Goal: Task Accomplishment & Management: Manage account settings

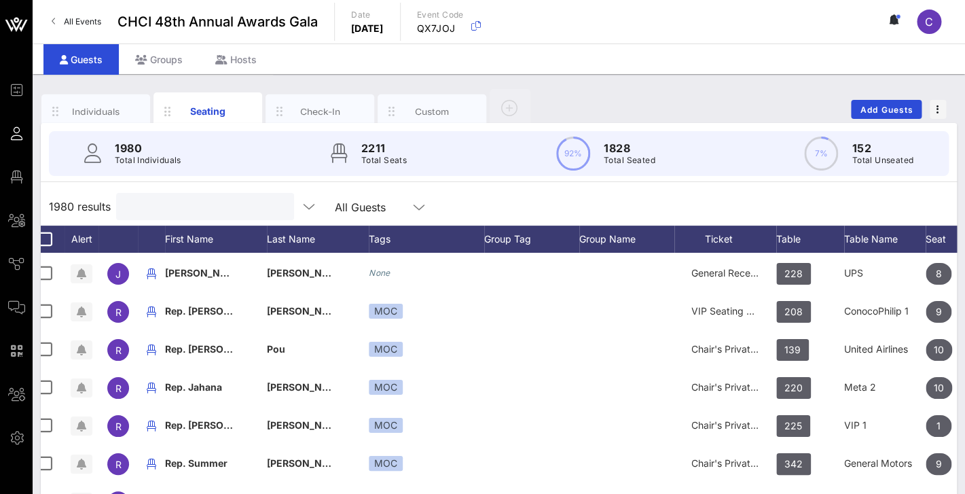
scroll to position [1, 0]
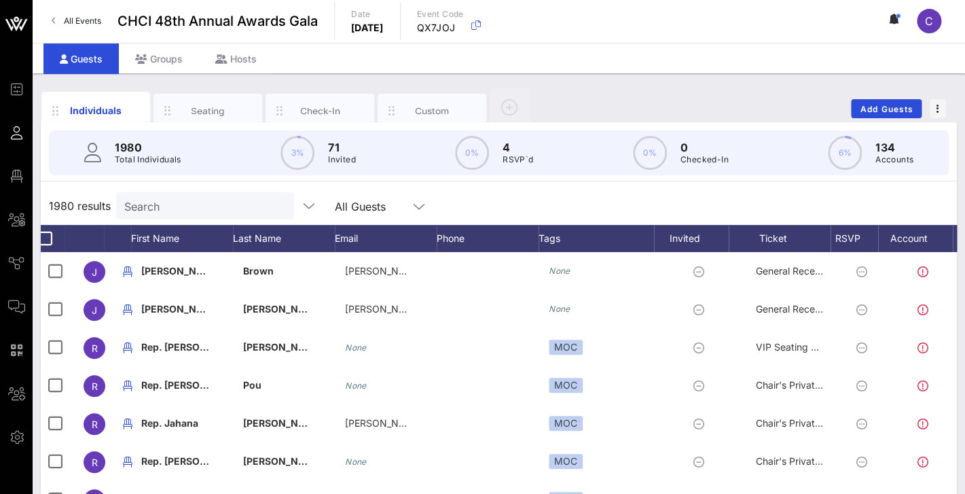
scroll to position [37, 10]
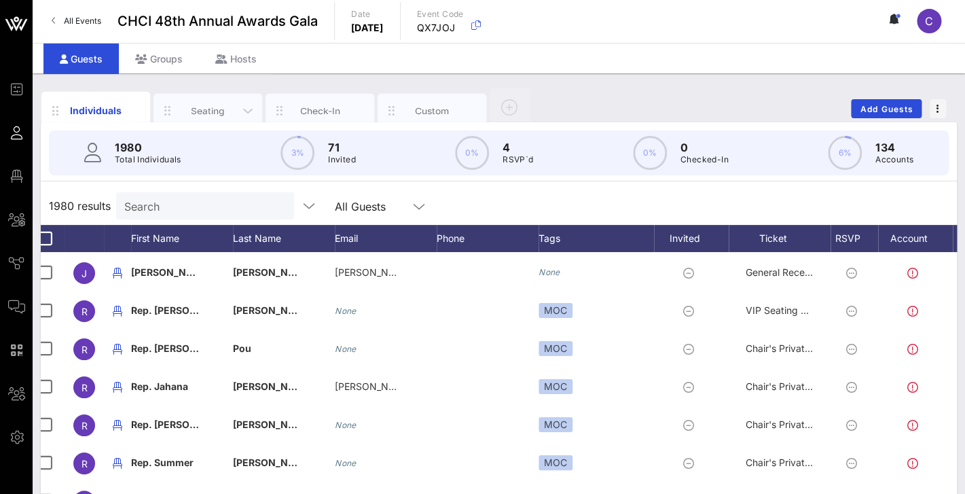
click at [209, 111] on div "Seating" at bounding box center [208, 110] width 60 height 13
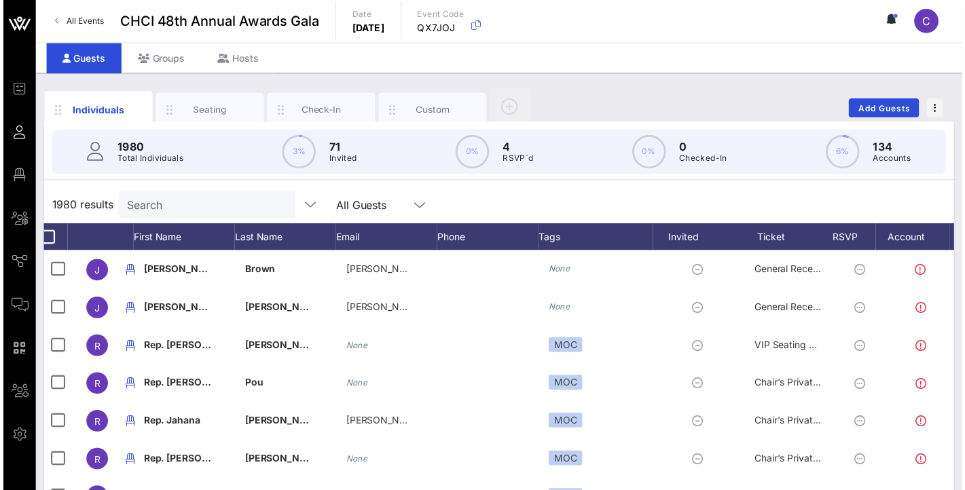
scroll to position [37, 10]
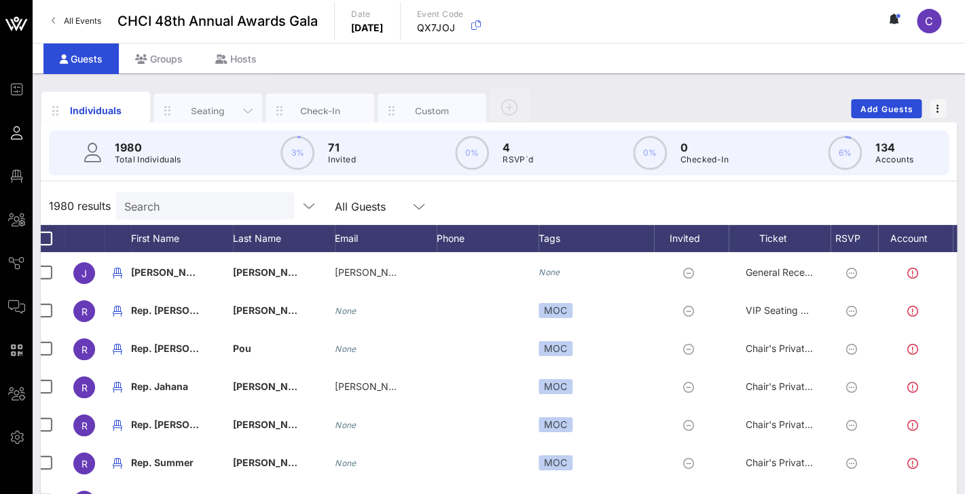
click at [216, 113] on div "Seating" at bounding box center [208, 110] width 60 height 13
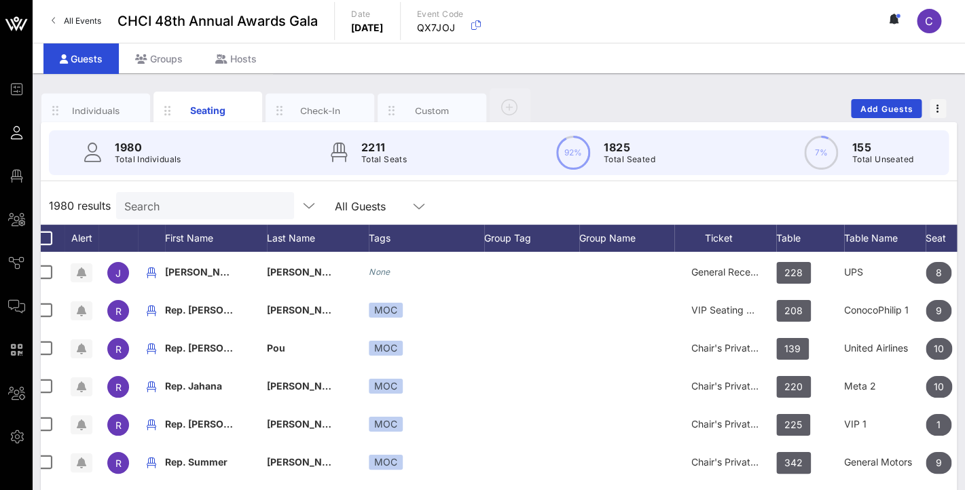
click at [526, 204] on div "1980 results Search All Guests" at bounding box center [499, 206] width 916 height 38
click at [647, 54] on div "Guests Groups Hosts" at bounding box center [499, 58] width 933 height 31
click at [663, 47] on div "Guests Groups Hosts" at bounding box center [499, 58] width 933 height 31
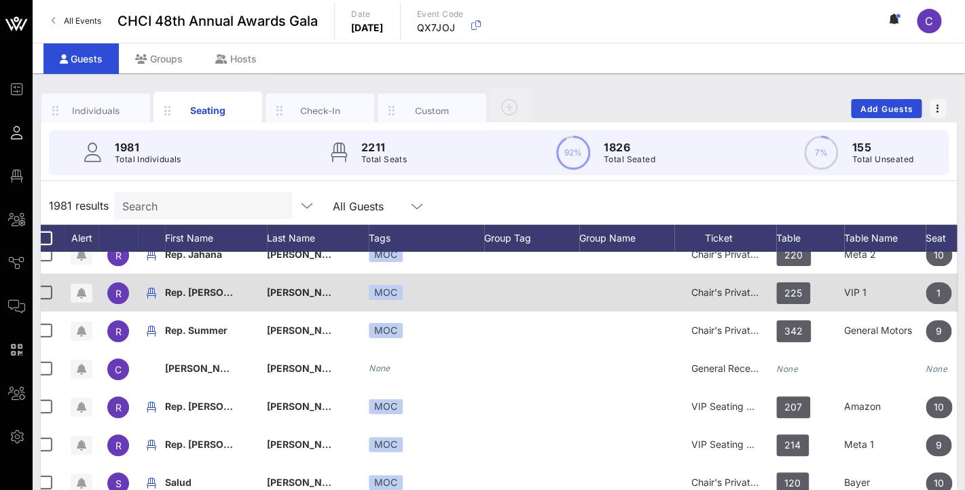
scroll to position [0, 10]
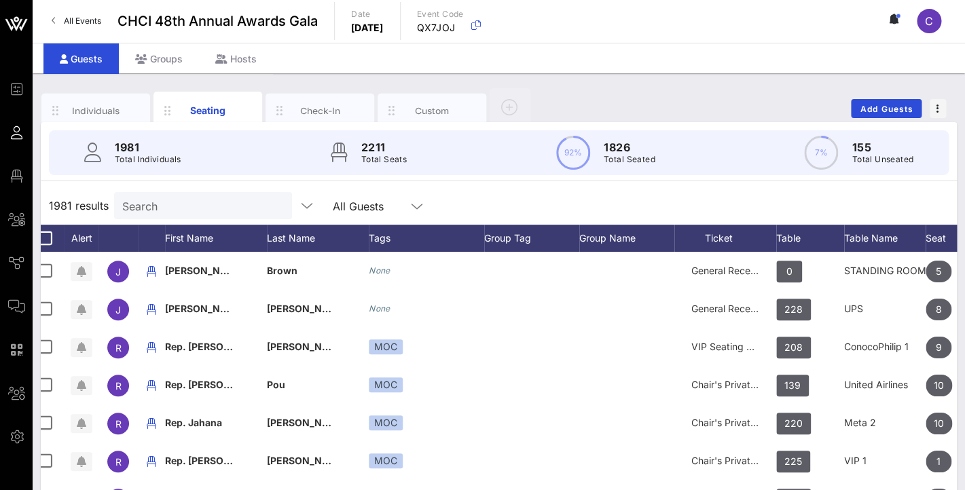
click at [707, 52] on div "Guests Groups Hosts" at bounding box center [499, 58] width 933 height 31
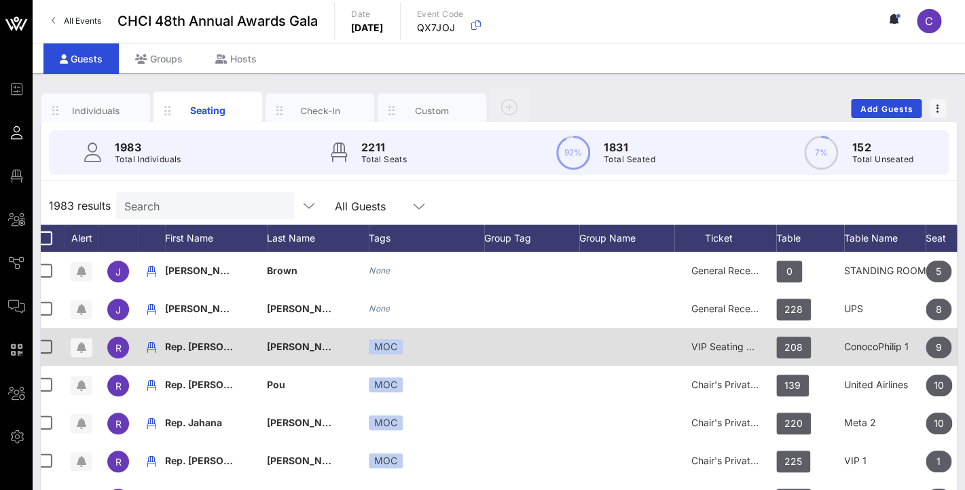
scroll to position [0, 0]
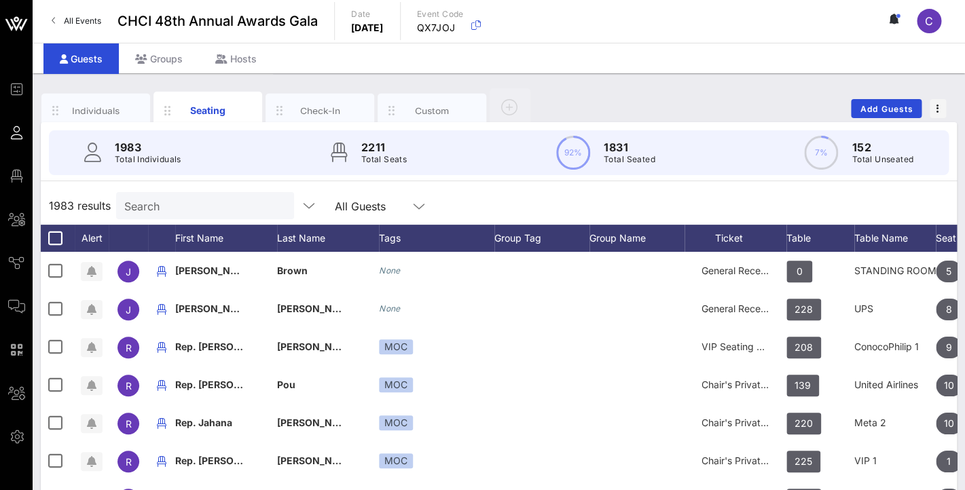
click at [171, 194] on div "Search" at bounding box center [203, 205] width 159 height 27
paste input "Surey"
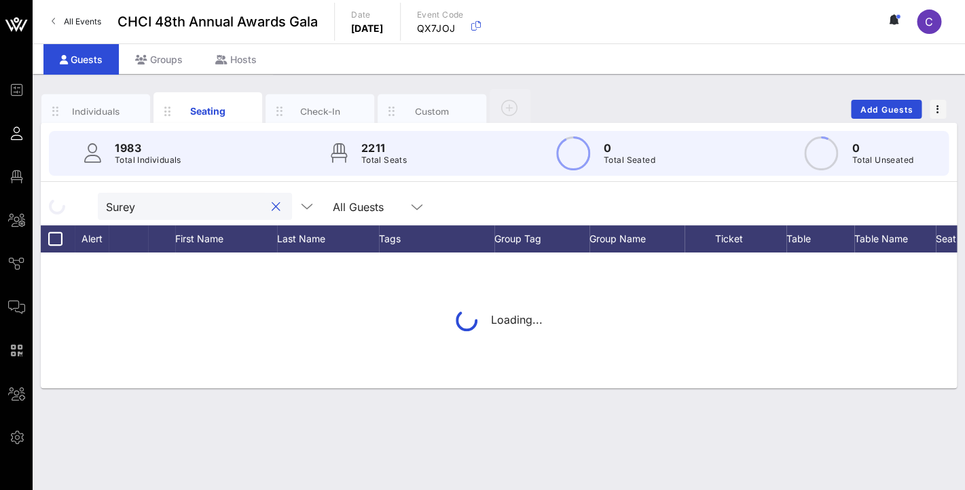
type input "Surey"
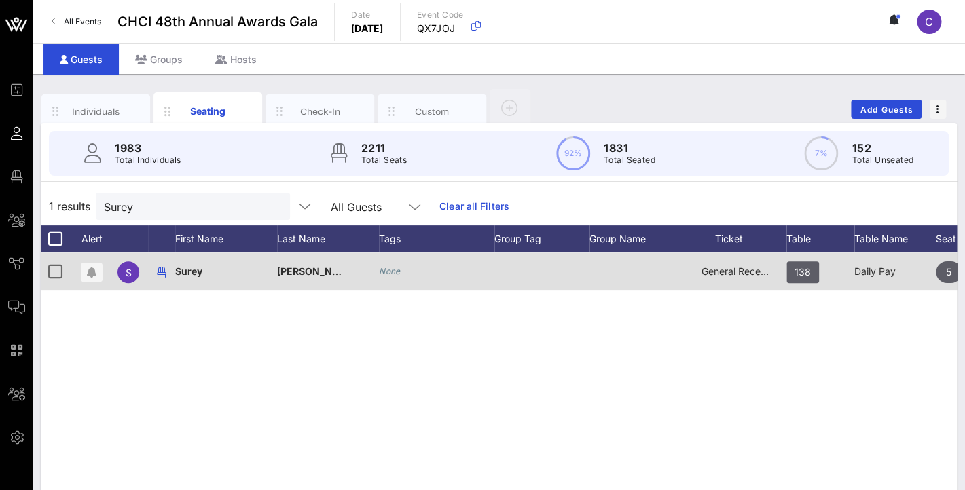
click at [206, 278] on div "Surey" at bounding box center [226, 280] width 102 height 54
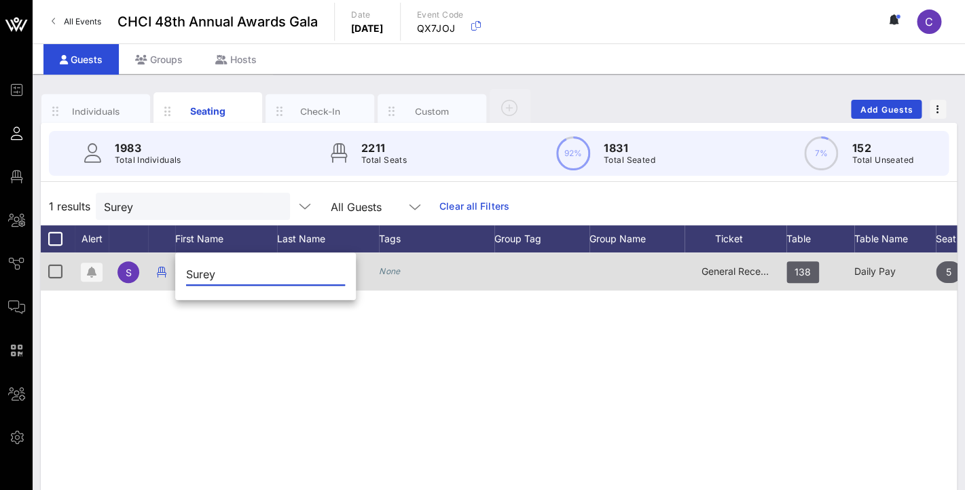
click at [206, 278] on input "Surey" at bounding box center [265, 275] width 159 height 22
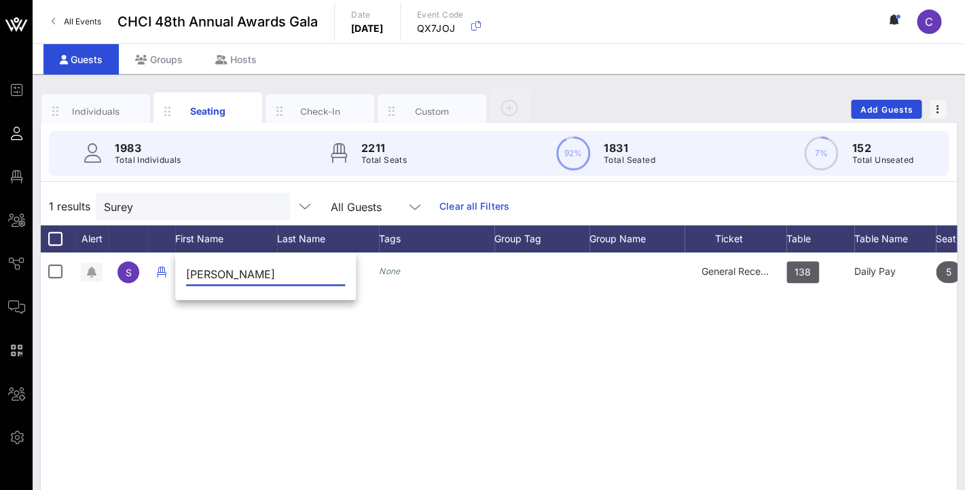
drag, startPoint x: 223, startPoint y: 275, endPoint x: 281, endPoint y: 275, distance: 57.7
click at [281, 275] on input "[PERSON_NAME]" at bounding box center [265, 275] width 159 height 22
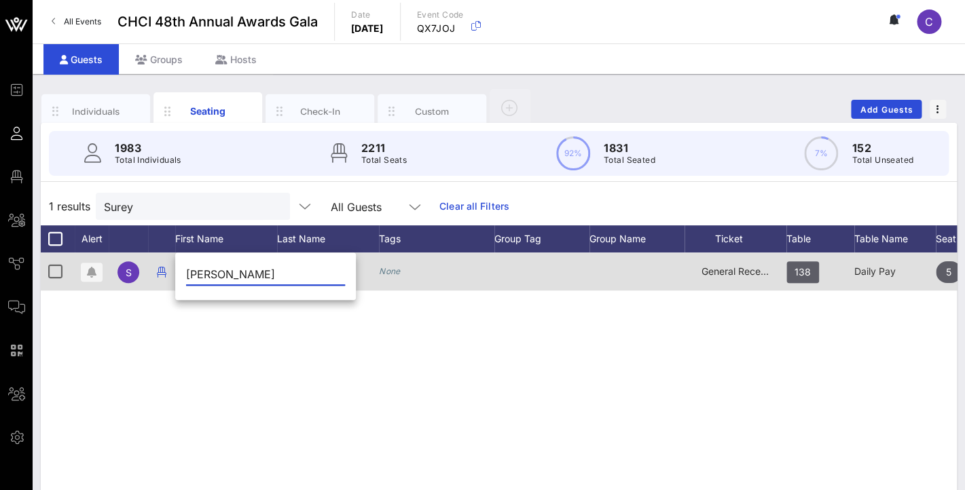
type input "[PERSON_NAME]"
click at [414, 280] on div "None" at bounding box center [436, 272] width 115 height 38
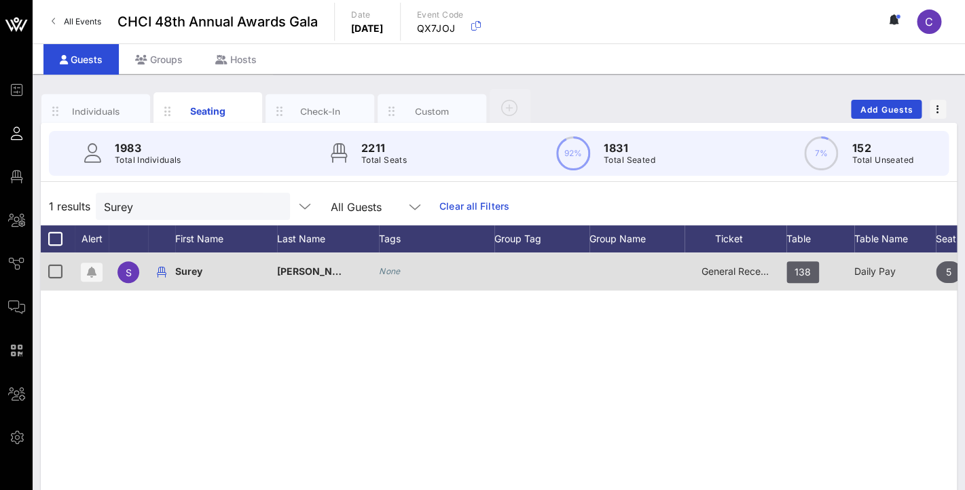
click at [324, 279] on div "[PERSON_NAME]" at bounding box center [311, 272] width 68 height 38
click at [324, 279] on input "[PERSON_NAME]" at bounding box center [377, 275] width 159 height 22
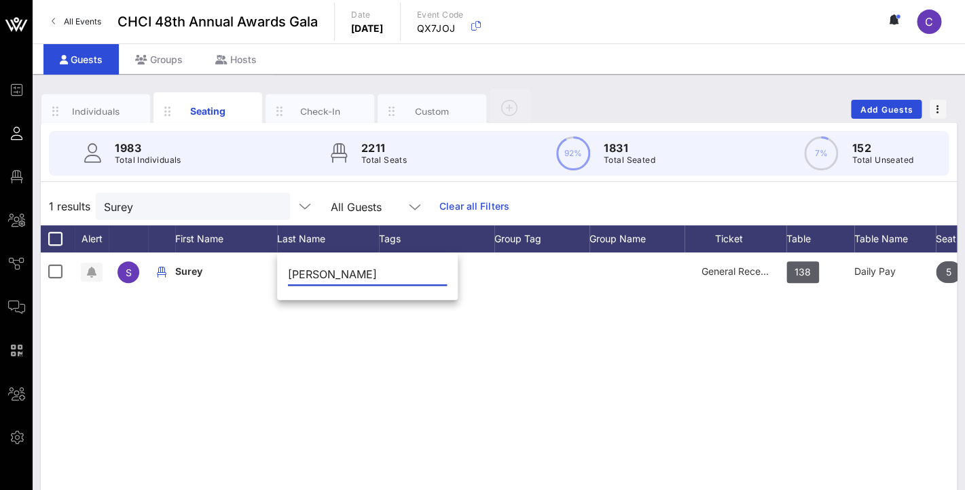
drag, startPoint x: 384, startPoint y: 281, endPoint x: 281, endPoint y: 276, distance: 102.7
click at [288, 276] on input "[PERSON_NAME]" at bounding box center [367, 275] width 159 height 22
paste input "Benjami"
type input "[PERSON_NAME]"
click at [248, 336] on div "S [PERSON_NAME] None General Reception 138 Daily Pay 5 None" at bounding box center [499, 457] width 916 height 408
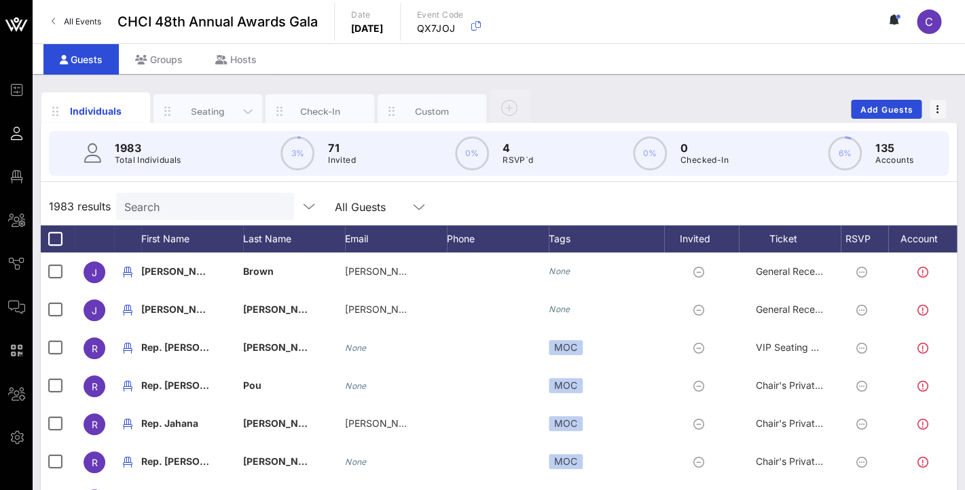
click at [208, 103] on div "Seating" at bounding box center [208, 111] width 109 height 34
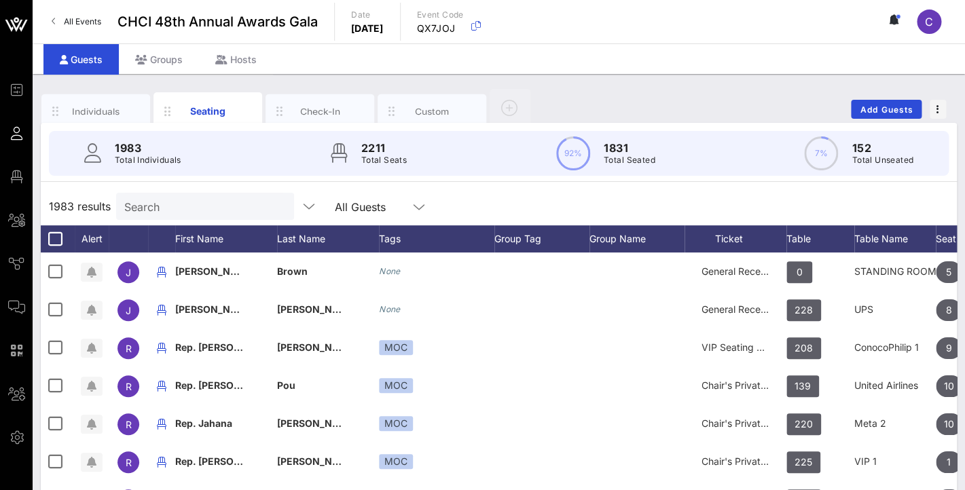
click at [170, 207] on input "Search" at bounding box center [203, 207] width 159 height 18
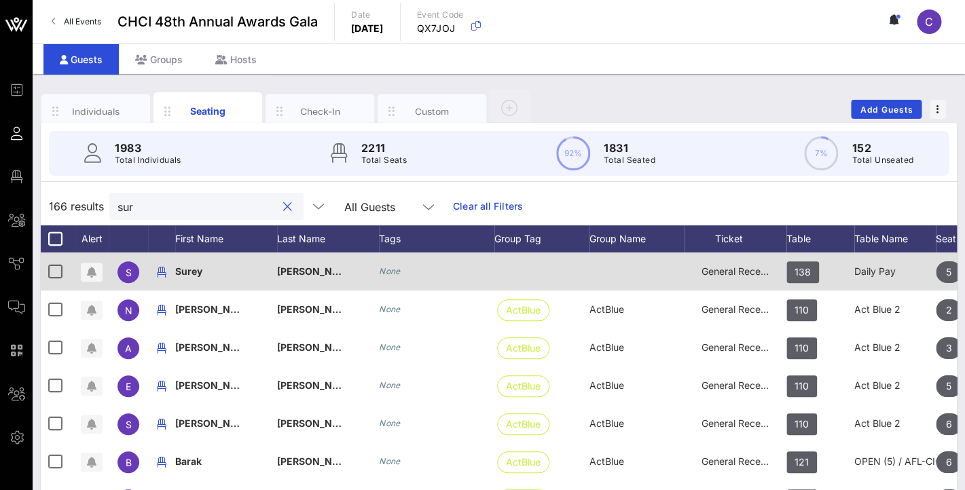
type input "sur"
click at [217, 275] on div "Surey" at bounding box center [226, 280] width 102 height 54
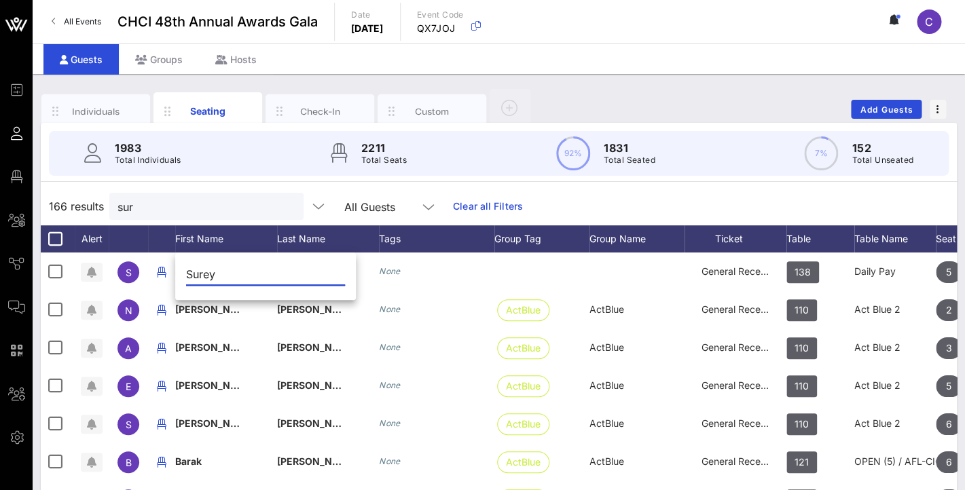
drag, startPoint x: 236, startPoint y: 276, endPoint x: 182, endPoint y: 275, distance: 53.7
click at [186, 275] on input "Surey" at bounding box center [265, 275] width 159 height 22
type input "Benjamin"
drag, startPoint x: 238, startPoint y: 274, endPoint x: 181, endPoint y: 274, distance: 57.1
click at [186, 274] on input "Benjamin" at bounding box center [265, 275] width 159 height 22
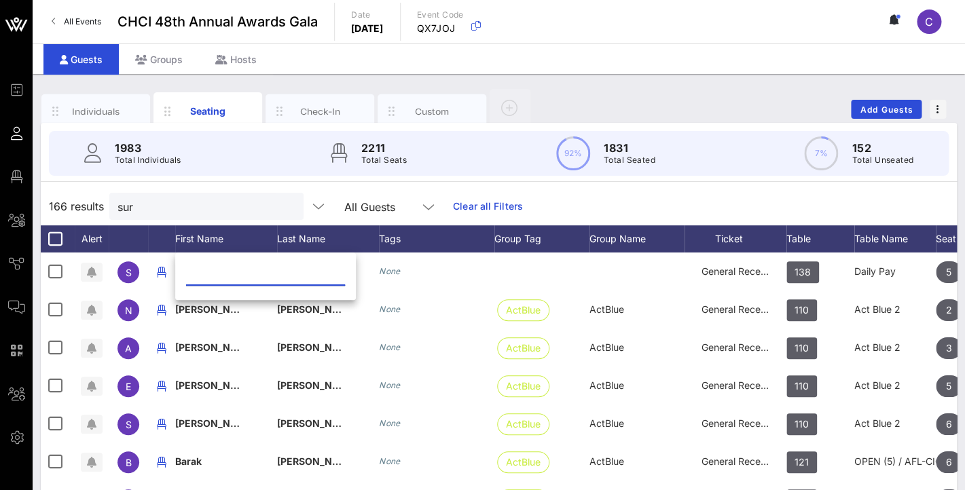
paste input "Esther Benjamin"
drag, startPoint x: 220, startPoint y: 274, endPoint x: 336, endPoint y: 272, distance: 116.2
click at [336, 272] on input "[PERSON_NAME]" at bounding box center [265, 275] width 159 height 22
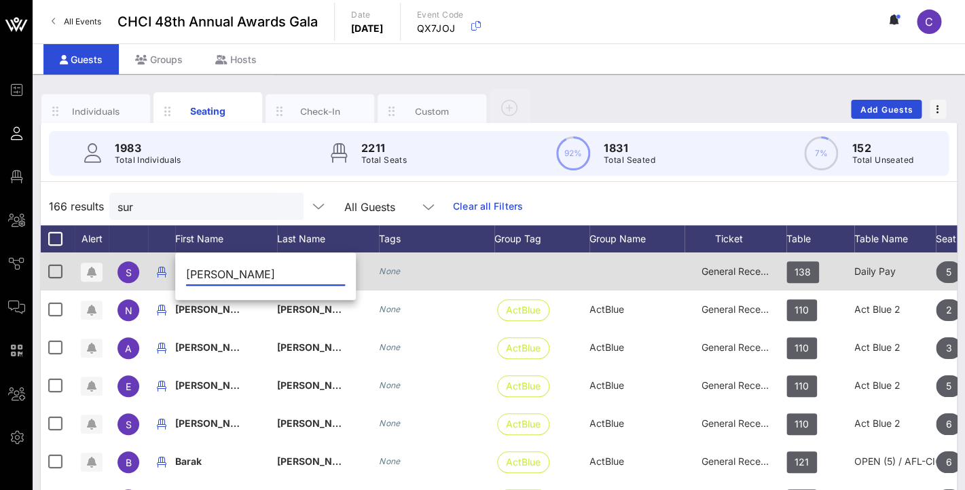
type input "[PERSON_NAME]"
click at [374, 268] on div "[PERSON_NAME]" at bounding box center [328, 280] width 102 height 54
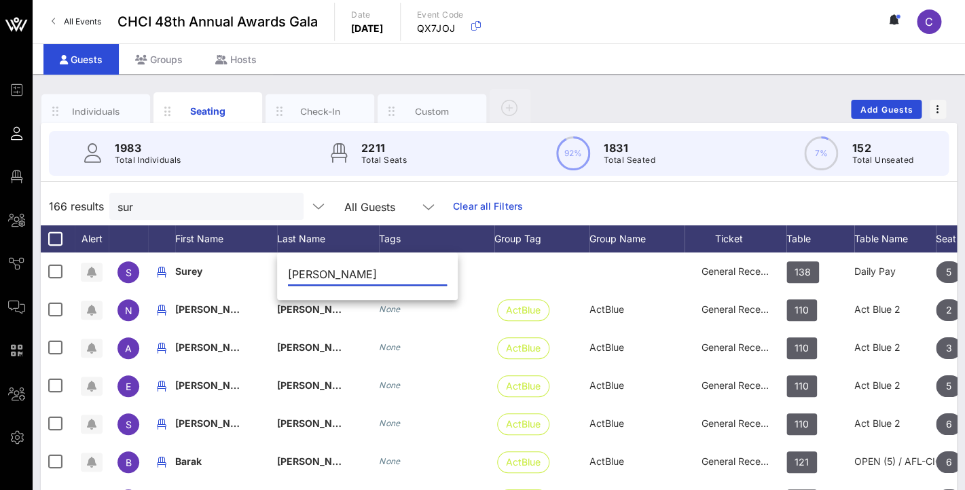
drag, startPoint x: 385, startPoint y: 275, endPoint x: 270, endPoint y: 271, distance: 114.9
click at [288, 271] on input "[PERSON_NAME]" at bounding box center [367, 275] width 159 height 22
click at [293, 270] on input "[PERSON_NAME]" at bounding box center [367, 275] width 159 height 22
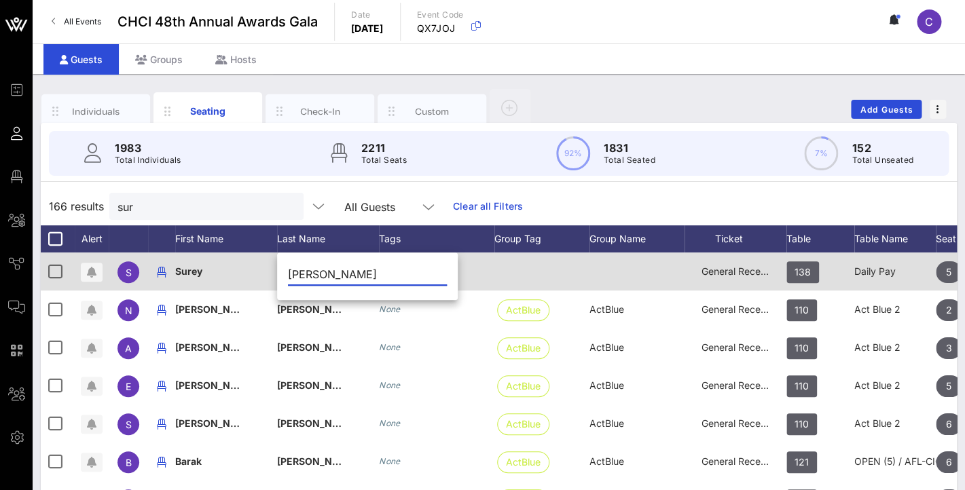
type input "[PERSON_NAME]"
click at [201, 272] on span "Surey" at bounding box center [188, 272] width 27 height 12
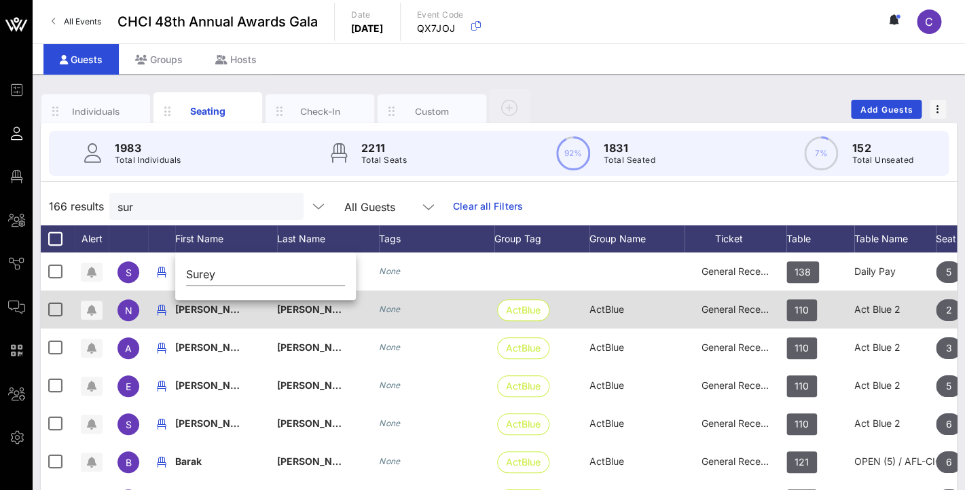
click at [209, 310] on div "[PERSON_NAME]" at bounding box center [226, 318] width 102 height 54
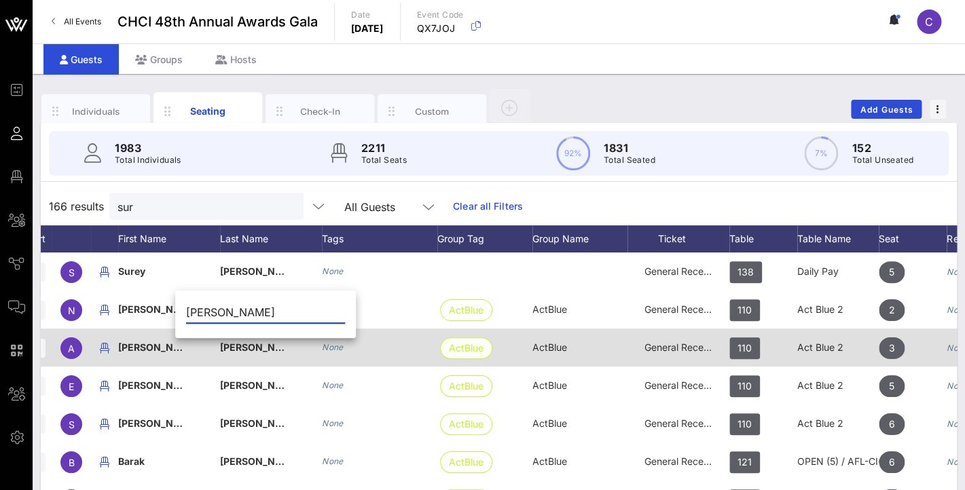
scroll to position [0, 57]
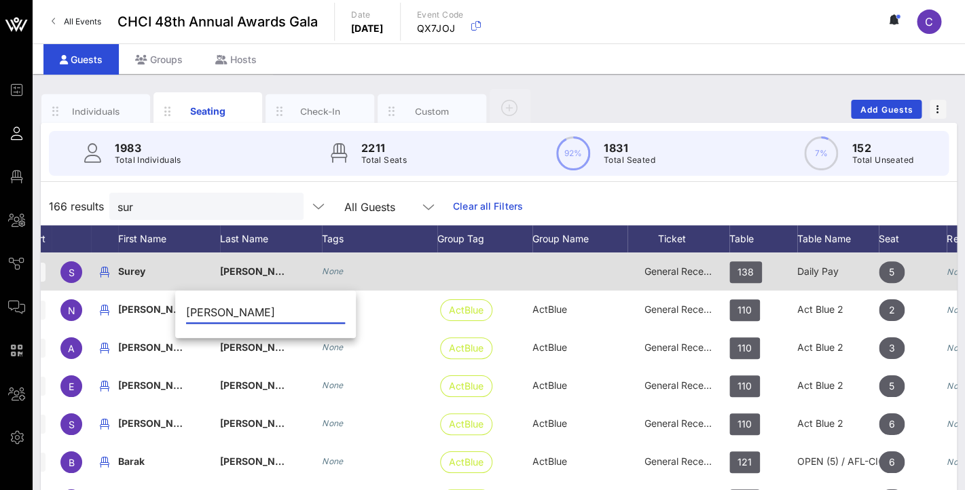
click at [149, 277] on div "Surey" at bounding box center [169, 280] width 102 height 54
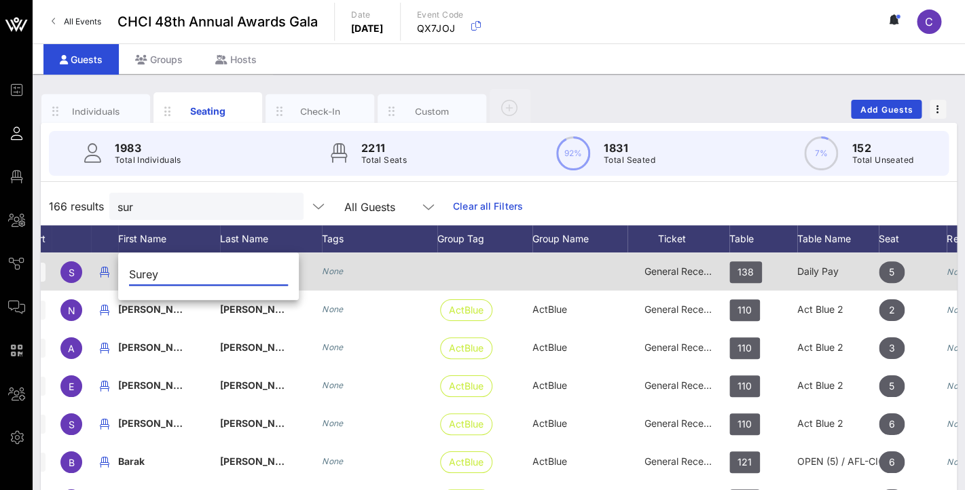
click at [149, 277] on input "Surey" at bounding box center [208, 275] width 159 height 22
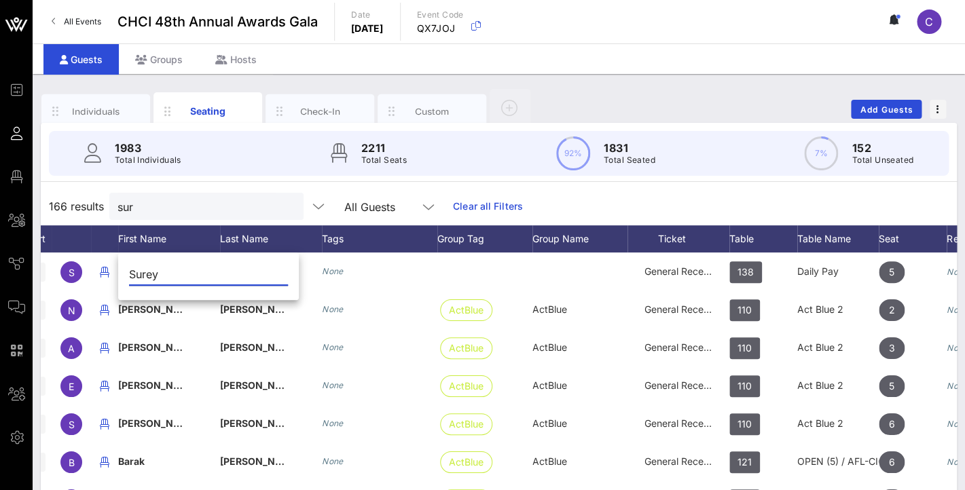
click at [154, 276] on input "Surey" at bounding box center [208, 275] width 159 height 22
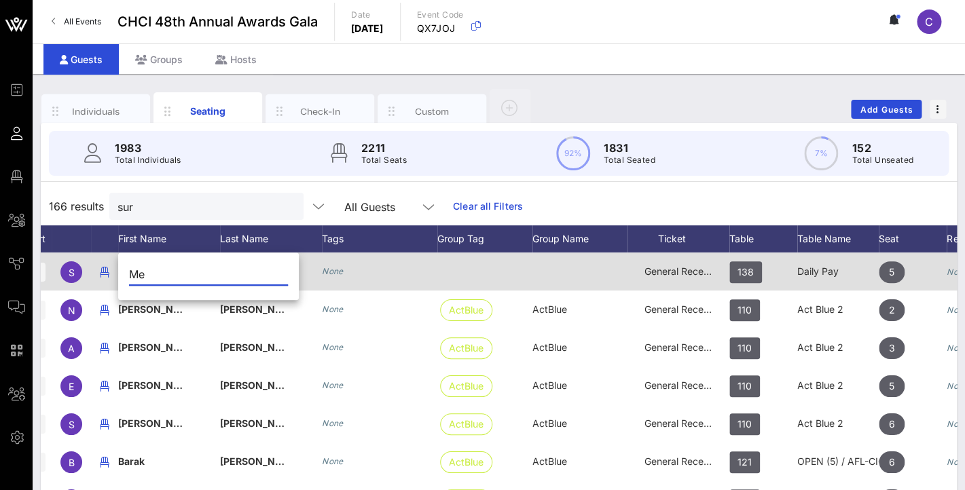
type input "Me"
click at [361, 281] on div "None" at bounding box center [379, 272] width 115 height 38
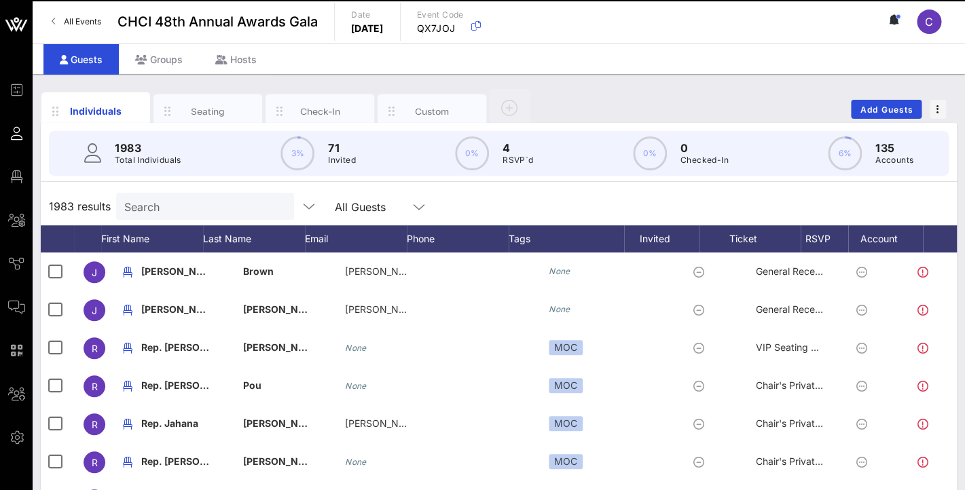
scroll to position [0, 40]
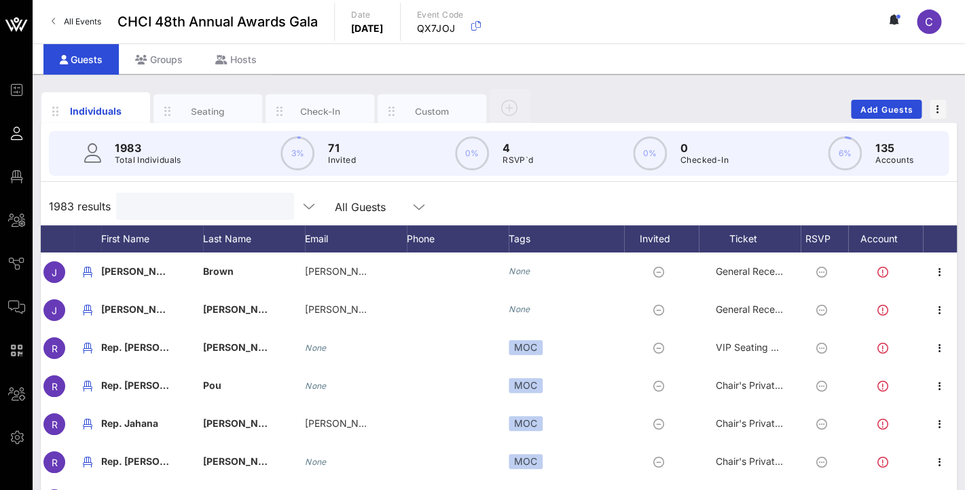
click at [174, 208] on input "text" at bounding box center [203, 207] width 159 height 18
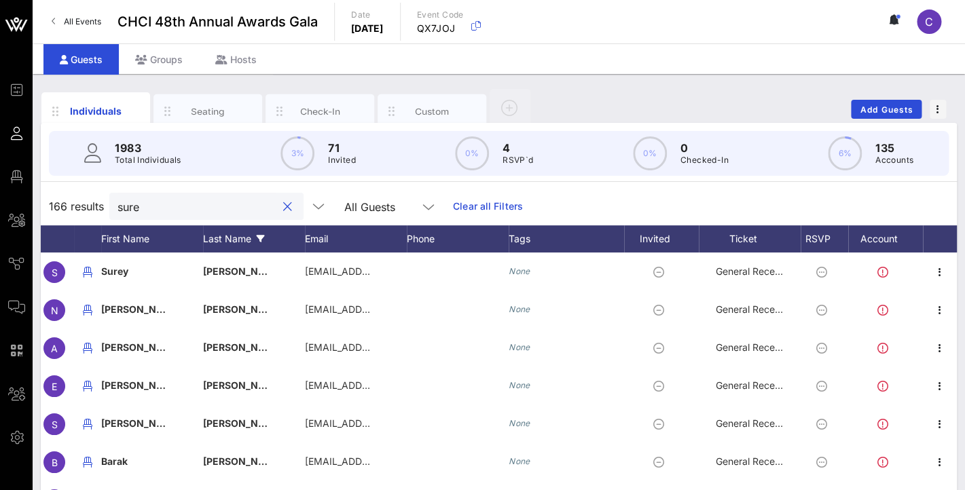
scroll to position [0, 0]
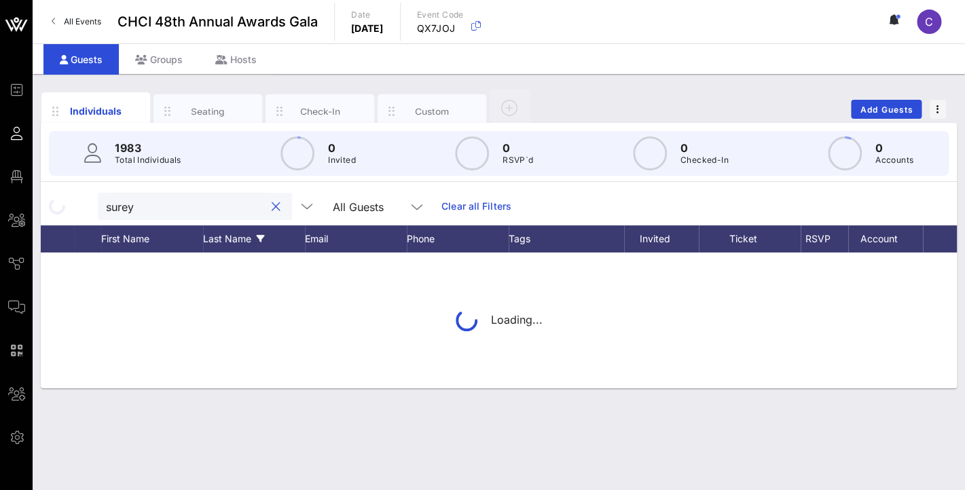
type input "surey"
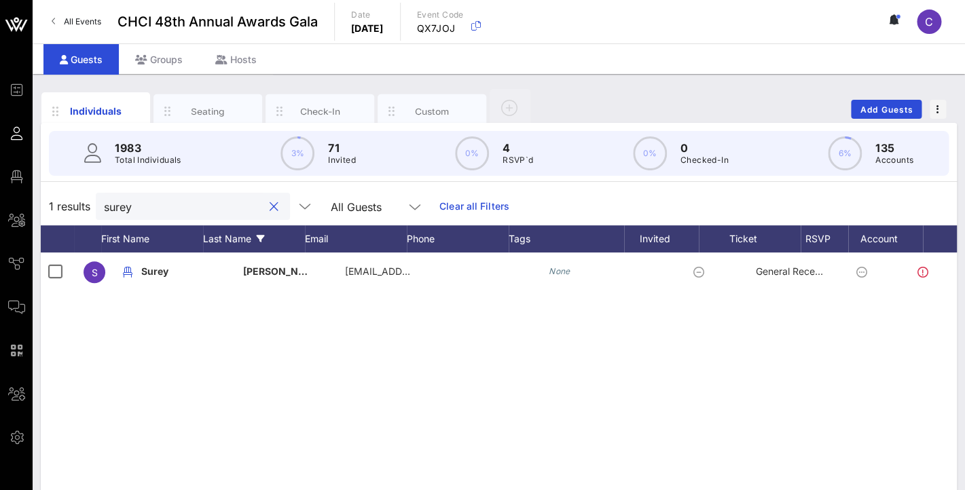
scroll to position [0, 40]
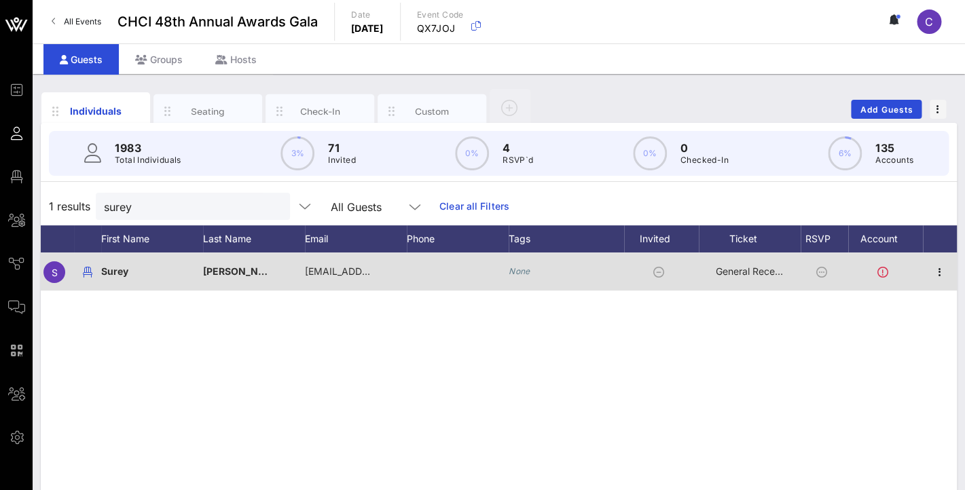
click at [125, 270] on span "Surey" at bounding box center [114, 272] width 27 height 12
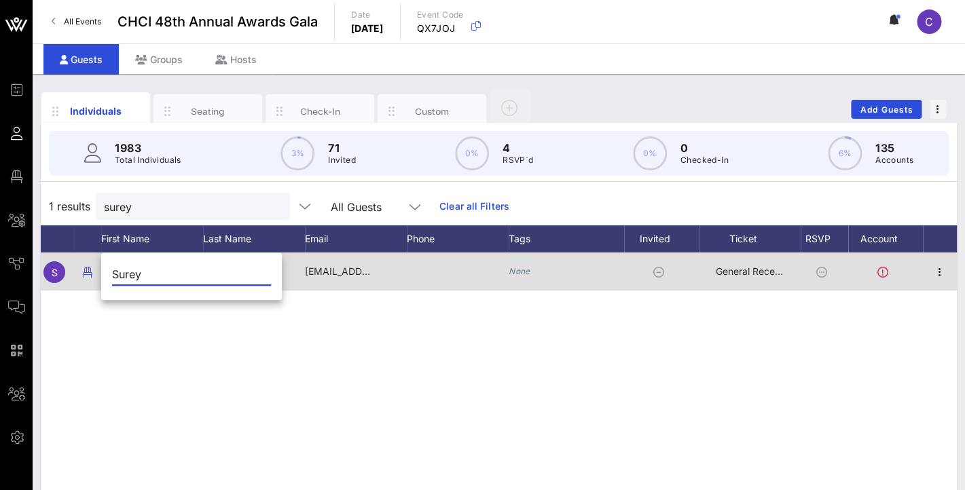
click at [125, 270] on input "Surey" at bounding box center [191, 275] width 159 height 22
type input "[PERSON_NAME]"
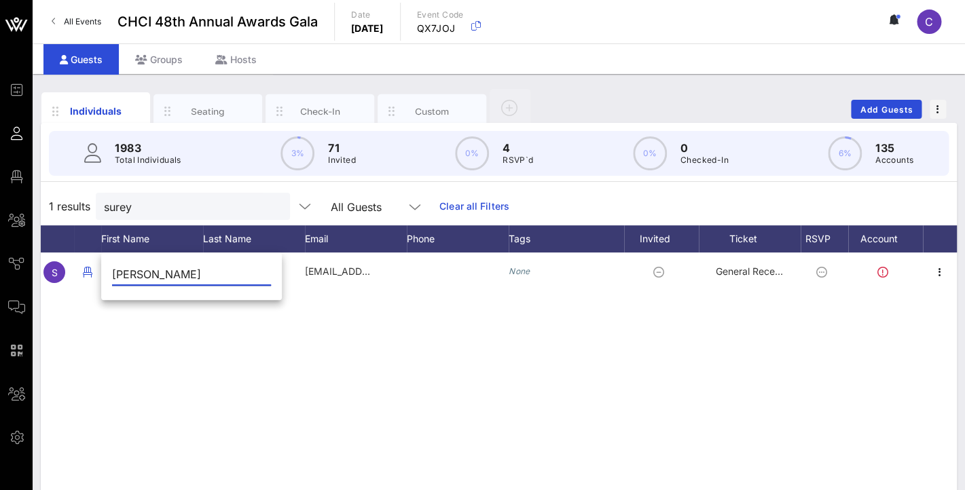
drag, startPoint x: 175, startPoint y: 272, endPoint x: 97, endPoint y: 273, distance: 78.1
click at [112, 273] on input "[PERSON_NAME]" at bounding box center [191, 275] width 159 height 22
paste input "[PERSON_NAME]"
drag, startPoint x: 203, startPoint y: 273, endPoint x: 150, endPoint y: 272, distance: 53.0
click at [150, 272] on input "Esther Benjamin" at bounding box center [191, 275] width 159 height 22
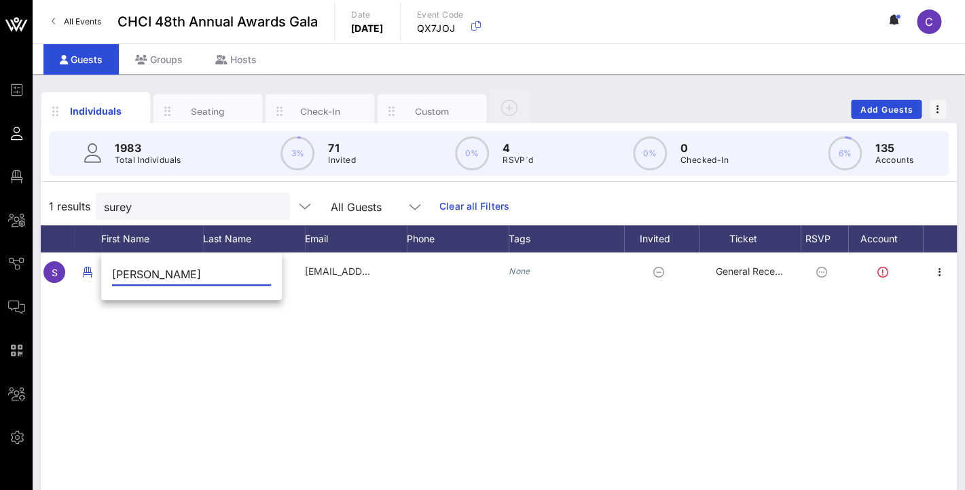
type input "Esther"
click at [331, 336] on div "S Surey Miranda Alarcon leomendozabernuy@gmail.com None General Reception" at bounding box center [499, 457] width 916 height 408
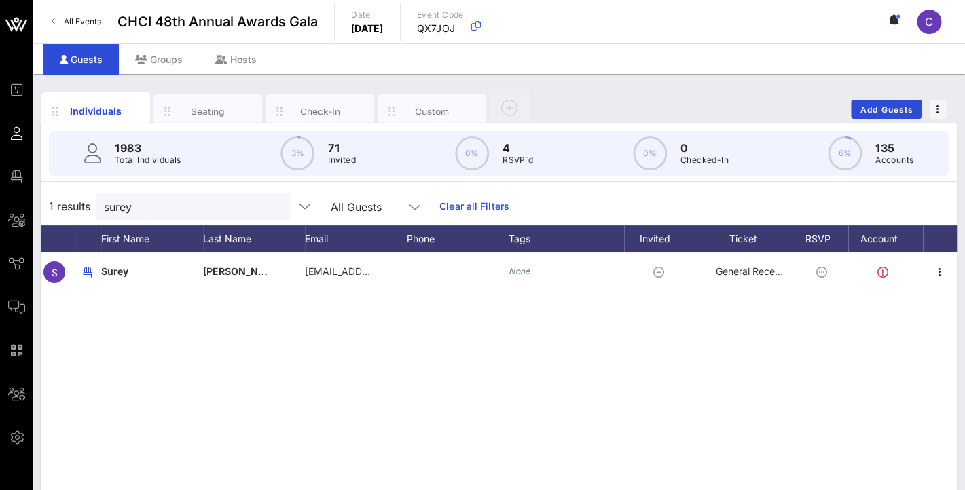
click at [928, 19] on span "C" at bounding box center [929, 22] width 8 height 14
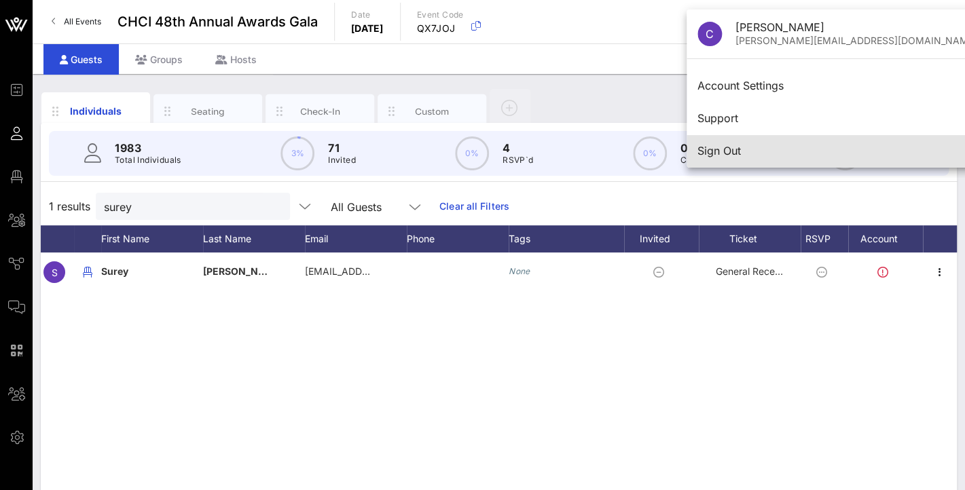
click at [721, 154] on div "Sign Out" at bounding box center [838, 151] width 280 height 13
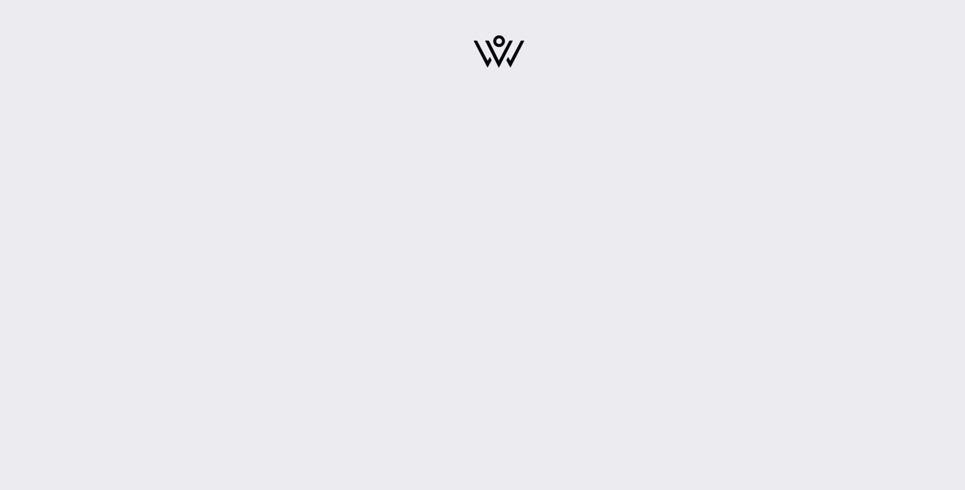
type input "christopher@detailsbycp.com"
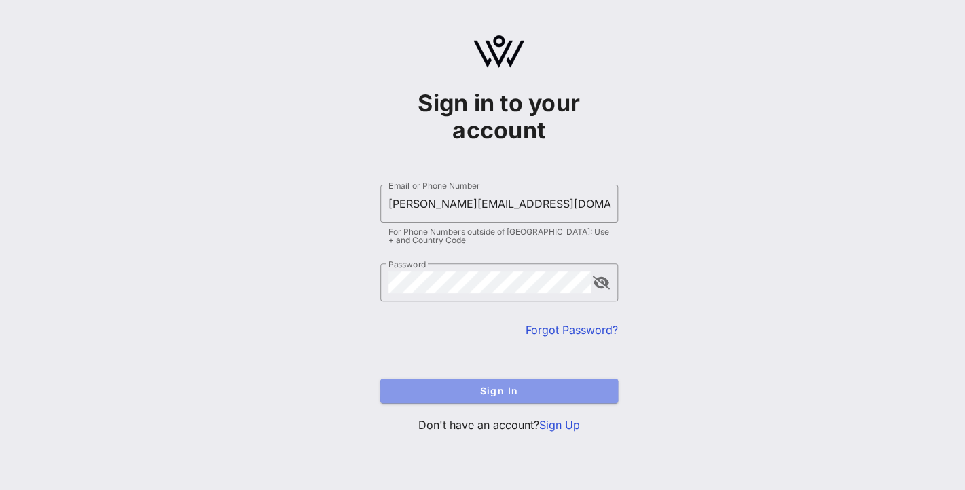
click at [507, 390] on span "Sign In" at bounding box center [499, 391] width 216 height 12
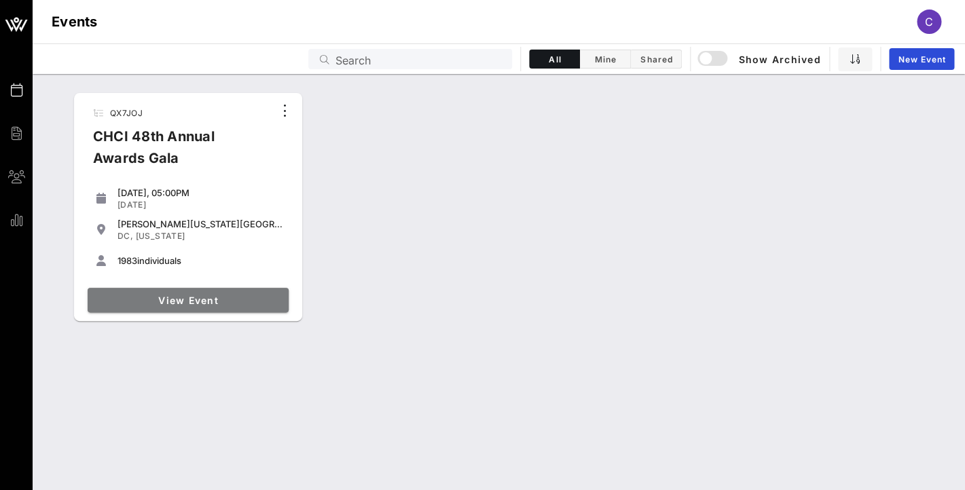
click at [205, 295] on span "View Event" at bounding box center [188, 301] width 190 height 12
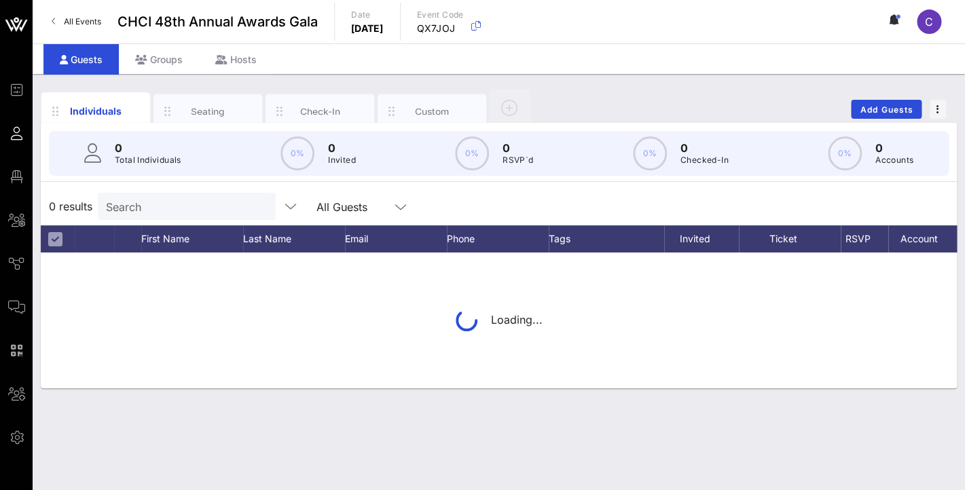
click at [202, 116] on div "Seating" at bounding box center [208, 111] width 60 height 13
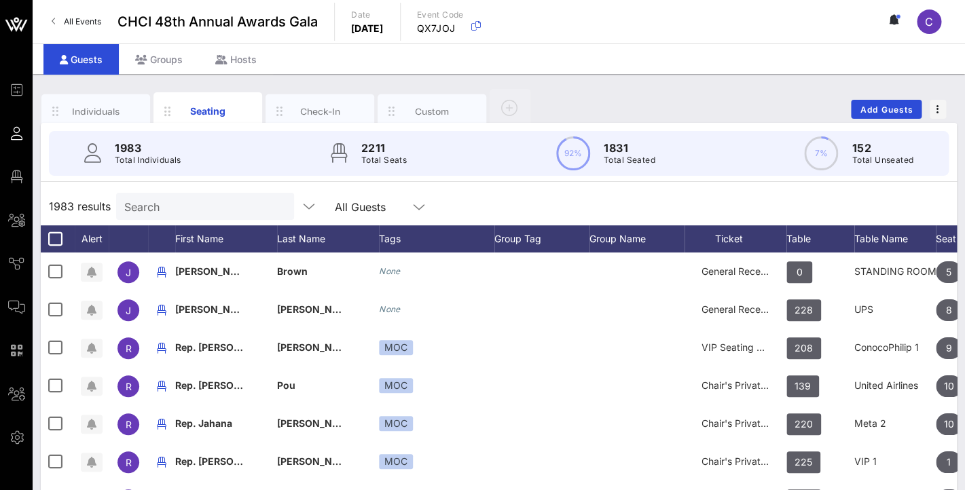
click at [173, 209] on input "Search" at bounding box center [203, 207] width 159 height 18
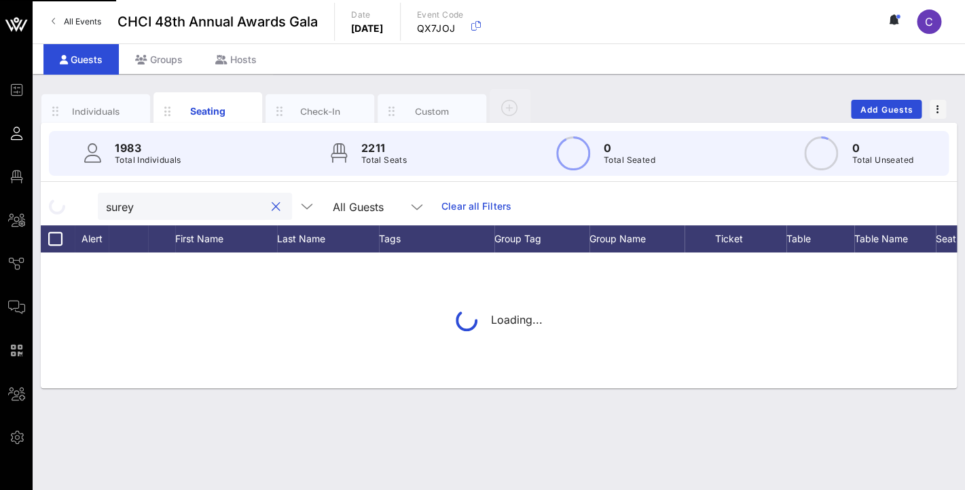
type input "surey"
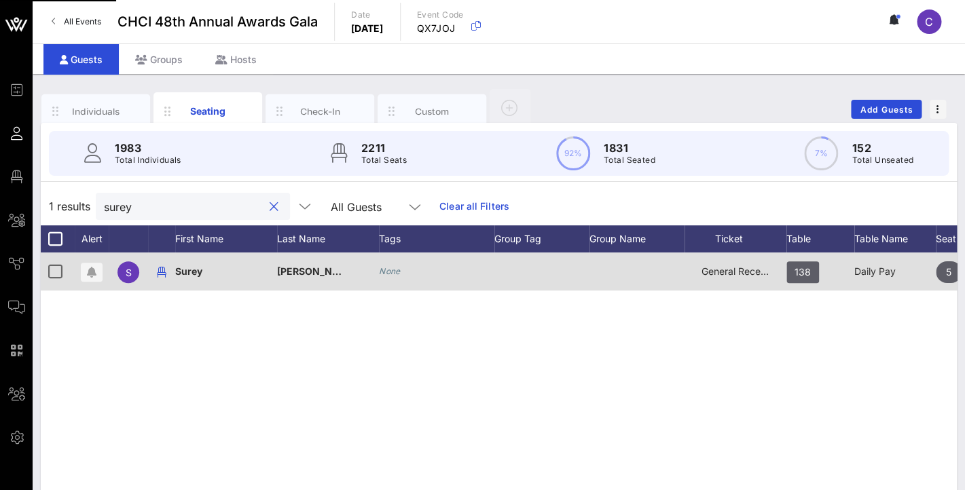
click at [196, 276] on span "Surey" at bounding box center [188, 272] width 27 height 12
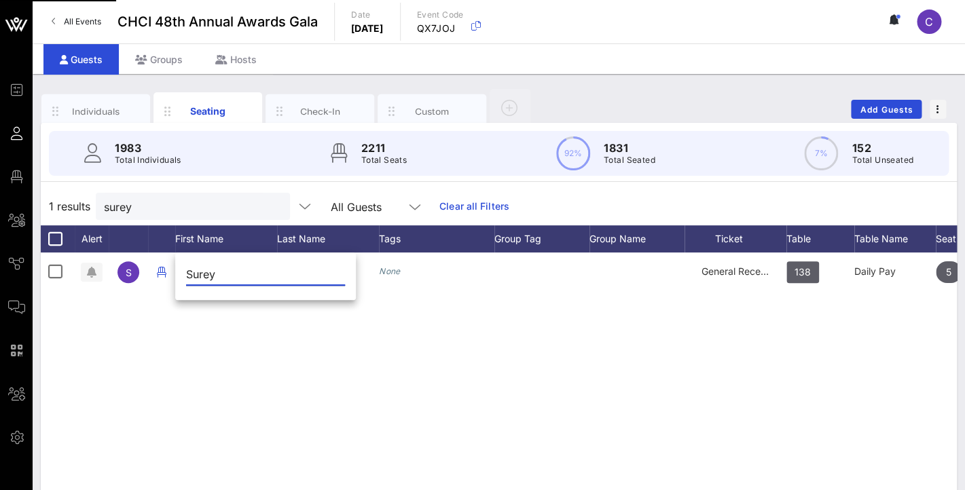
drag, startPoint x: 227, startPoint y: 274, endPoint x: 174, endPoint y: 270, distance: 53.1
click at [186, 270] on input "Surey" at bounding box center [265, 275] width 159 height 22
paste input "[PERSON_NAME]"
type input "B"
paste input "[PERSON_NAME]"
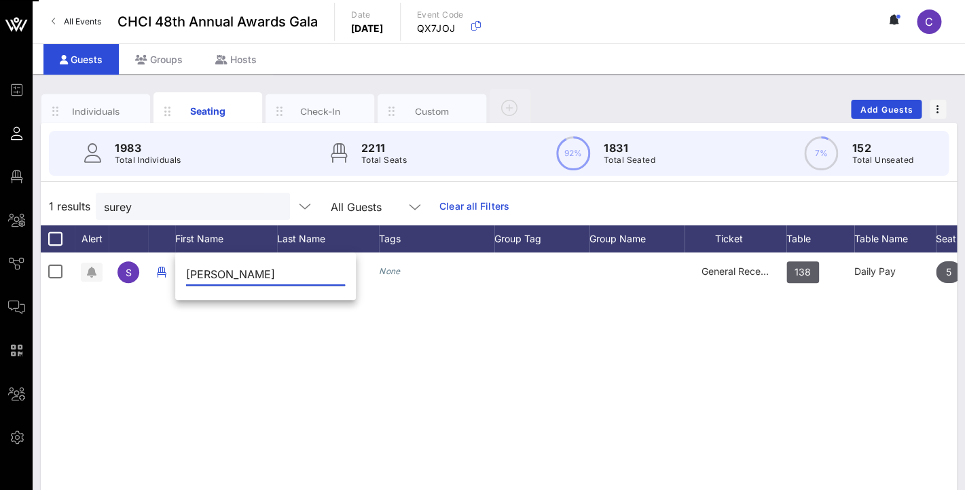
drag, startPoint x: 277, startPoint y: 278, endPoint x: 224, endPoint y: 274, distance: 53.1
click at [224, 274] on input "Esther Benjamin" at bounding box center [265, 275] width 159 height 22
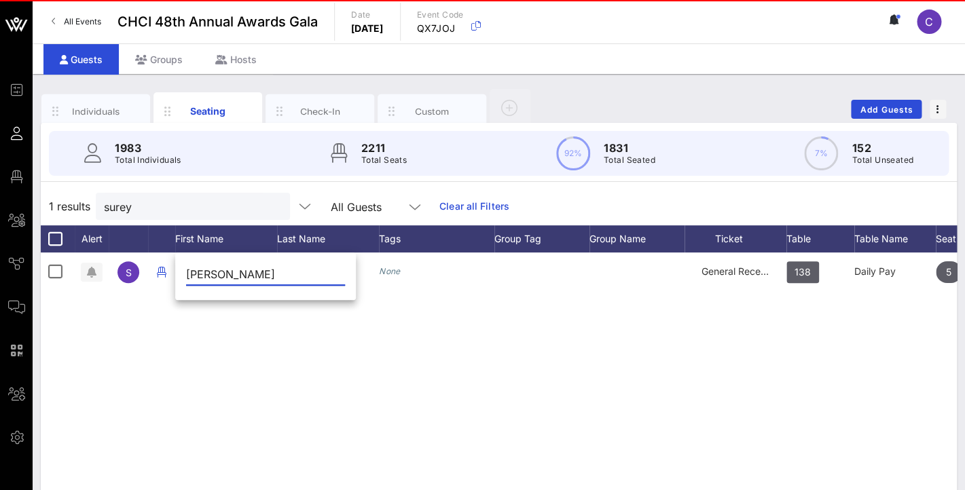
click at [270, 349] on div "S Surey Miranda Alarcon None General Reception 138 Daily Pay 5 None" at bounding box center [499, 457] width 916 height 408
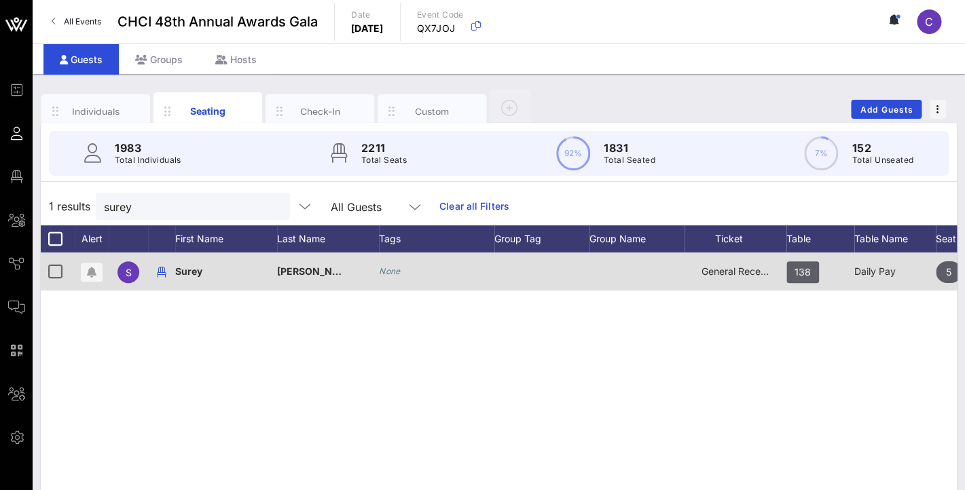
click at [196, 273] on span "Surey" at bounding box center [188, 272] width 27 height 12
click at [0, 0] on input "Surey" at bounding box center [0, 0] width 0 height 0
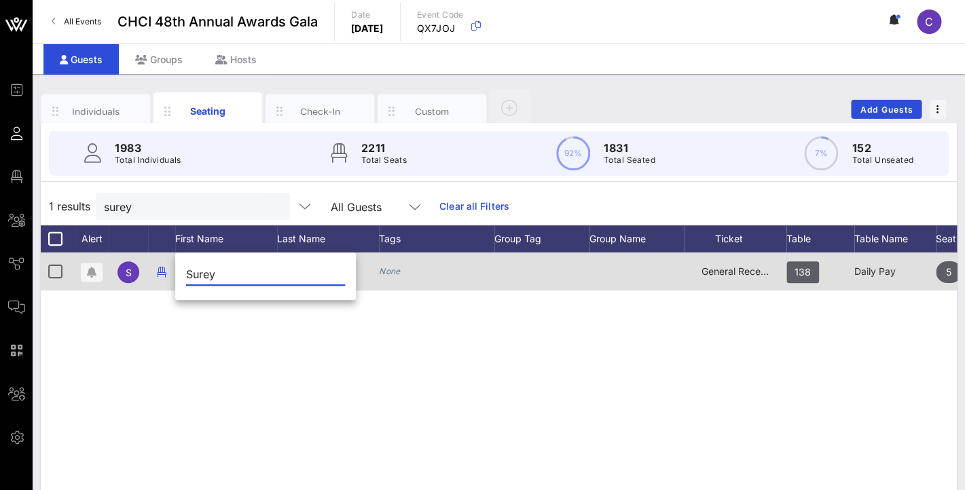
paste input "Benjamin"
type input "Benjamin"
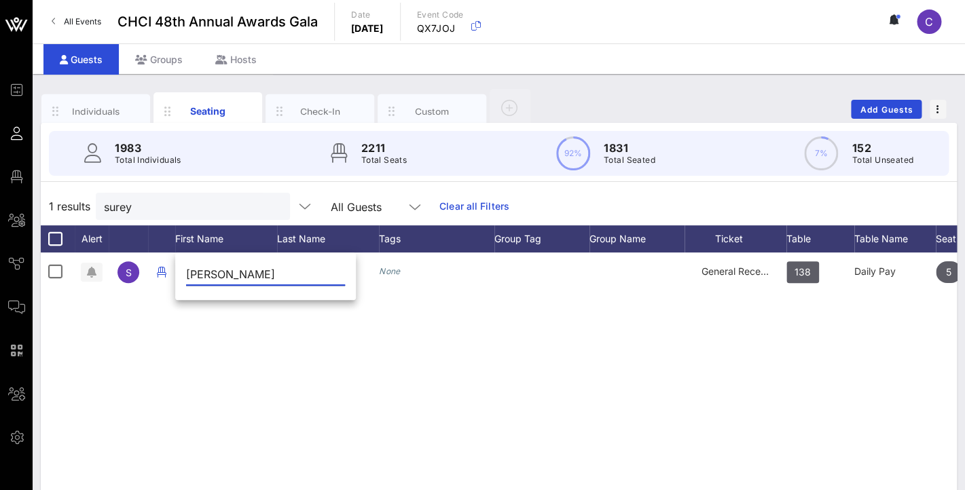
click at [186, 275] on input "Benjamin" at bounding box center [265, 275] width 159 height 22
click at [440, 405] on div "S Surey Miranda Alarcon None General Reception 138 Daily Pay 5 None" at bounding box center [499, 457] width 916 height 408
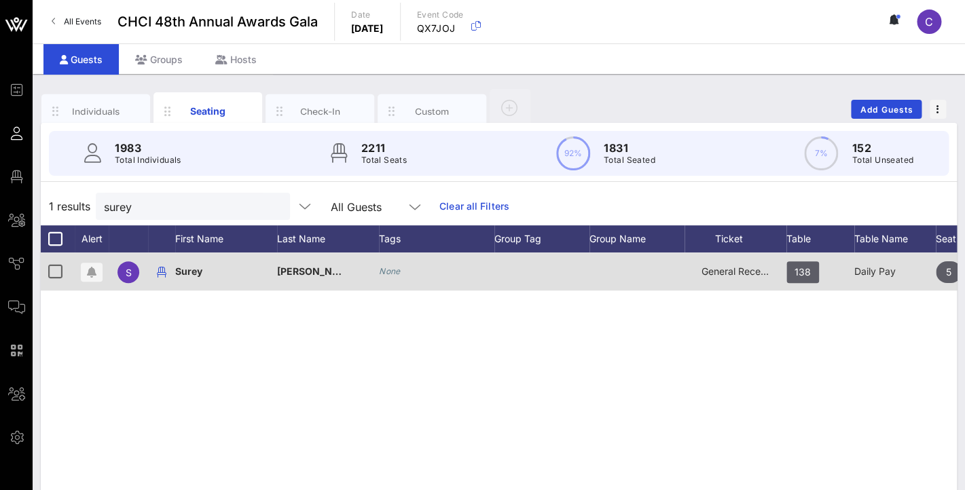
click at [199, 270] on span "Surey" at bounding box center [188, 272] width 27 height 12
click at [196, 275] on span "Surey" at bounding box center [188, 272] width 27 height 12
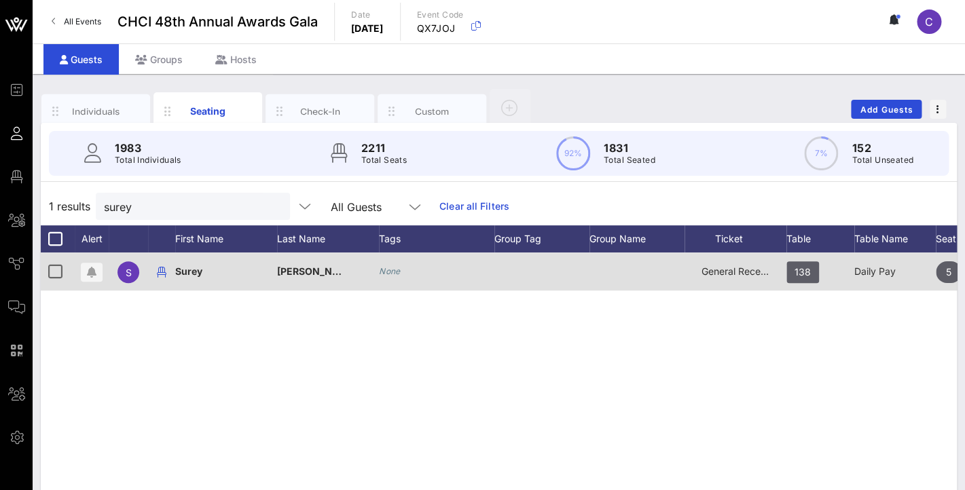
click at [259, 352] on div "S Surey Miranda Alarcon None General Reception 138 Daily Pay 5 None" at bounding box center [499, 457] width 916 height 408
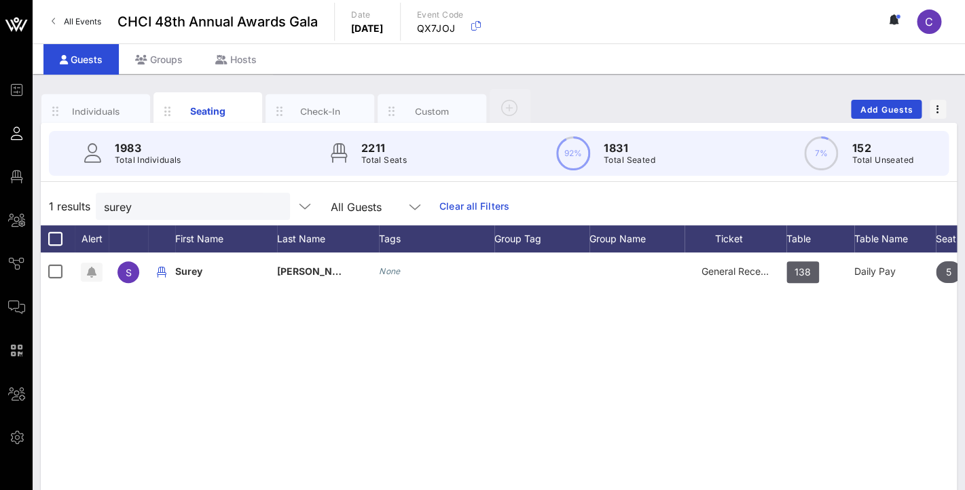
click at [220, 268] on input "Surey" at bounding box center [275, 275] width 159 height 22
click at [309, 283] on input "Surey" at bounding box center [275, 275] width 159 height 22
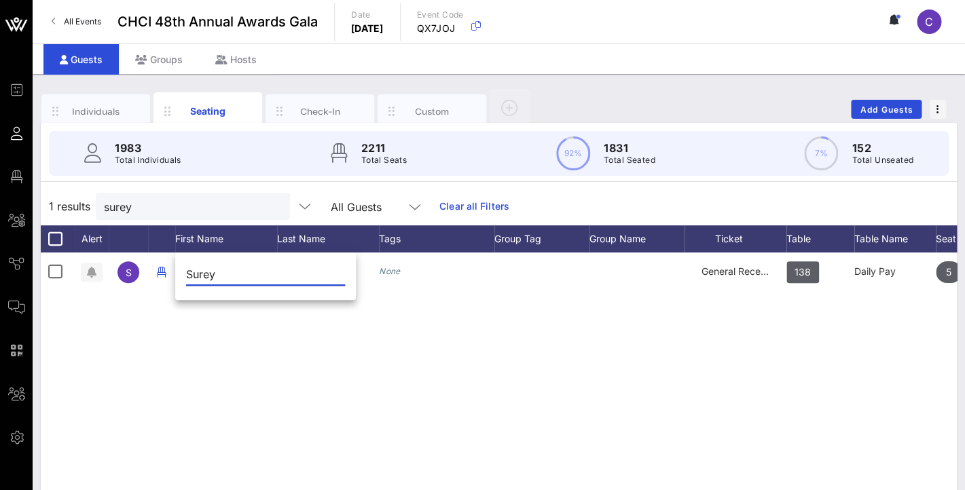
click at [180, 269] on div "Surey" at bounding box center [265, 277] width 181 height 45
click at [206, 274] on input "Surey" at bounding box center [265, 275] width 159 height 22
click at [177, 276] on div "Surey" at bounding box center [265, 277] width 181 height 45
click at [219, 357] on div "S Surey Miranda Alarcon None General Reception 138 Daily Pay 5 None" at bounding box center [499, 457] width 916 height 408
drag, startPoint x: 240, startPoint y: 350, endPoint x: 352, endPoint y: 318, distance: 115.9
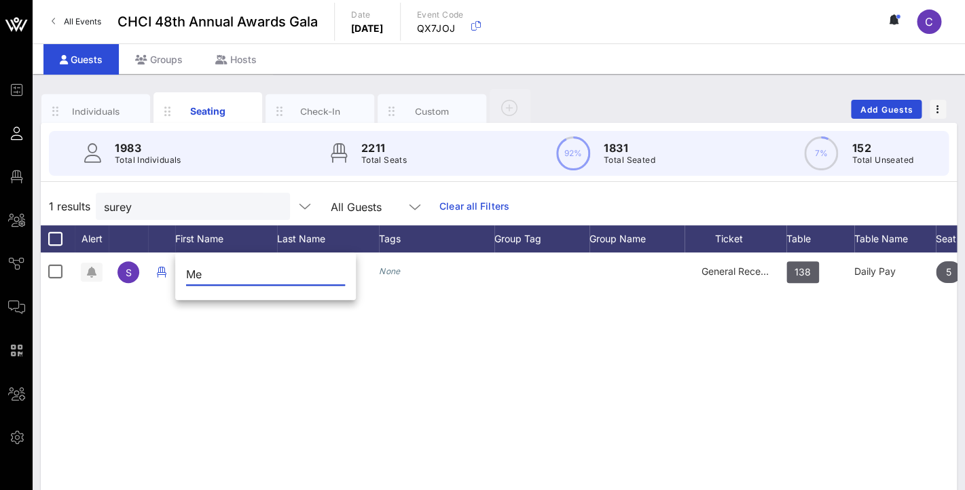
click at [240, 350] on div "S Surey Miranda Alarcon None General Reception 138 Daily Pay 5 None" at bounding box center [499, 457] width 916 height 408
click at [228, 278] on input "Me" at bounding box center [265, 275] width 159 height 22
click at [245, 358] on div "S Surey Miranda Alarcon None General Reception 138 Daily Pay 5 None" at bounding box center [499, 457] width 916 height 408
click at [240, 264] on div "Me" at bounding box center [265, 277] width 159 height 45
click at [222, 273] on input "Me" at bounding box center [265, 275] width 159 height 22
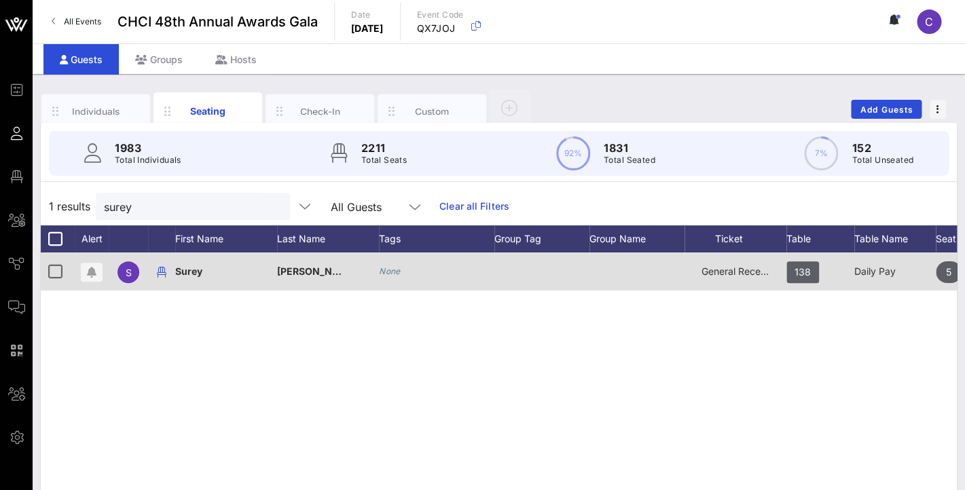
click at [195, 271] on span "Surey" at bounding box center [188, 272] width 27 height 12
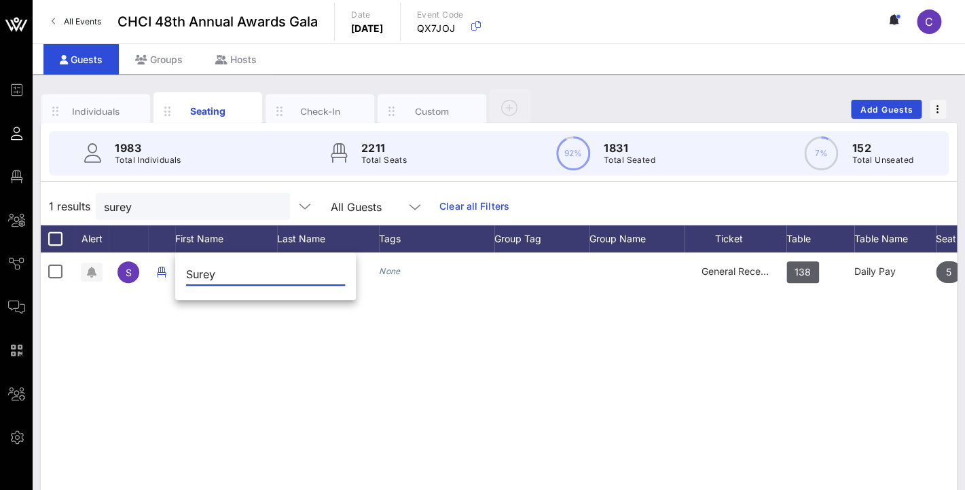
click at [270, 355] on div "S Surey Miranda Alarcon None General Reception 138 Daily Pay 5 None" at bounding box center [499, 457] width 916 height 408
click at [221, 274] on input "Surey" at bounding box center [265, 275] width 159 height 22
type input "Me"
click at [215, 369] on div "S Surey Miranda Alarcon None General Reception 138 Daily Pay 5 None" at bounding box center [499, 457] width 916 height 408
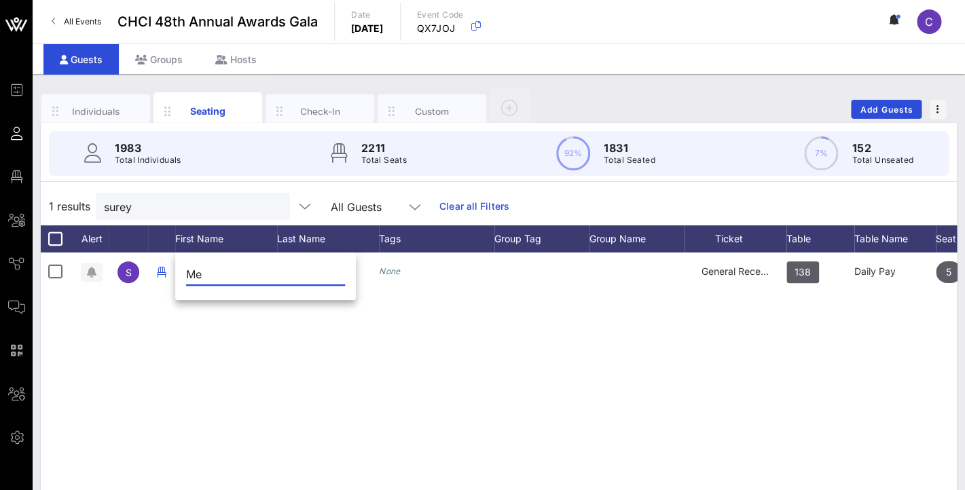
click at [418, 346] on div "S Surey Miranda Alarcon None General Reception 138 Daily Pay 5 None" at bounding box center [499, 457] width 916 height 408
click at [225, 204] on input "surey" at bounding box center [183, 207] width 159 height 18
click at [552, 203] on div "1 results surey All Guests Clear all Filters" at bounding box center [499, 206] width 916 height 38
click at [336, 361] on div "S Surey Miranda Alarcon None General Reception 138 Daily Pay 5 None" at bounding box center [499, 457] width 916 height 408
click at [241, 363] on div "S Surey Miranda Alarcon None General Reception 138 Daily Pay 5 None" at bounding box center [499, 457] width 916 height 408
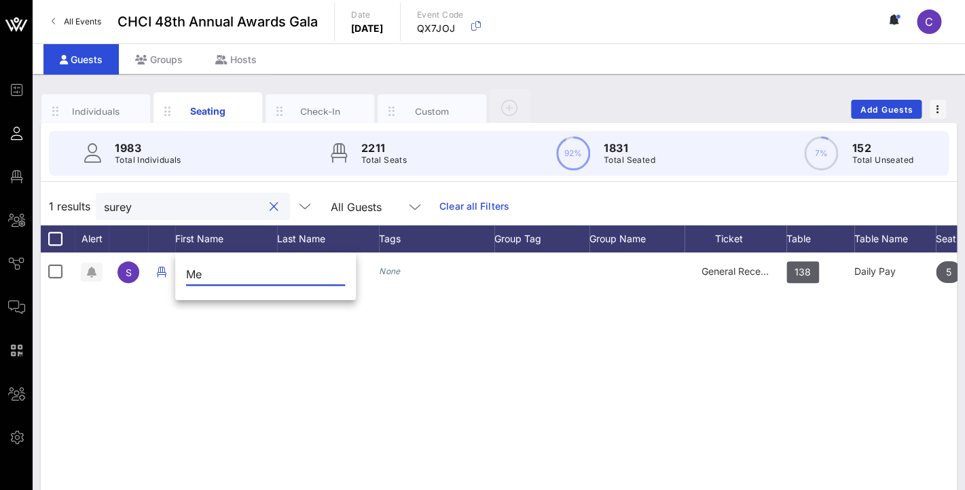
click at [241, 363] on div "S Surey Miranda Alarcon None General Reception 138 Daily Pay 5 None" at bounding box center [499, 457] width 916 height 408
click at [429, 377] on div "S Surey Miranda Alarcon None General Reception 138 Daily Pay 5 None" at bounding box center [499, 457] width 916 height 408
click at [567, 348] on div "S Surey Miranda Alarcon None General Reception 138 Daily Pay 5 None" at bounding box center [499, 457] width 916 height 408
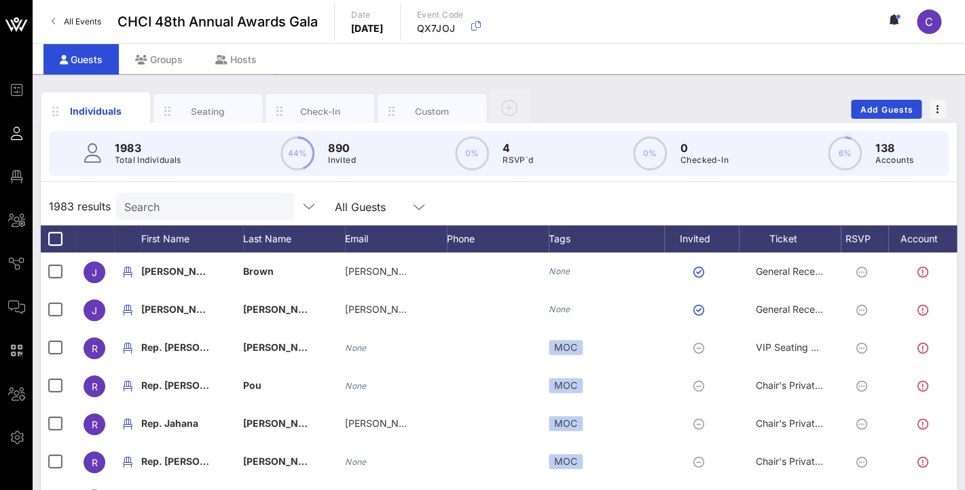
click at [582, 206] on div "1983 results Search All Guests" at bounding box center [499, 206] width 916 height 38
click at [215, 209] on input "Search" at bounding box center [203, 207] width 159 height 18
drag, startPoint x: 160, startPoint y: 202, endPoint x: 121, endPoint y: 202, distance: 38.7
click at [124, 202] on input "s" at bounding box center [203, 207] width 159 height 18
paste input "Surey"
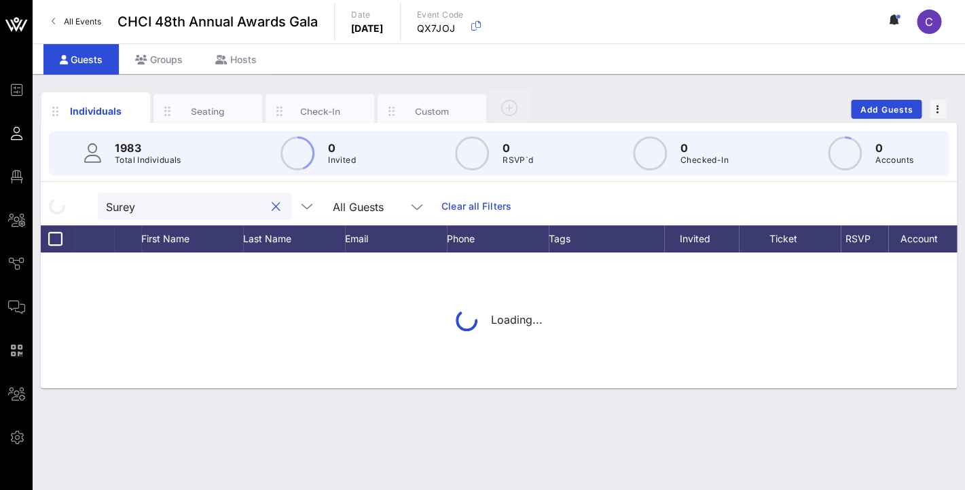
type input "Surey"
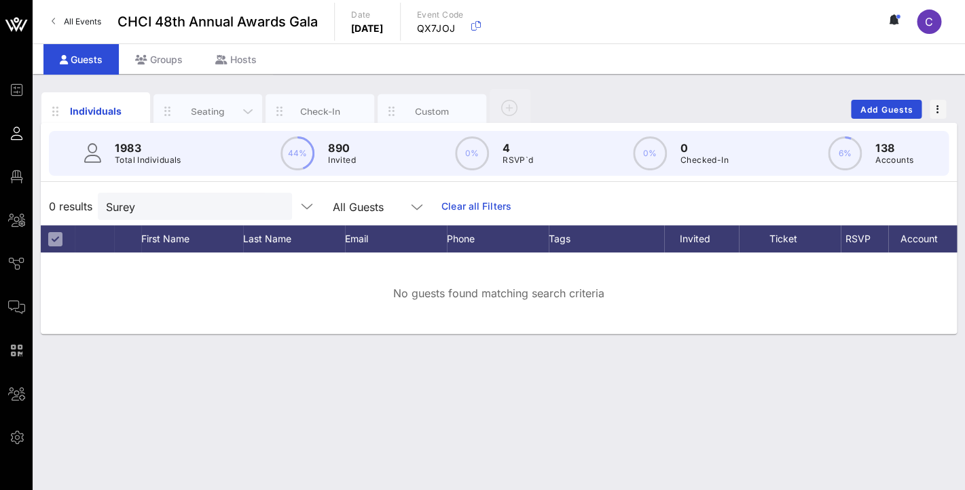
click at [200, 102] on div "Seating" at bounding box center [208, 111] width 109 height 34
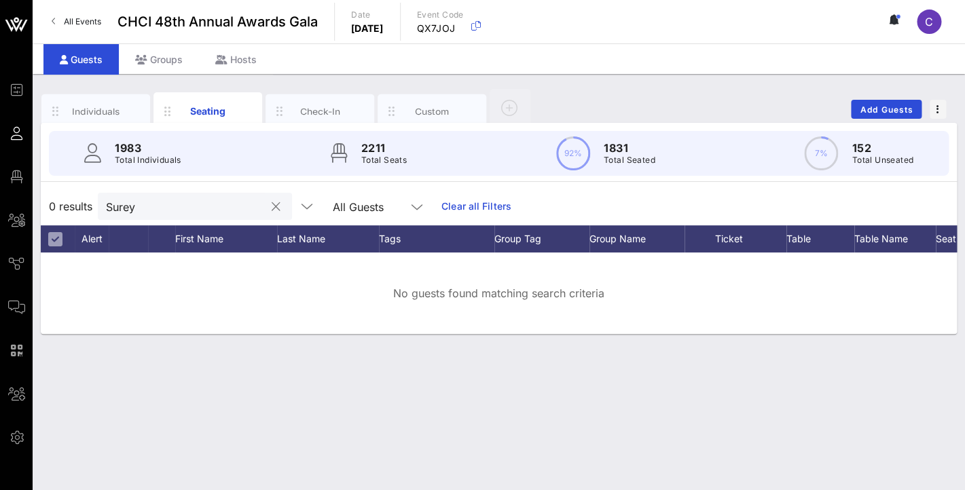
click at [187, 215] on input "Surey" at bounding box center [185, 207] width 159 height 18
click at [617, 203] on div "0 results Surey All Guests Clear all Filters" at bounding box center [499, 206] width 916 height 38
click at [666, 114] on div "Individuals Seating Check-In Custom Add Guests" at bounding box center [499, 109] width 916 height 43
click at [170, 206] on input "Surey" at bounding box center [185, 207] width 159 height 18
click at [289, 302] on div "No guests found matching search criteria" at bounding box center [499, 294] width 916 height 82
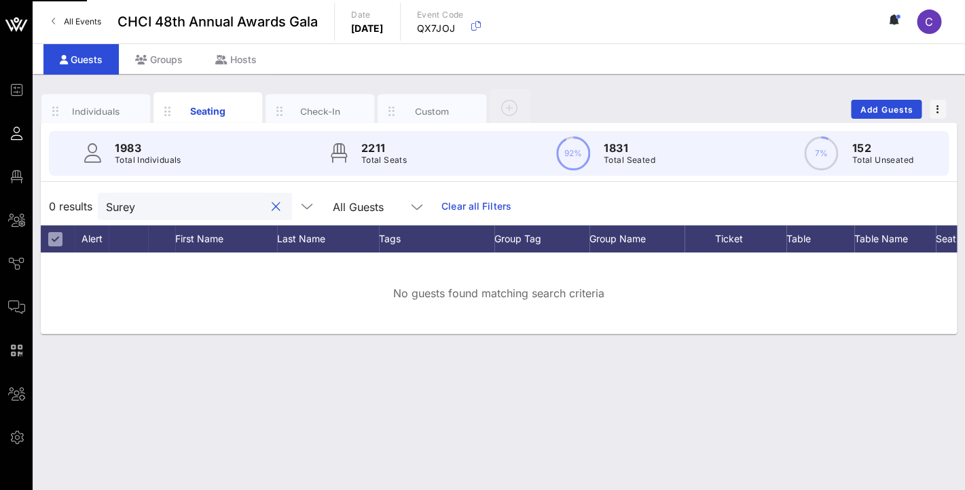
click at [196, 210] on input "Surey" at bounding box center [185, 207] width 159 height 18
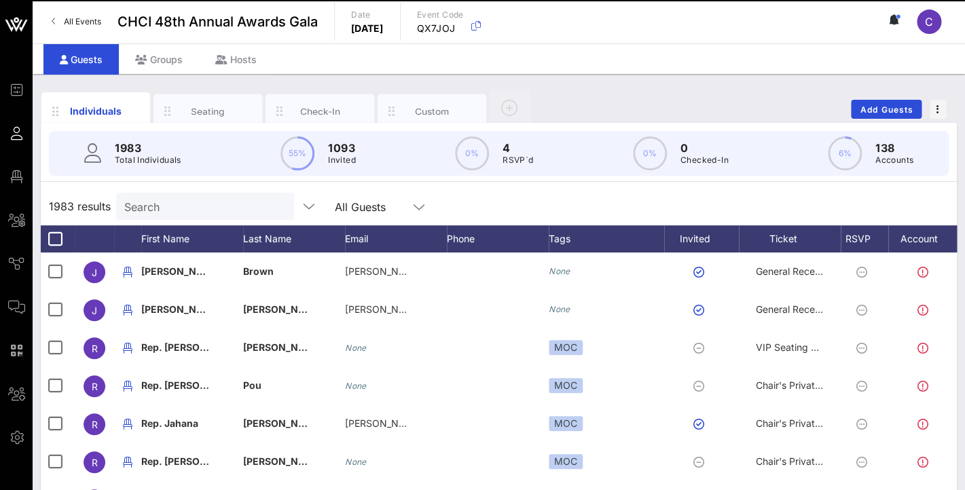
click at [156, 206] on input "Search" at bounding box center [203, 207] width 159 height 18
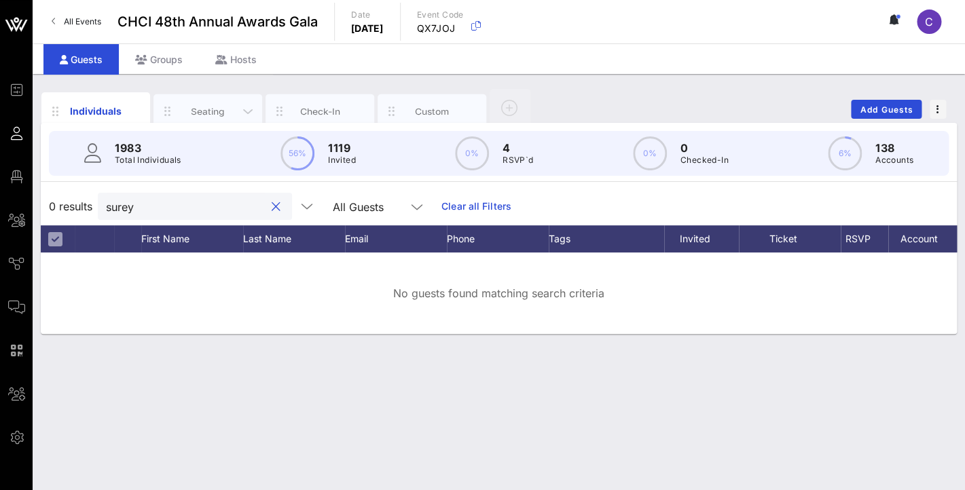
click at [202, 107] on div "Seating" at bounding box center [208, 111] width 60 height 13
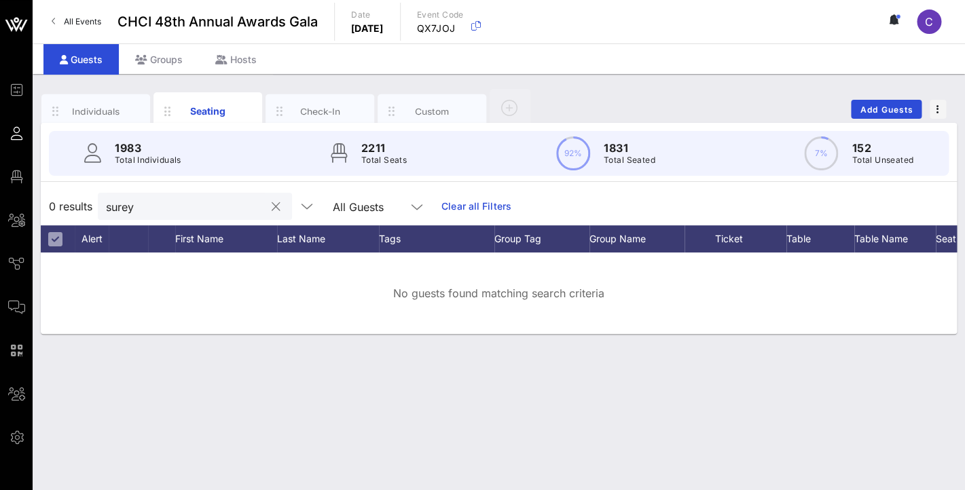
click at [168, 213] on input "surey" at bounding box center [185, 207] width 159 height 18
click at [164, 211] on input "surey" at bounding box center [185, 207] width 159 height 18
click at [271, 214] on div at bounding box center [274, 207] width 19 height 16
click at [265, 200] on div at bounding box center [274, 207] width 19 height 16
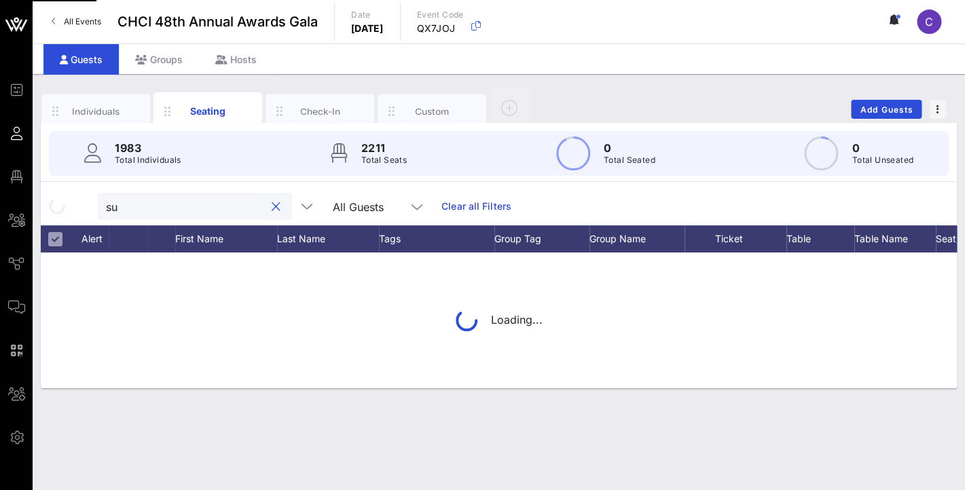
type input "s"
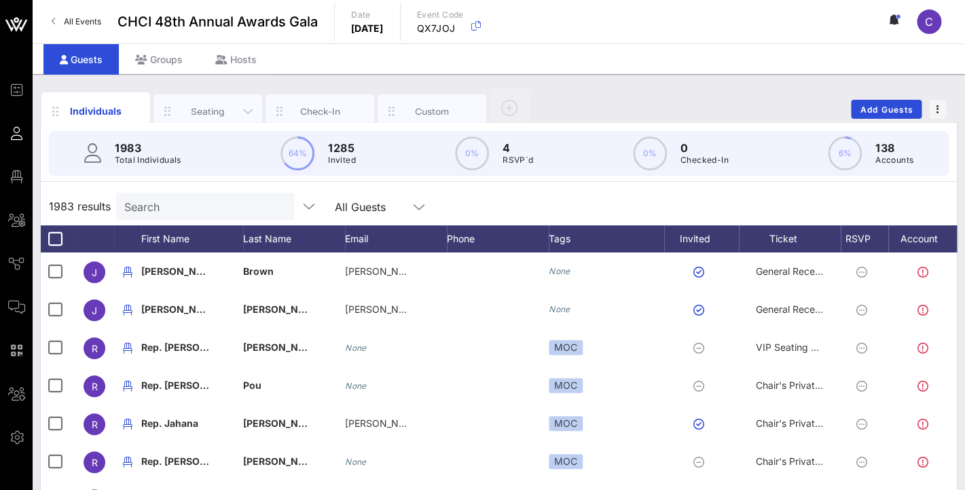
click at [211, 111] on div "Seating" at bounding box center [208, 111] width 60 height 13
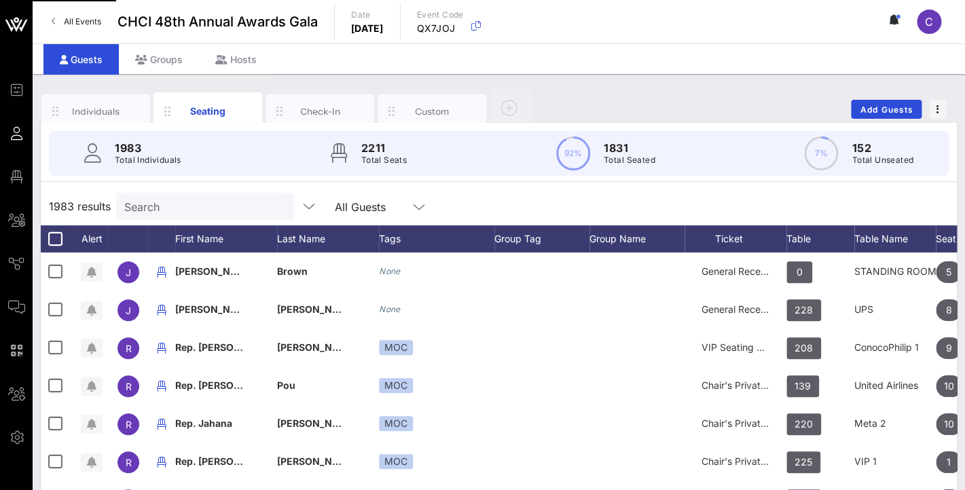
click at [158, 207] on input "Search" at bounding box center [203, 207] width 159 height 18
paste input "Surey"
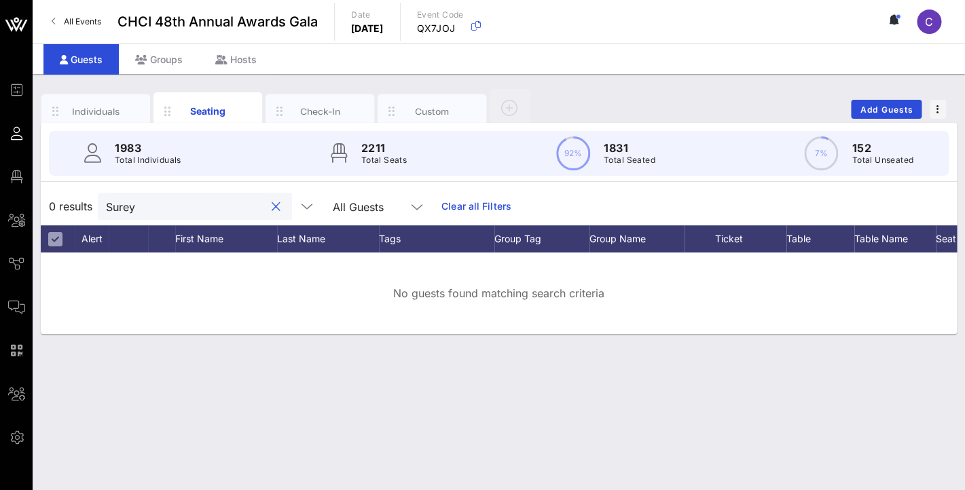
drag, startPoint x: 198, startPoint y: 204, endPoint x: 101, endPoint y: 187, distance: 98.6
click at [106, 203] on input "Surey" at bounding box center [185, 207] width 159 height 18
paste input "Esther"
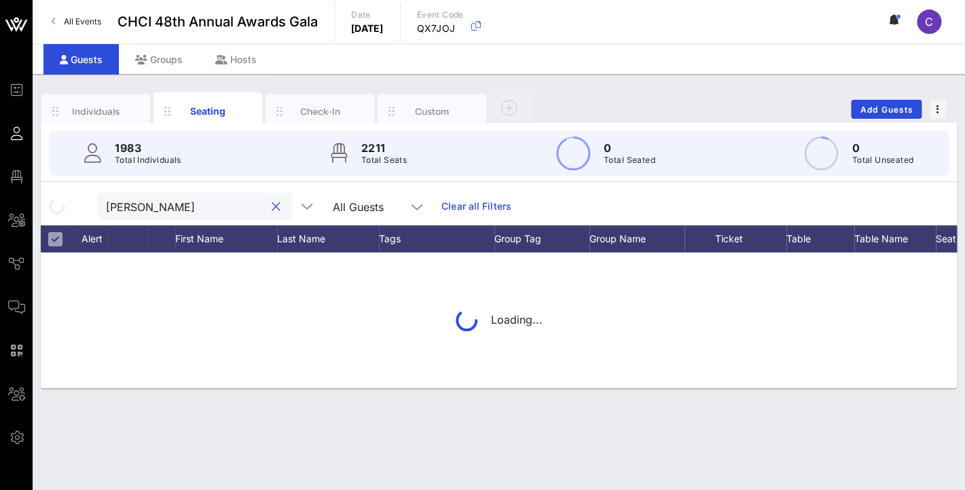
type input "Esther"
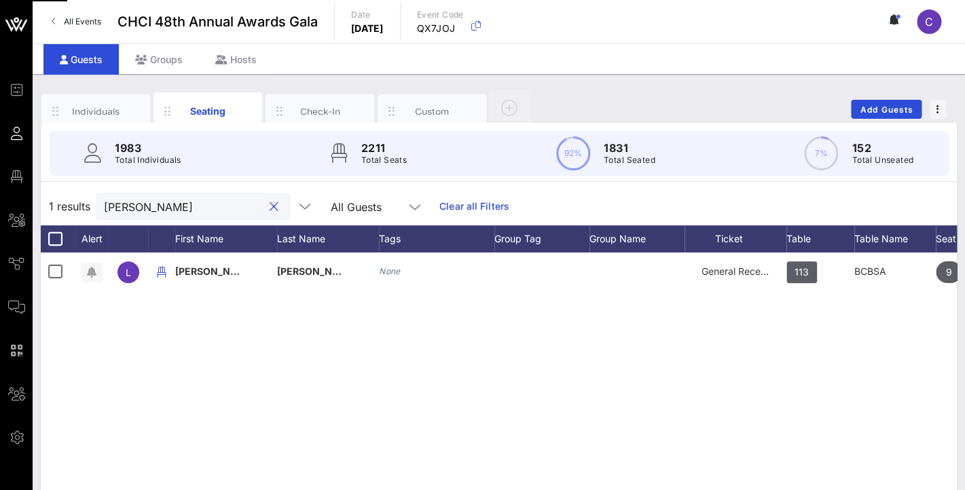
click at [104, 202] on input "Esther" at bounding box center [183, 207] width 159 height 18
paste input "Benjamin"
drag, startPoint x: 195, startPoint y: 207, endPoint x: 90, endPoint y: 195, distance: 106.0
click at [104, 198] on input "Benjamin" at bounding box center [183, 207] width 159 height 18
paste input "Esther.benaim@gmail.com"
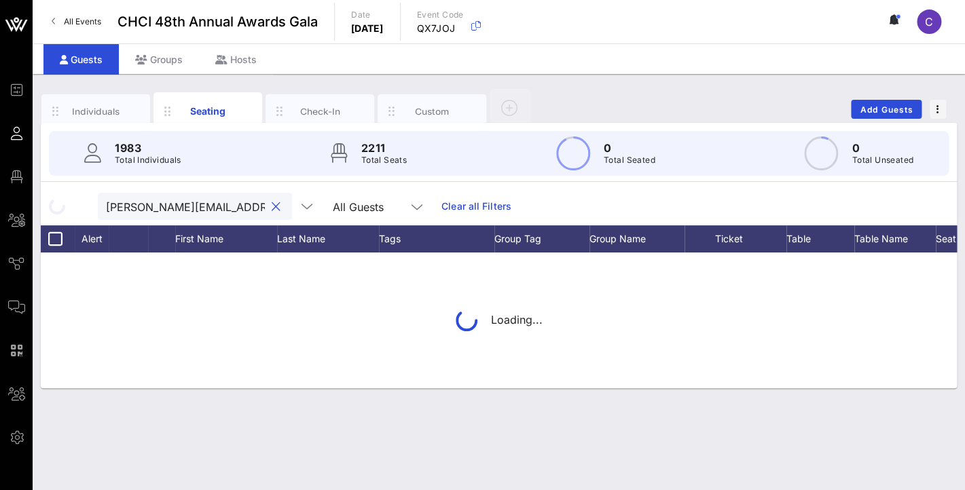
type input "Esther.benaim@gmail.com"
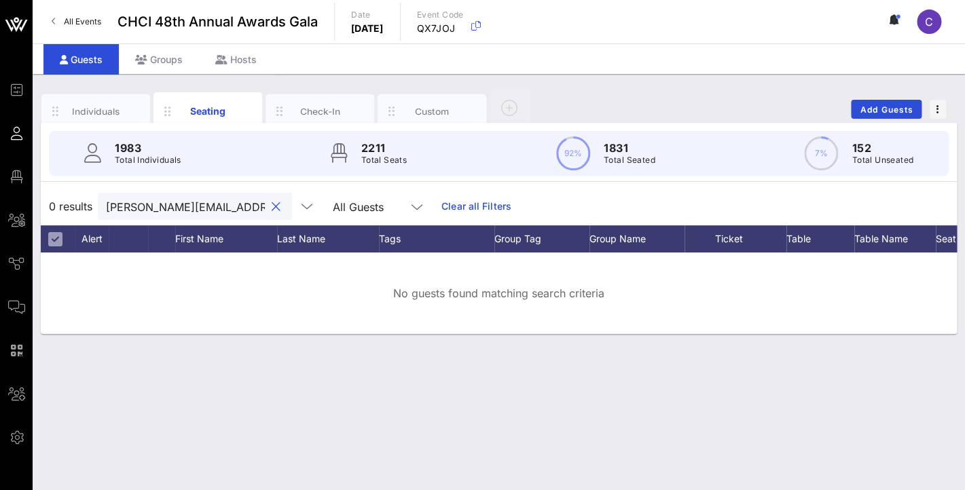
click at [272, 206] on button "clear icon" at bounding box center [276, 207] width 9 height 14
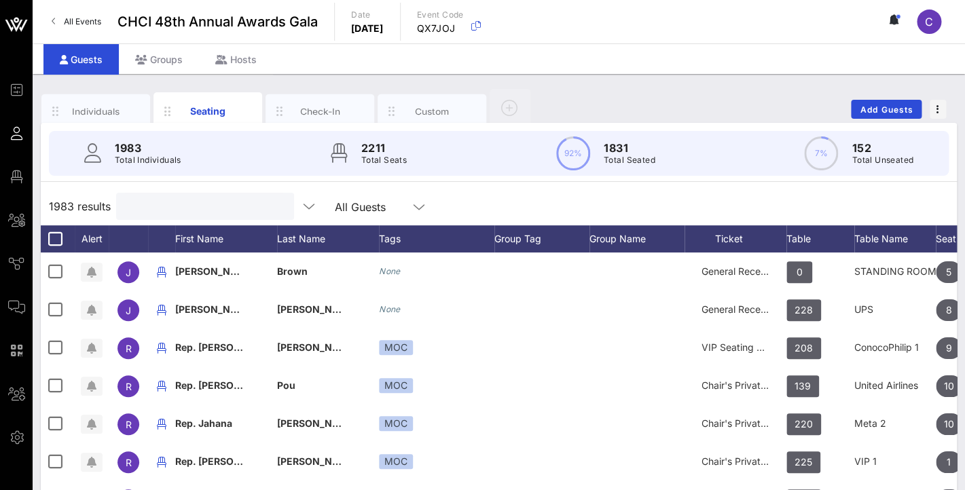
click at [151, 205] on input "text" at bounding box center [203, 207] width 159 height 18
paste input "Miranda Alarcon"
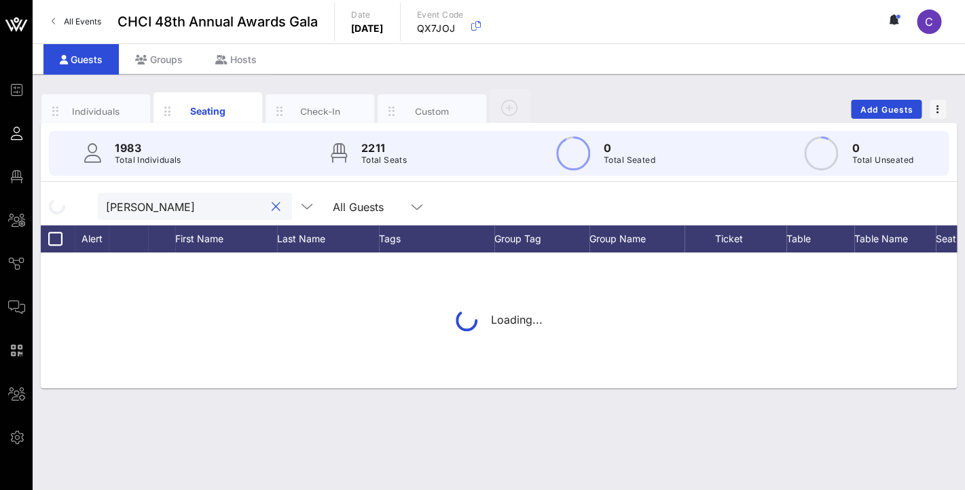
type input "Miranda Alarcon"
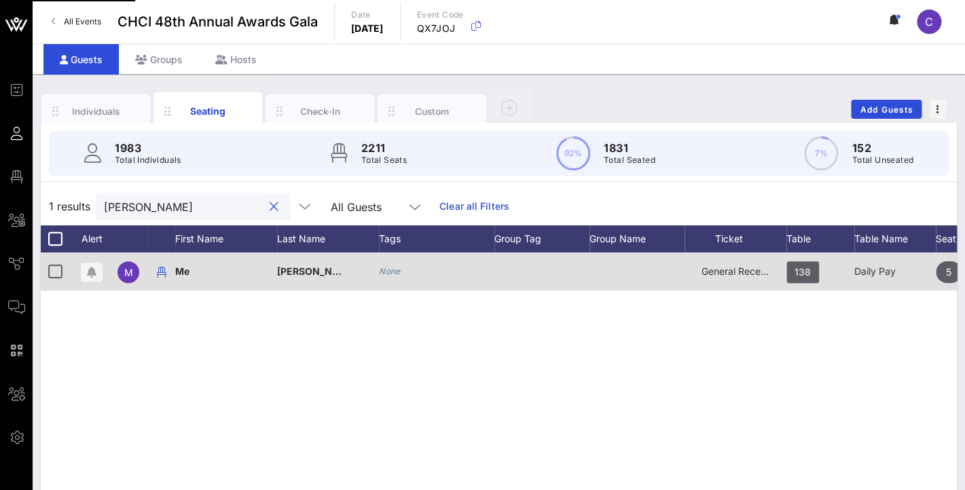
click at [194, 275] on div "Me" at bounding box center [226, 280] width 102 height 54
click at [183, 272] on span "Me" at bounding box center [182, 272] width 14 height 12
click at [203, 276] on div "Me" at bounding box center [226, 280] width 102 height 54
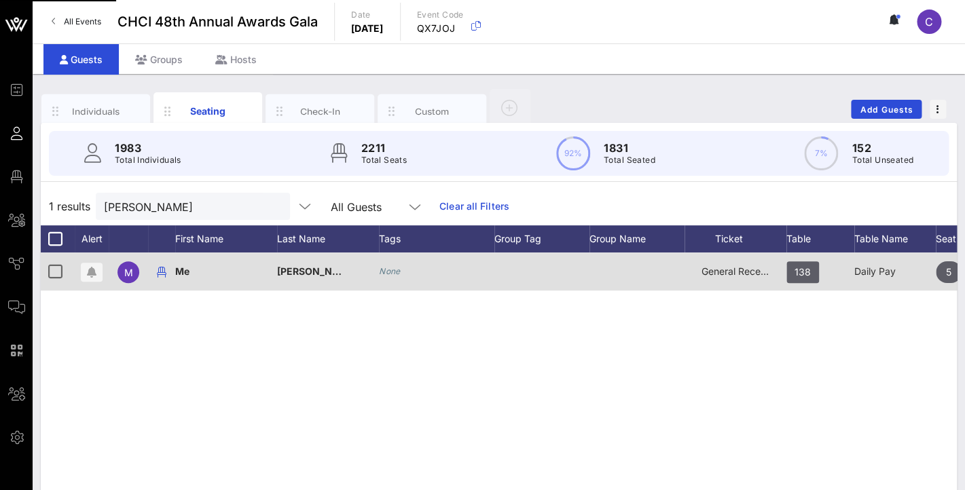
click at [181, 265] on div "Me" at bounding box center [182, 272] width 14 height 38
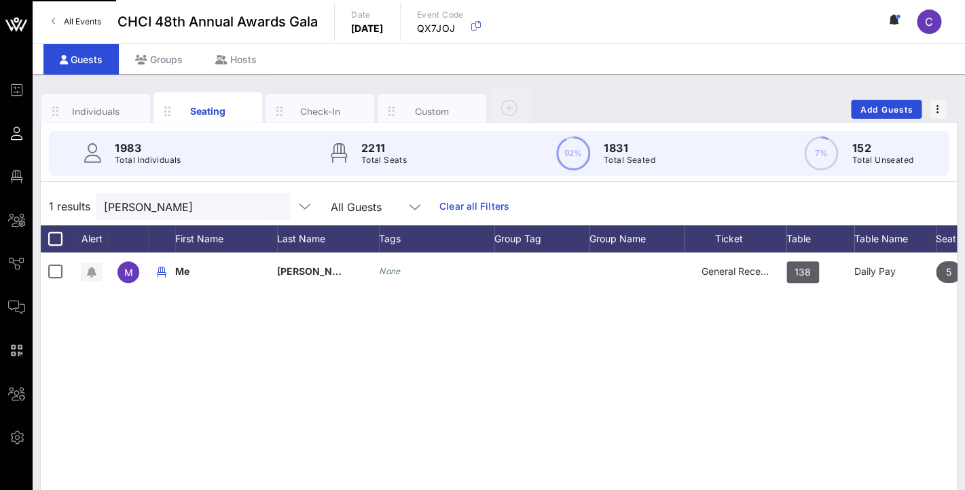
click at [0, 0] on div "Me" at bounding box center [0, 0] width 0 height 0
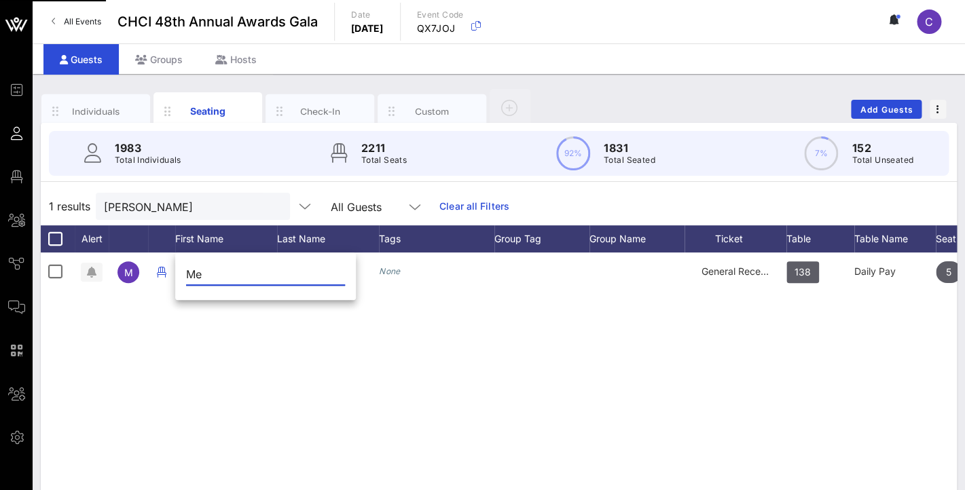
drag, startPoint x: 218, startPoint y: 272, endPoint x: 175, endPoint y: 272, distance: 42.8
click at [186, 272] on input "Me" at bounding box center [265, 275] width 159 height 22
paste input "Esther Benjamin"
drag, startPoint x: 223, startPoint y: 274, endPoint x: 278, endPoint y: 260, distance: 56.8
click at [281, 274] on input "Esther Benjamin" at bounding box center [265, 275] width 159 height 22
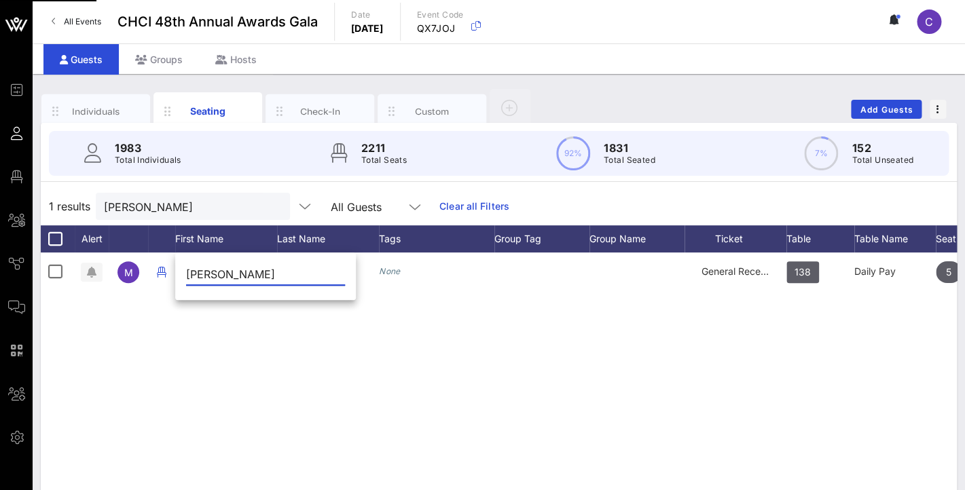
type input "Esther"
click at [252, 342] on div "M Me Miranda Alarcon None General Reception 138 Daily Pay 5 None" at bounding box center [499, 457] width 916 height 408
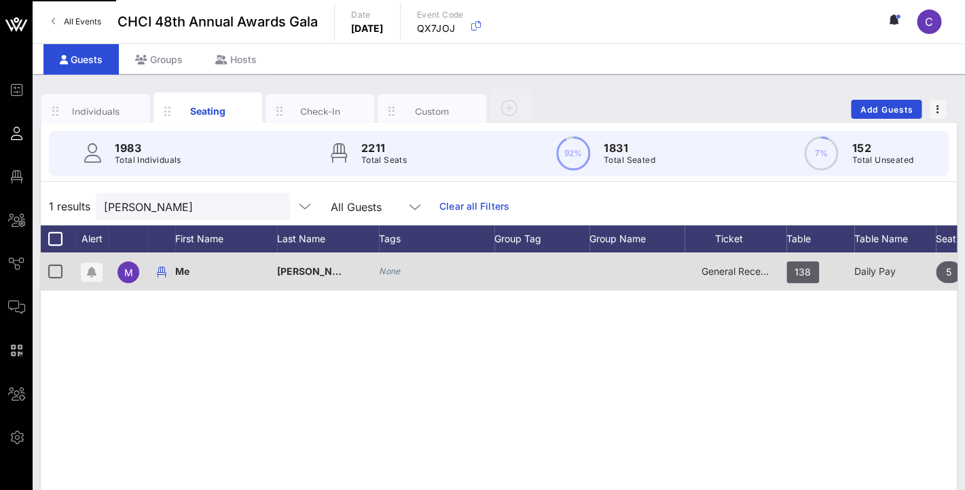
click at [312, 269] on span "Miranda Alarcon" at bounding box center [317, 272] width 80 height 12
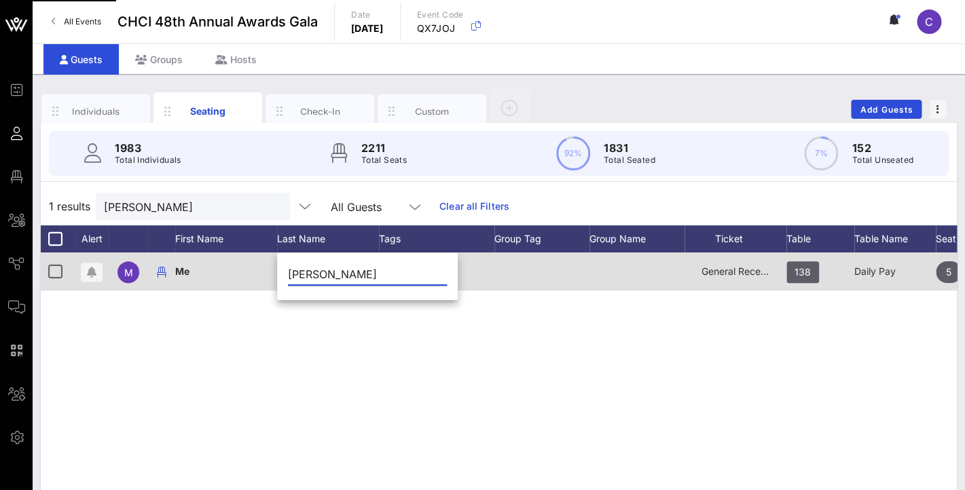
click at [312, 269] on input "Miranda Alarcon" at bounding box center [367, 275] width 159 height 22
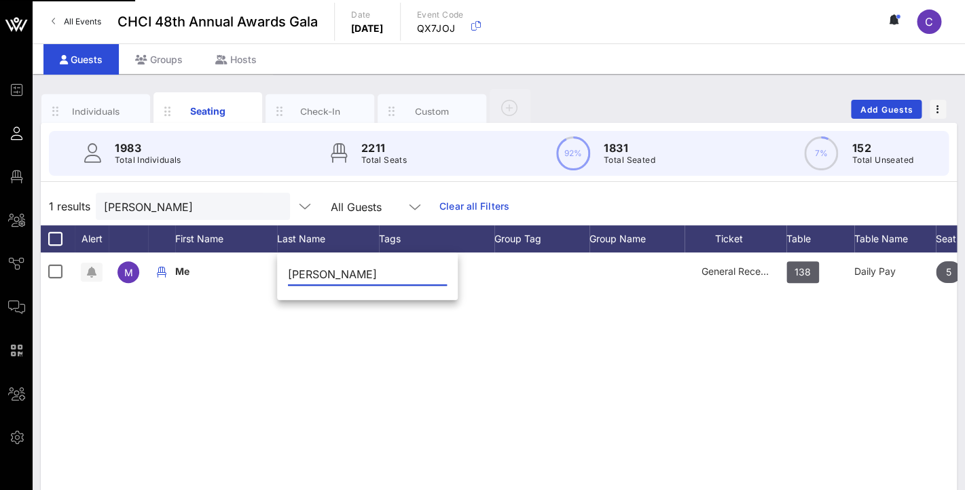
click at [296, 349] on div "M Me Miranda Alarcon None General Reception 138 Daily Pay 5 None" at bounding box center [499, 457] width 916 height 408
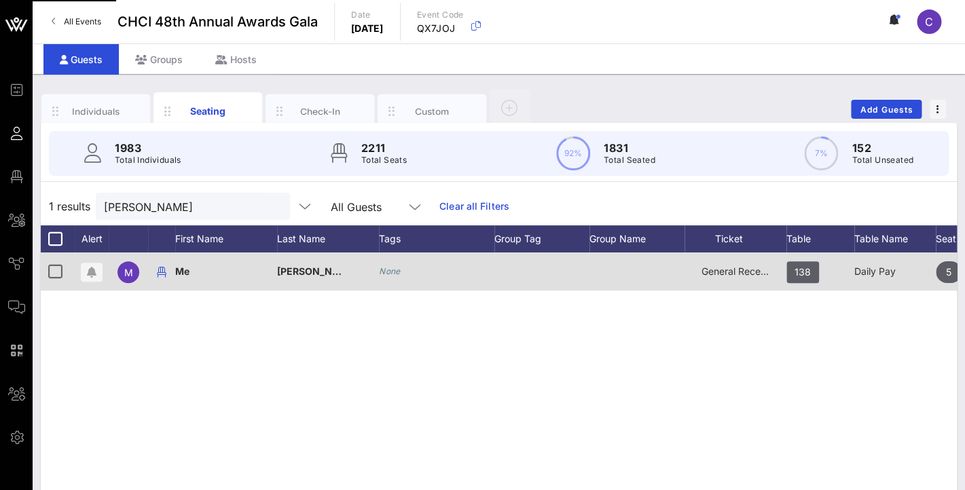
click at [324, 274] on span "Miranda Alarcon" at bounding box center [317, 272] width 80 height 12
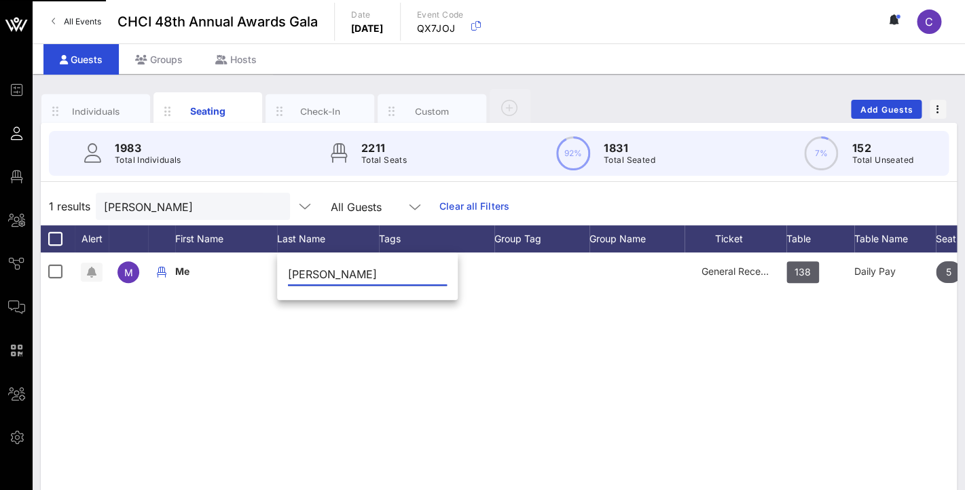
click at [333, 273] on input "Miranda Alarcon" at bounding box center [367, 275] width 159 height 22
drag, startPoint x: 376, startPoint y: 272, endPoint x: 299, endPoint y: 274, distance: 77.4
click at [289, 276] on input "Miranda Alarcon" at bounding box center [367, 275] width 159 height 22
paste input "Benjami"
click at [336, 328] on div "M Me Miranda Alarcon None General Reception 138 Daily Pay 5 None" at bounding box center [499, 457] width 916 height 408
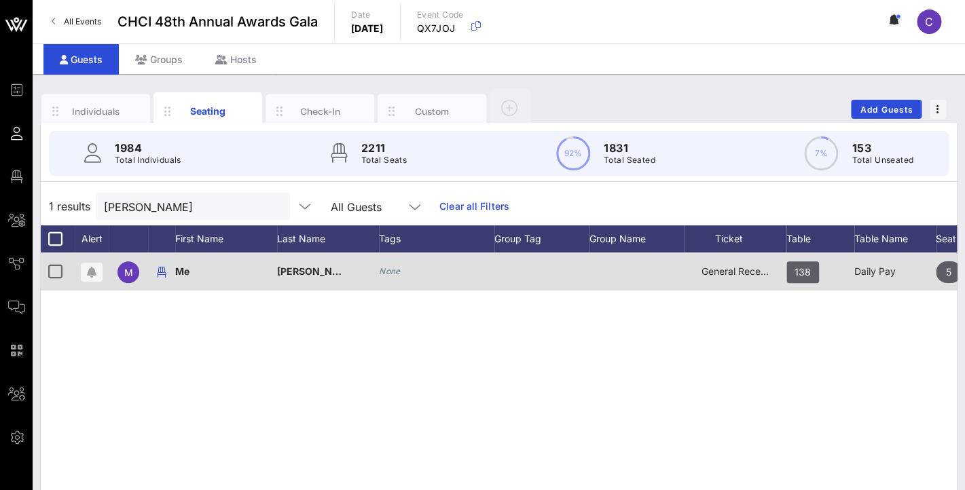
click at [321, 271] on span "Miranda Alarcon" at bounding box center [317, 272] width 80 height 12
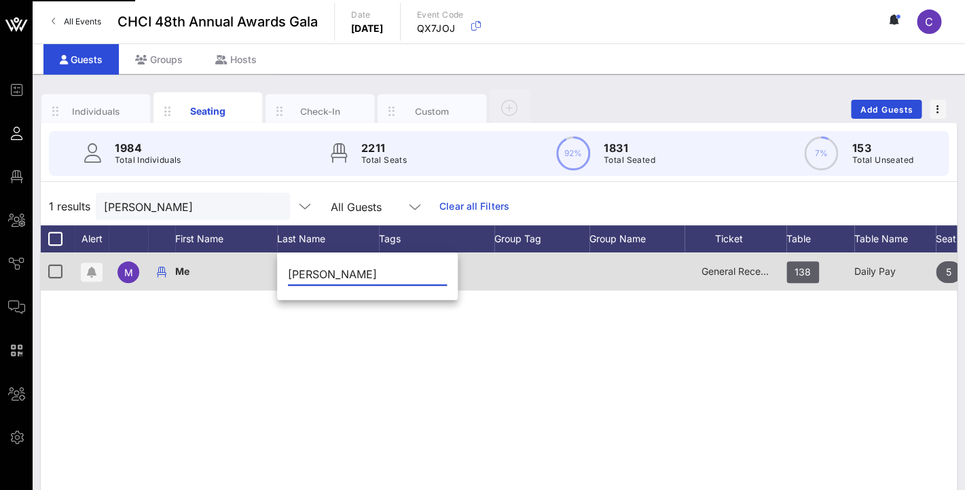
click at [288, 274] on input "Miranda Alarcon" at bounding box center [367, 275] width 159 height 22
paste input "Benjami"
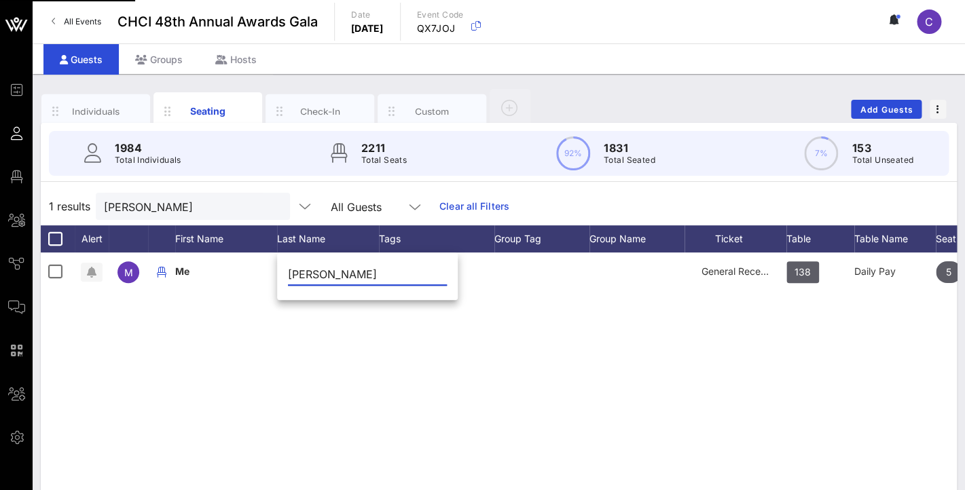
type input "Benjamin"
click at [239, 312] on div "M Me Miranda Alarcon None General Reception 138 Daily Pay 5 None" at bounding box center [499, 457] width 916 height 408
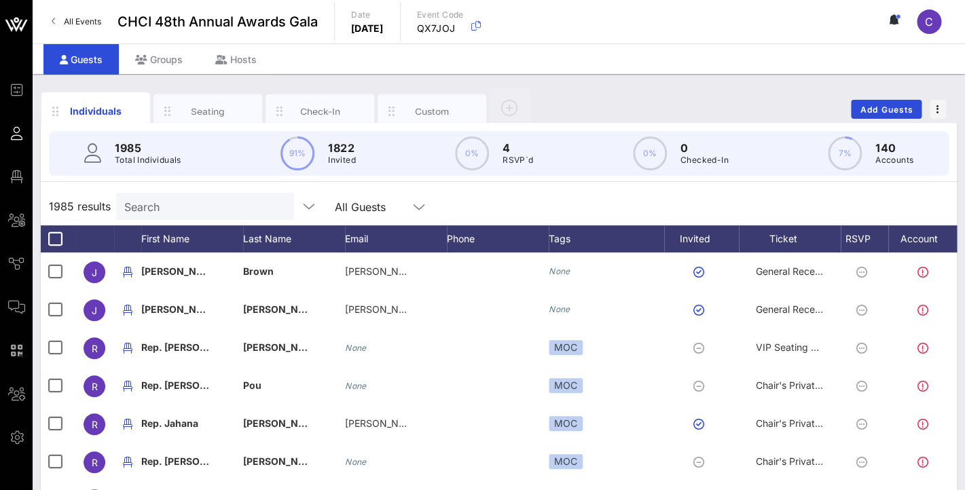
click at [156, 211] on input "Search" at bounding box center [203, 207] width 159 height 18
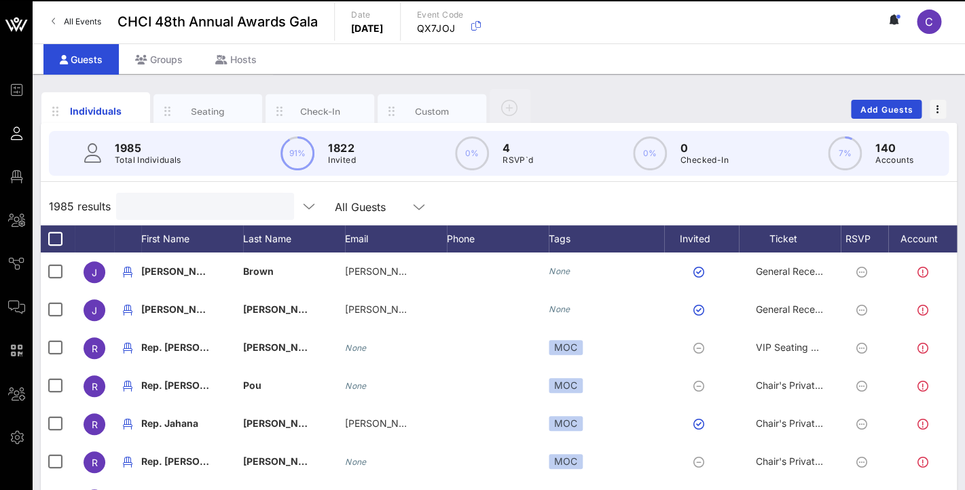
paste input "[PERSON_NAME]"
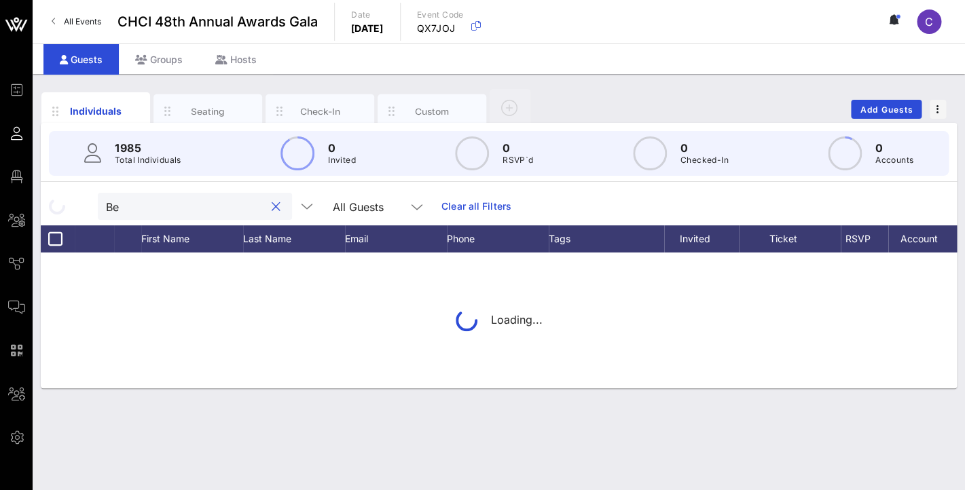
type input "B"
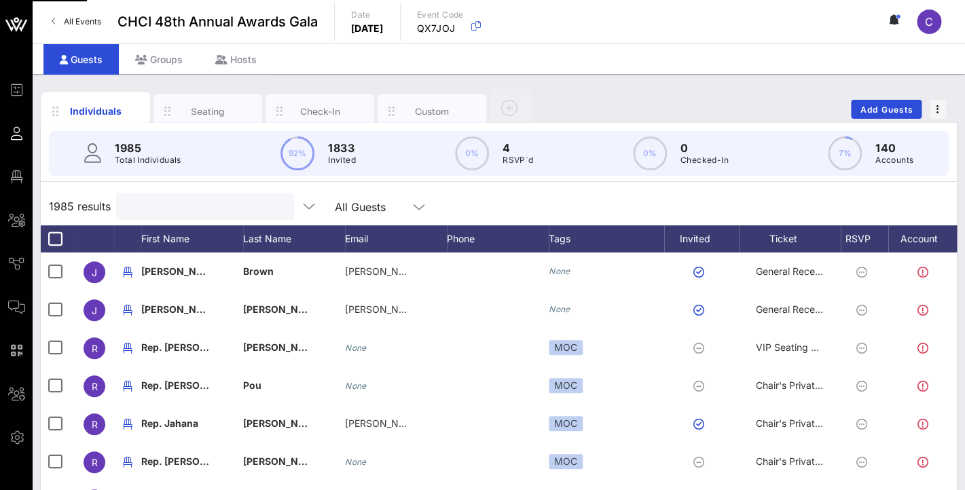
paste input "[PERSON_NAME]"
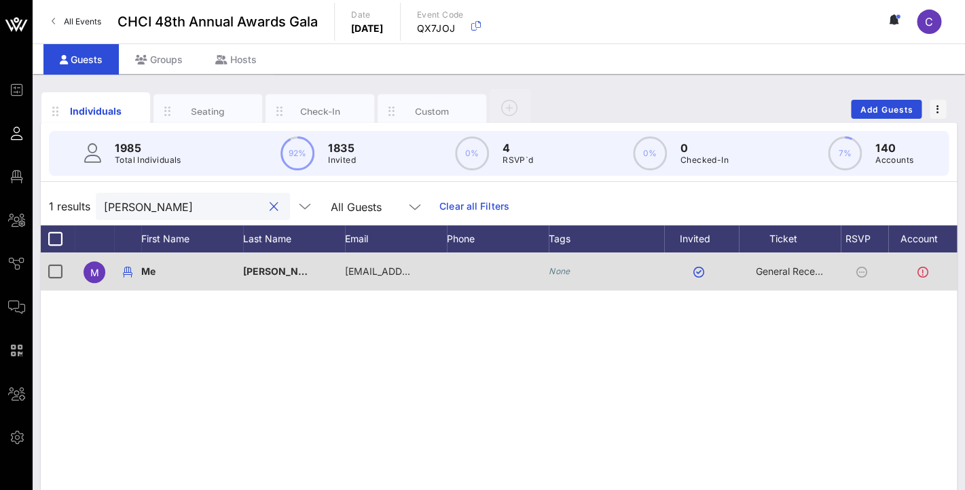
type input "[PERSON_NAME]"
click at [266, 272] on span "Miranda Alarcon" at bounding box center [283, 272] width 80 height 12
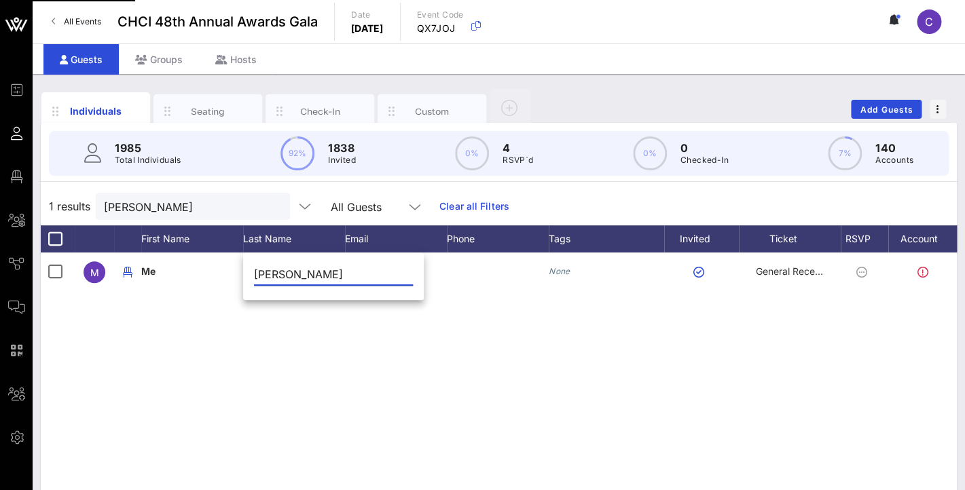
drag, startPoint x: 351, startPoint y: 276, endPoint x: 240, endPoint y: 273, distance: 111.4
click at [254, 273] on input "Miranda Alarcon" at bounding box center [333, 275] width 159 height 22
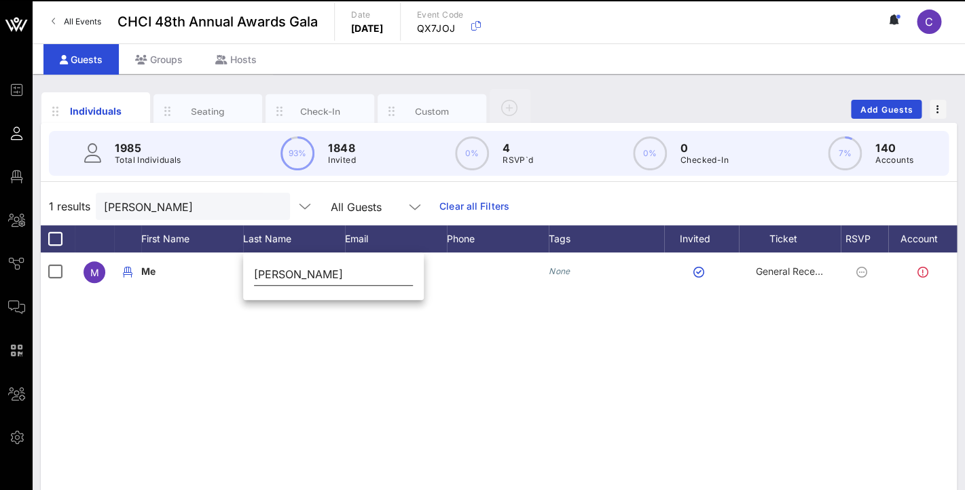
paste input "Benjami"
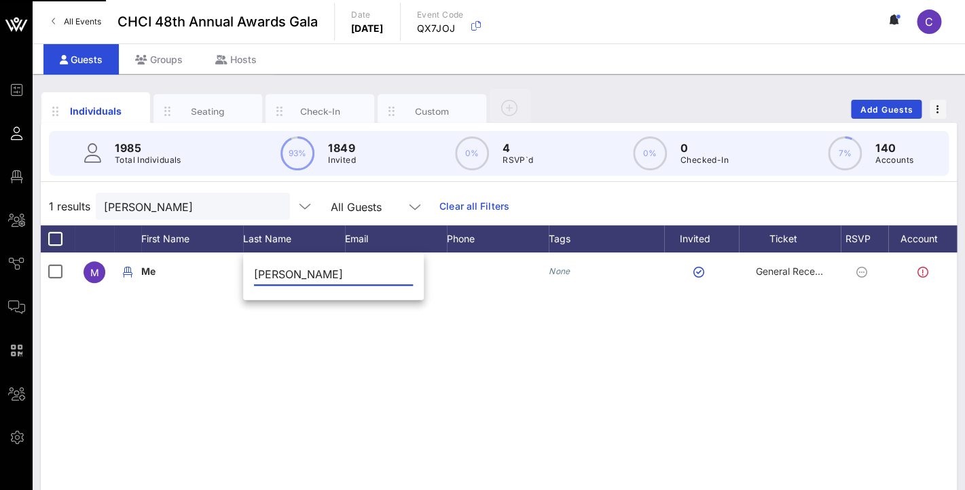
click at [267, 343] on div "M Me Miranda Alarcon leomendozabernuy@gmail.com None General Reception" at bounding box center [499, 457] width 916 height 408
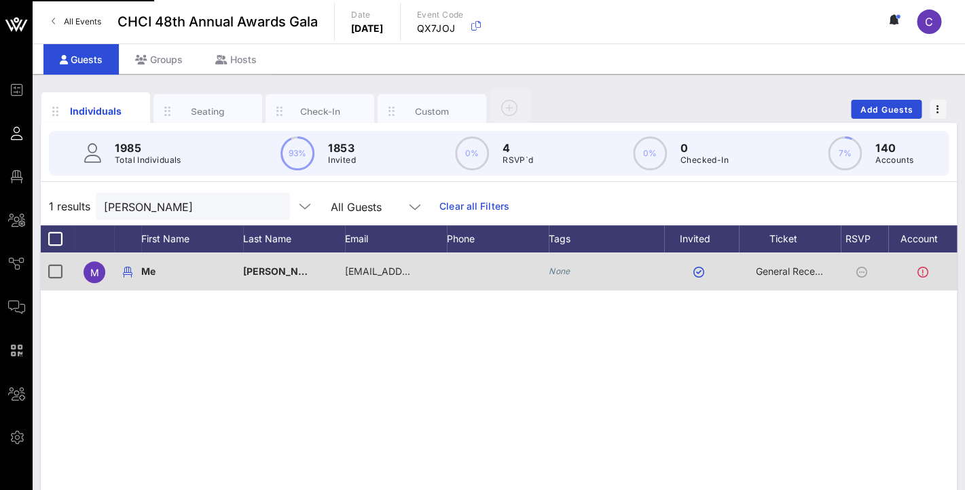
click at [269, 273] on span "Miranda Alarcon" at bounding box center [283, 272] width 80 height 12
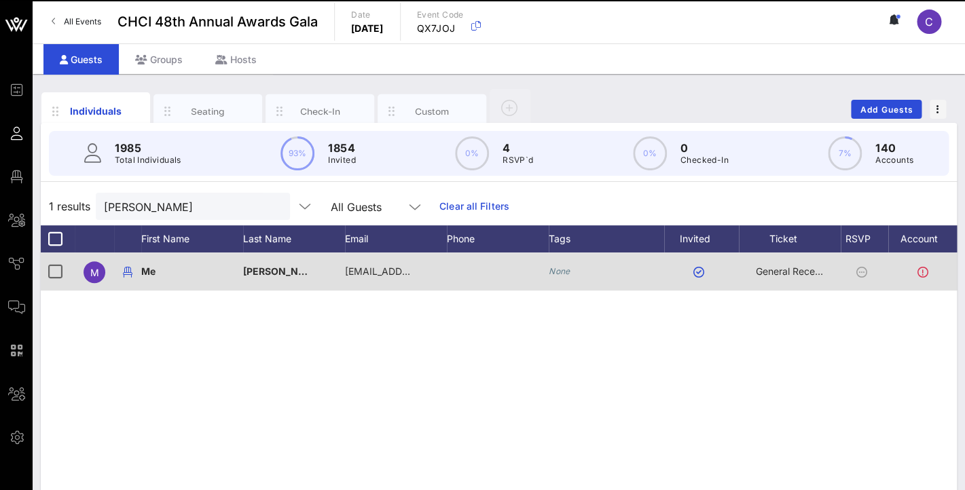
click at [269, 273] on span "Miranda Alarcon" at bounding box center [283, 272] width 80 height 12
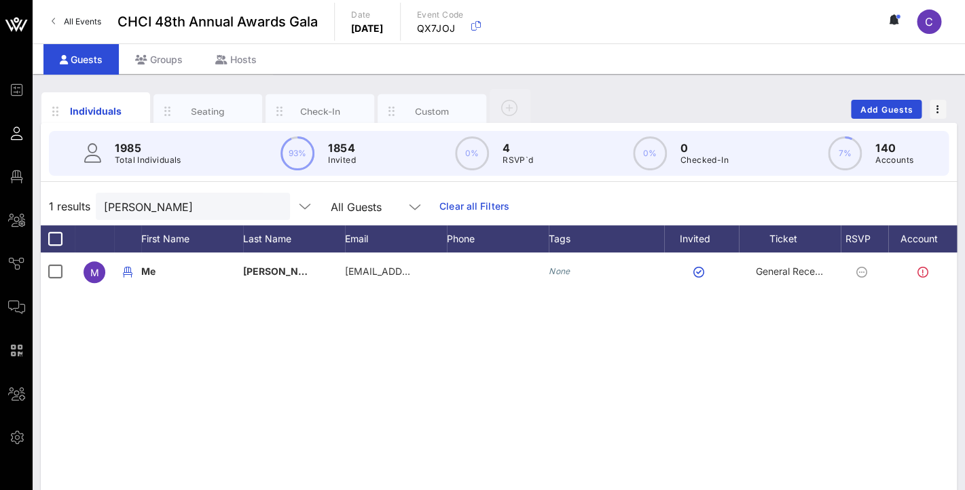
click at [286, 342] on div "M Me Miranda Alarcon leomendozabernuy@gmail.com None General Reception" at bounding box center [499, 457] width 916 height 408
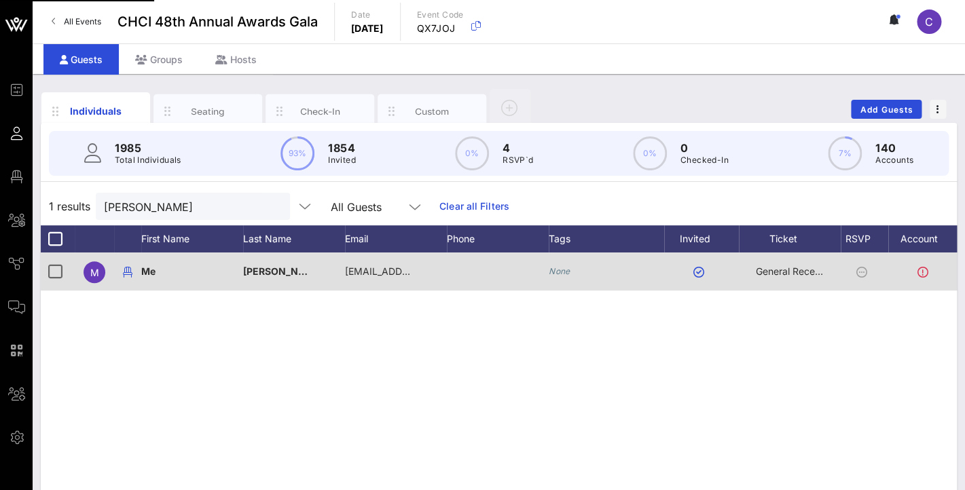
click at [290, 273] on span "Miranda Alarcon" at bounding box center [283, 272] width 80 height 12
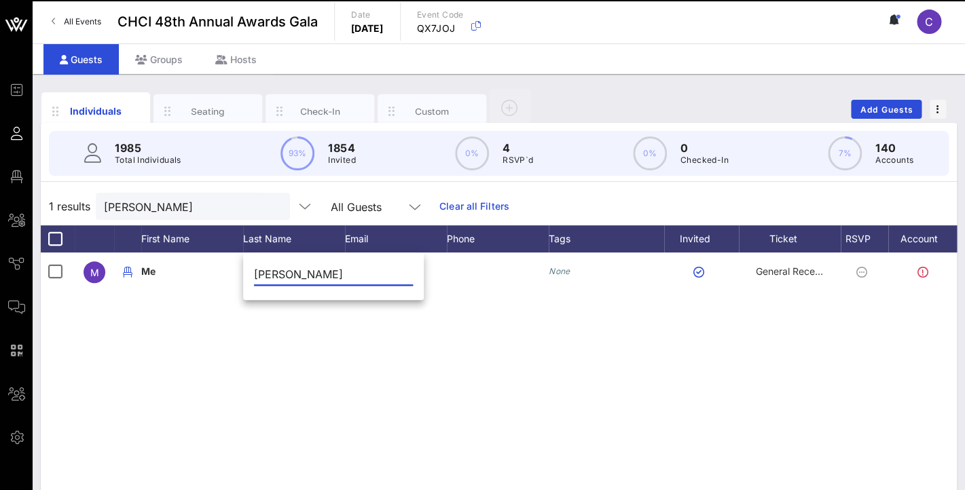
drag, startPoint x: 232, startPoint y: 276, endPoint x: 224, endPoint y: 270, distance: 9.7
click at [254, 270] on input "Miranda Alarcon" at bounding box center [333, 275] width 159 height 22
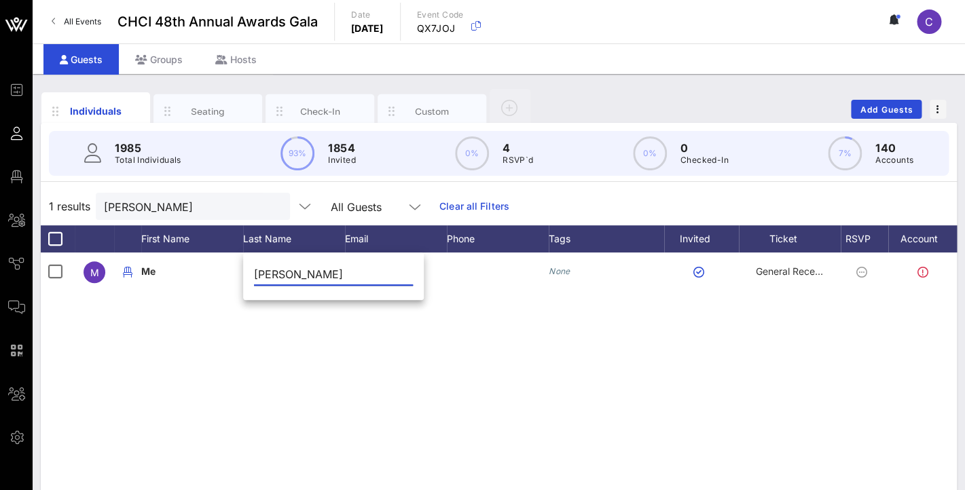
paste input "Benjami"
type input "[PERSON_NAME]"
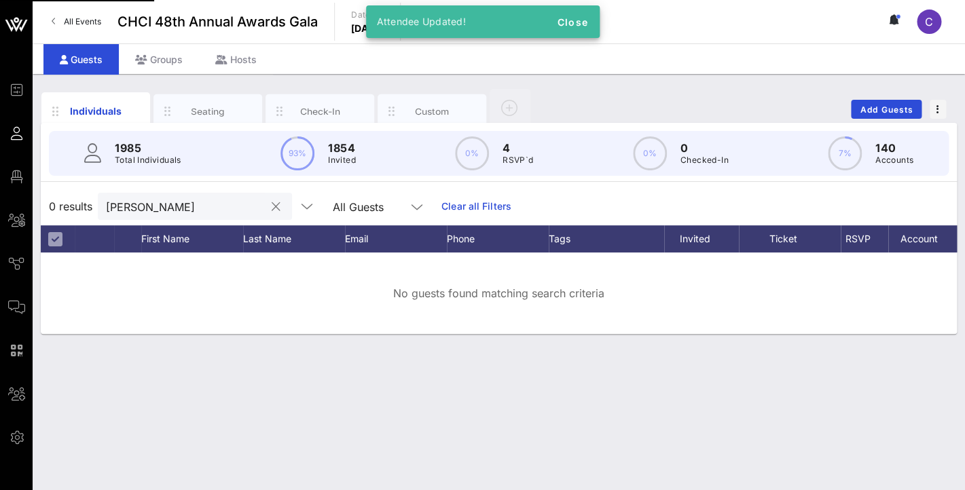
click at [272, 203] on button "clear icon" at bounding box center [276, 207] width 9 height 14
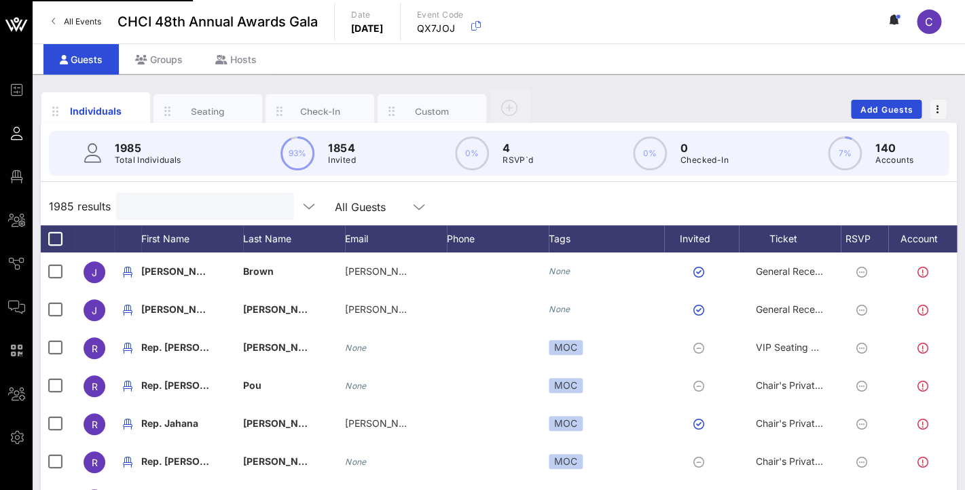
click at [176, 207] on input "text" at bounding box center [203, 207] width 159 height 18
paste input "Benjamin"
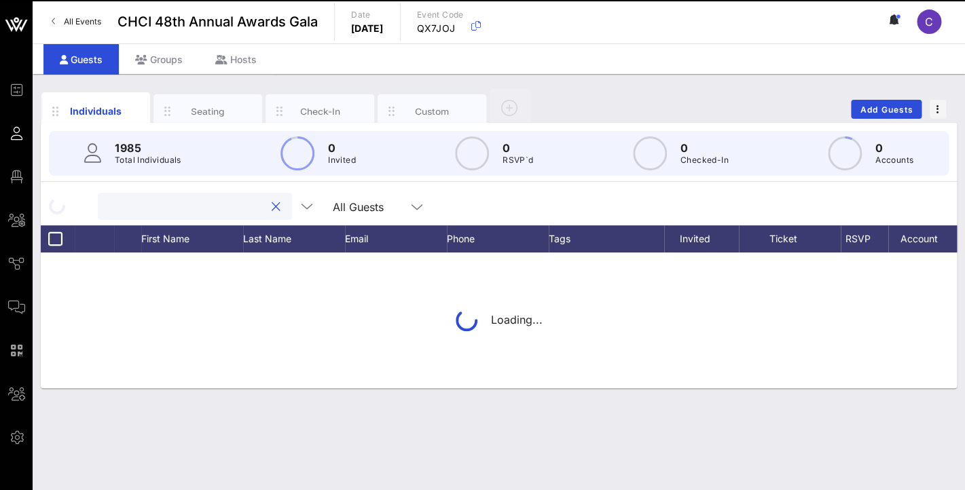
type input "Benjamin"
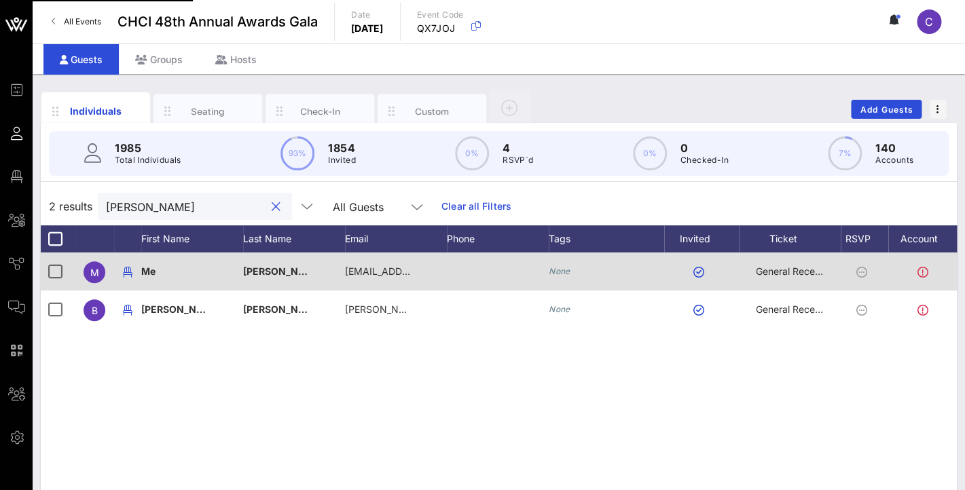
click at [175, 272] on div "Me" at bounding box center [192, 280] width 102 height 54
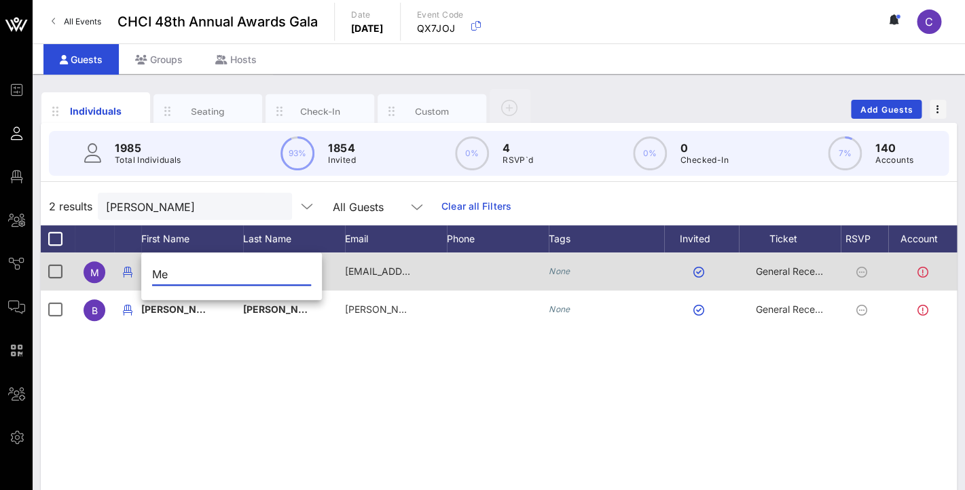
type input "M"
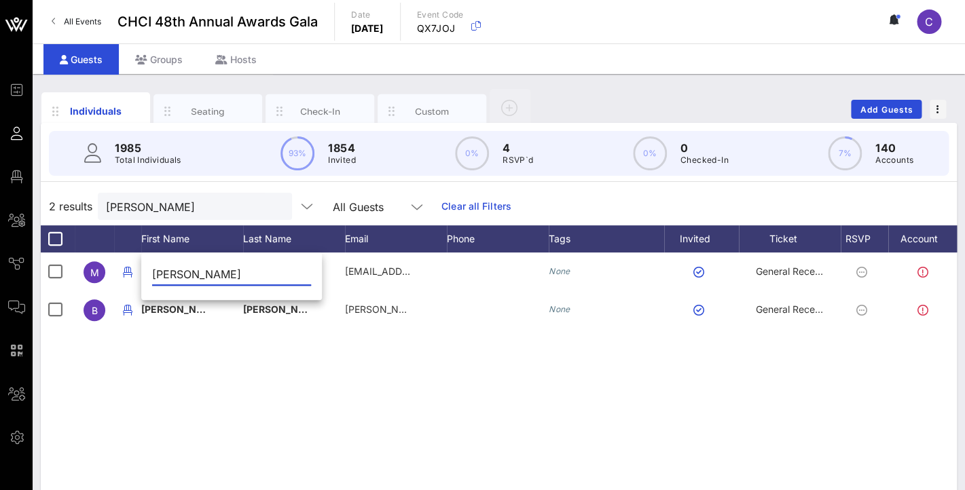
click at [480, 383] on div "M Me Benjamin leomendozabernuy@gmail.com None General Reception B Benjamin Harr…" at bounding box center [499, 457] width 916 height 408
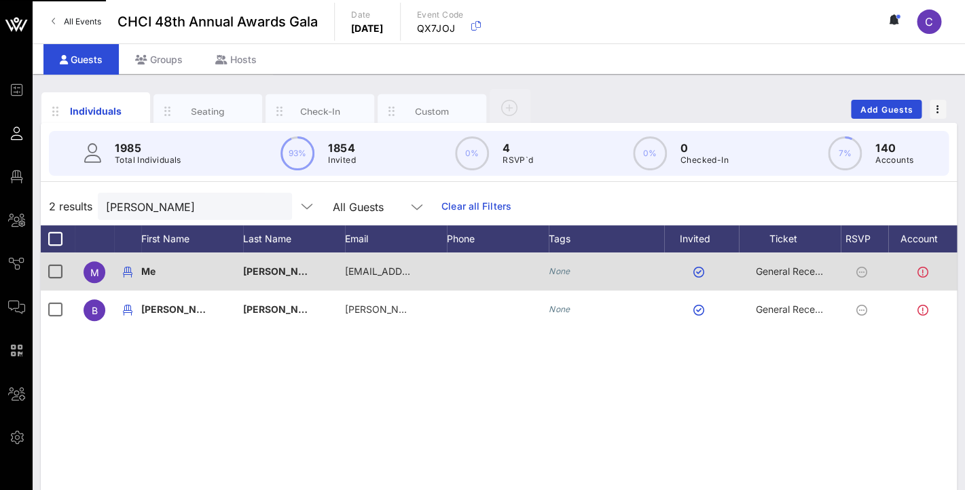
click at [152, 274] on span "Me" at bounding box center [148, 272] width 14 height 12
click at [161, 272] on div "Me" at bounding box center [192, 280] width 102 height 54
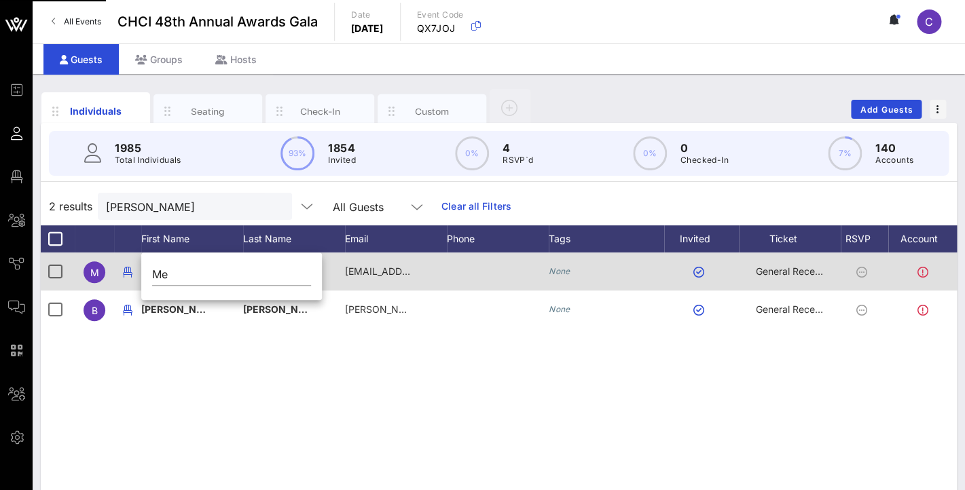
click at [161, 272] on div "Me" at bounding box center [231, 277] width 181 height 45
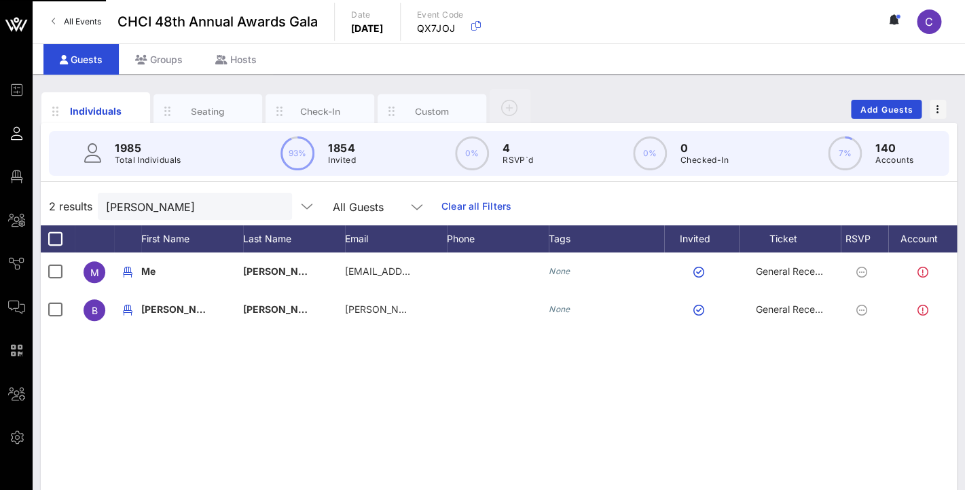
click at [173, 273] on div "Me" at bounding box center [192, 280] width 102 height 54
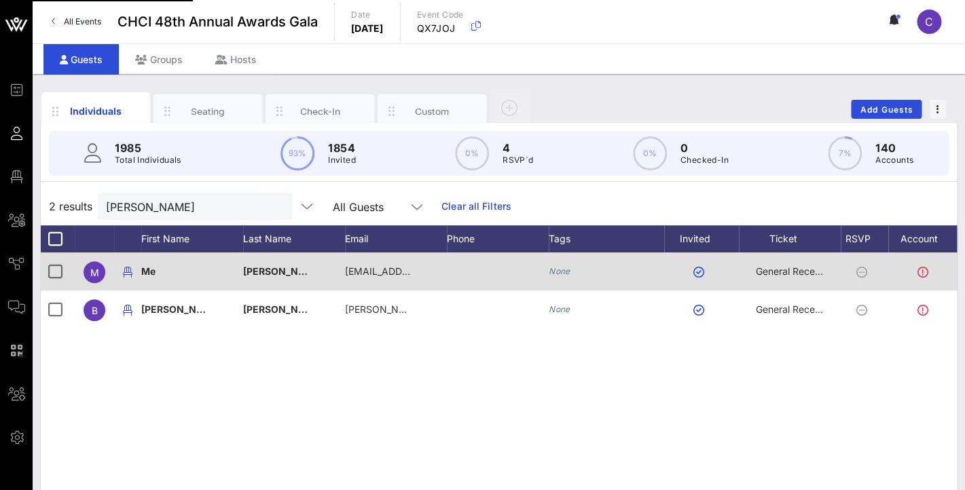
click at [158, 273] on div "Me" at bounding box center [192, 280] width 102 height 54
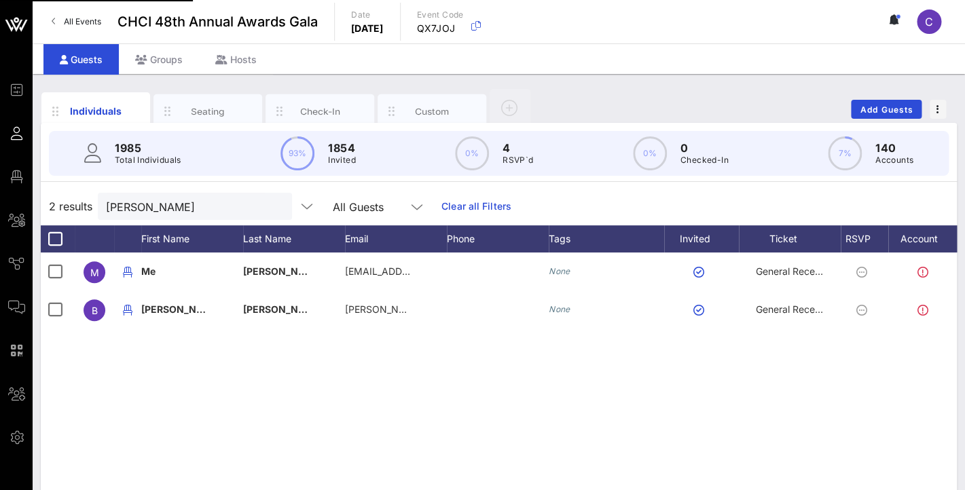
click at [154, 269] on div "Me" at bounding box center [241, 277] width 181 height 45
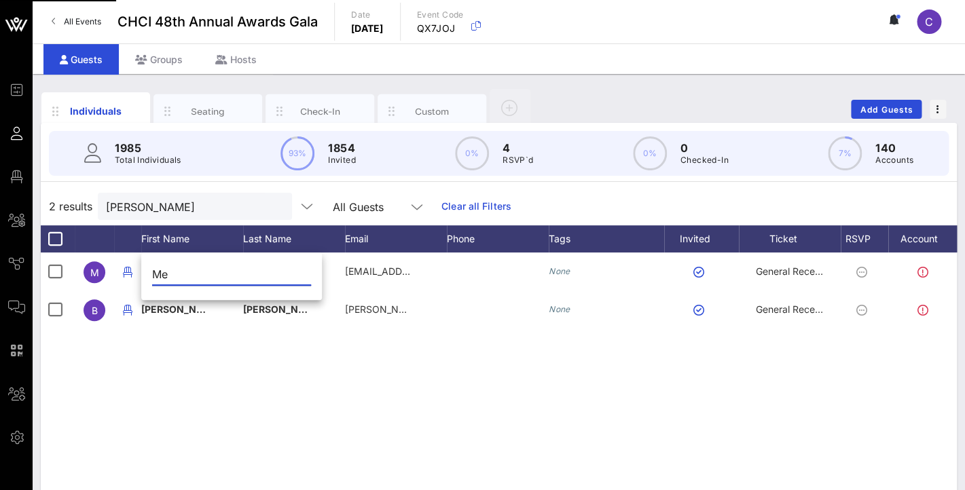
type input "M"
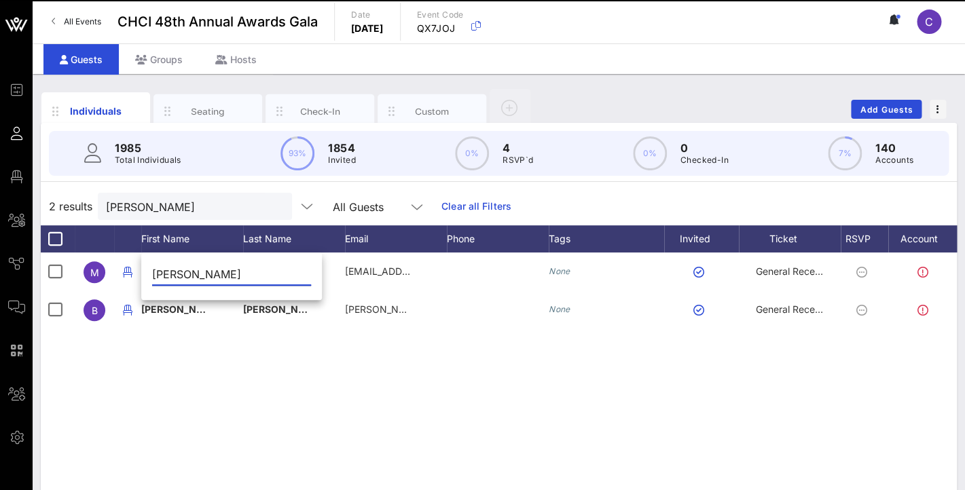
type input "[PERSON_NAME]"
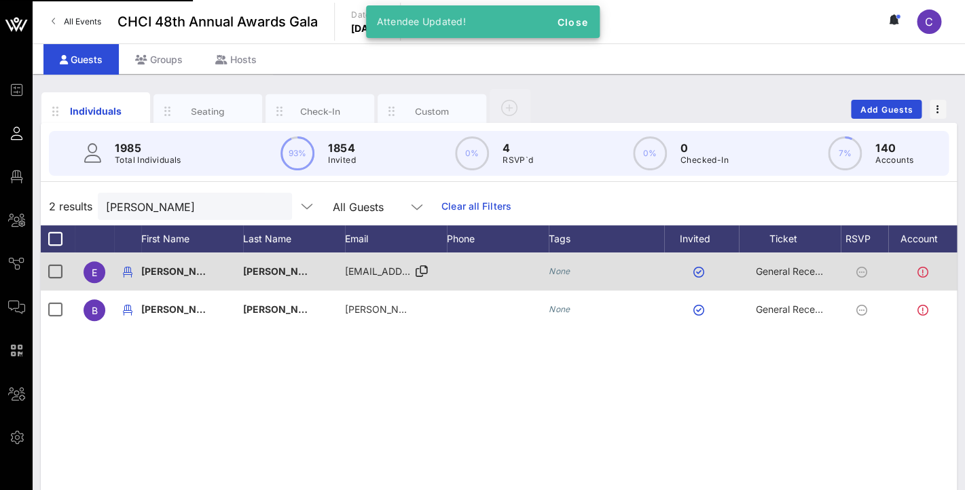
click at [386, 275] on span "leomendozabernuy@gmail.com" at bounding box center [427, 272] width 164 height 12
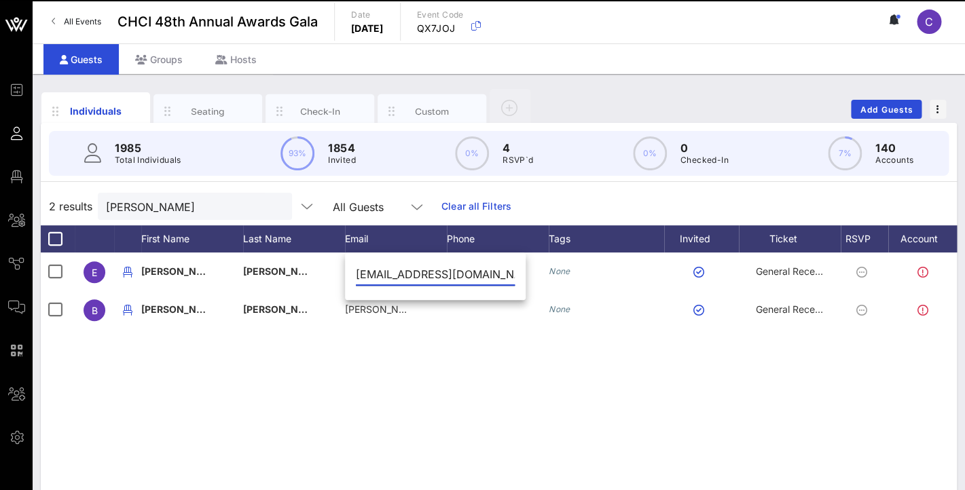
drag, startPoint x: 504, startPoint y: 275, endPoint x: 337, endPoint y: 268, distance: 167.3
click at [356, 268] on input "leomendozabernuy@gmail.com" at bounding box center [435, 275] width 159 height 22
paste input "Esther.benaim"
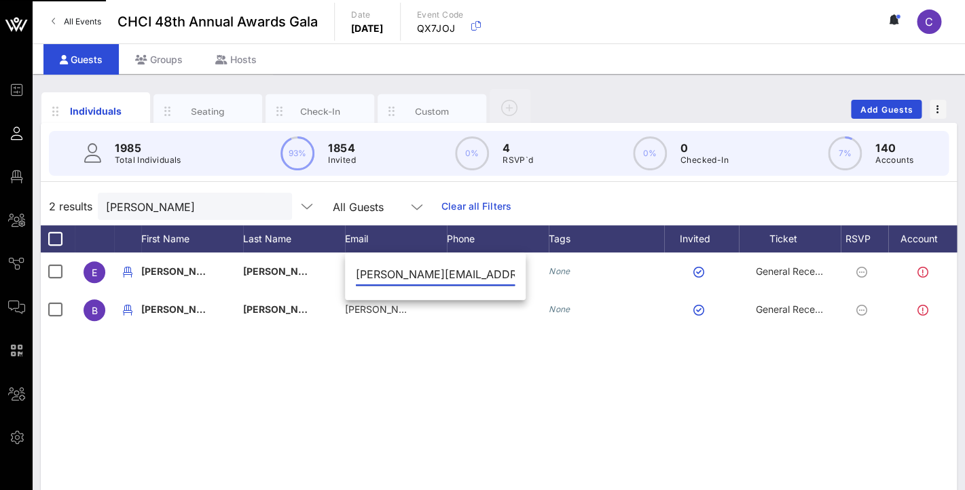
type input "Esther.benaim@gmail.com"
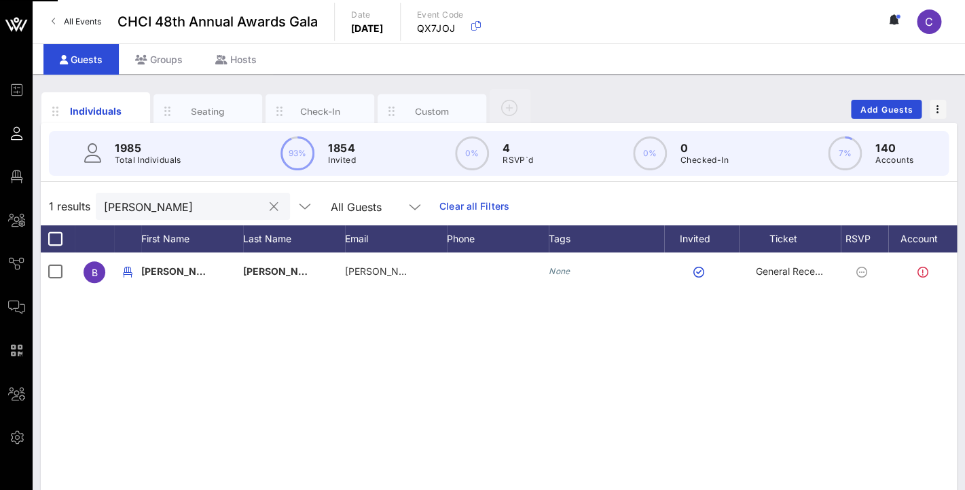
click at [217, 194] on div "Benjamin" at bounding box center [183, 206] width 159 height 27
click at [214, 196] on div "Benjamin" at bounding box center [183, 206] width 159 height 27
click at [210, 202] on input "Benjamin" at bounding box center [183, 207] width 159 height 18
click at [270, 207] on button "clear icon" at bounding box center [274, 207] width 9 height 14
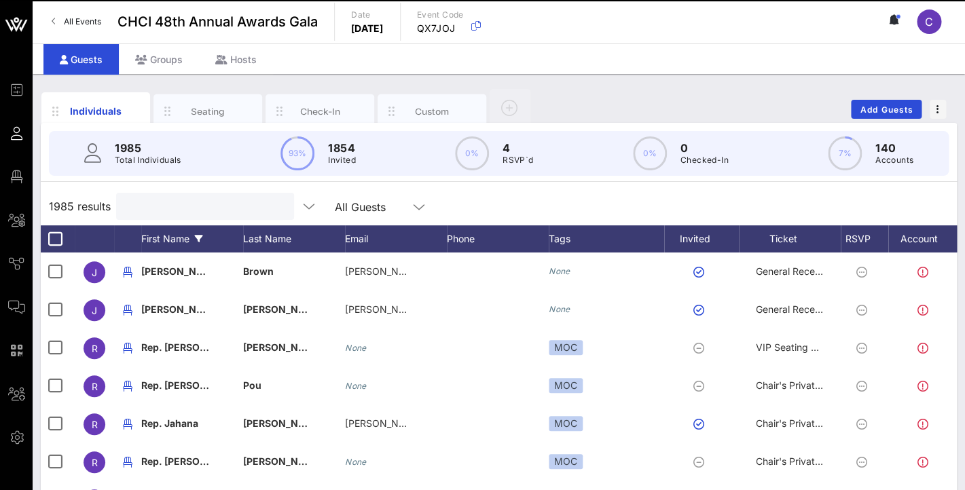
paste input "[PERSON_NAME]"
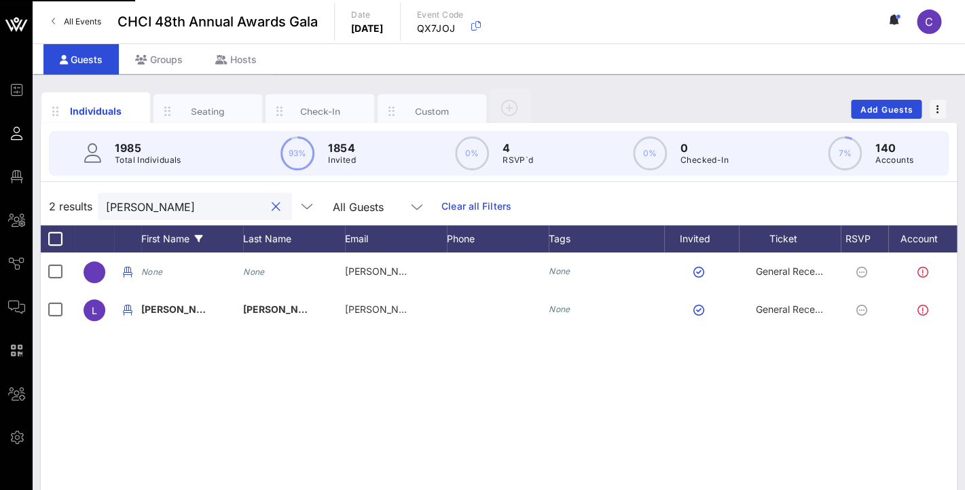
type input "[PERSON_NAME]"
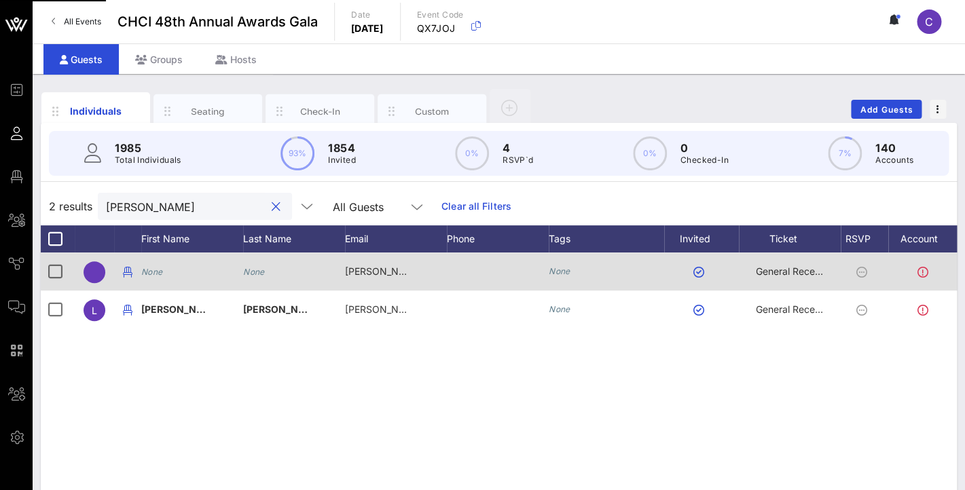
click at [271, 272] on div "None" at bounding box center [294, 280] width 102 height 54
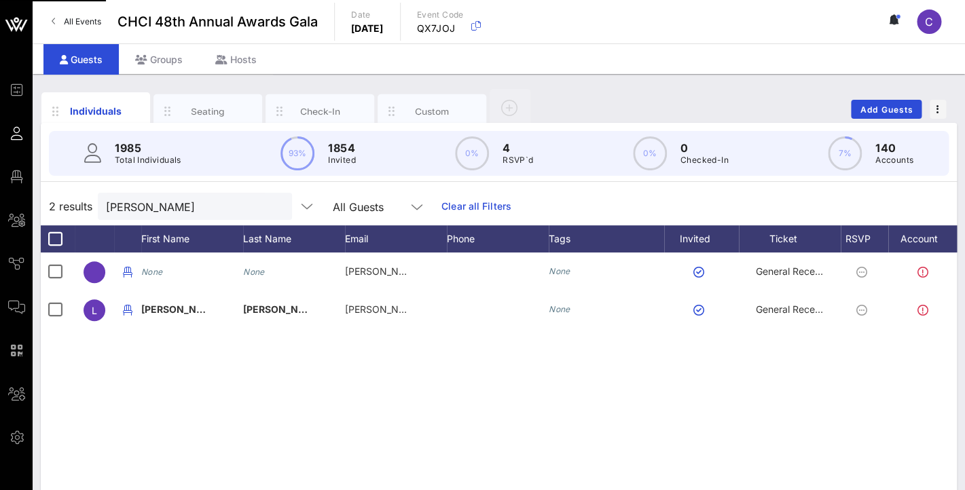
click at [268, 272] on input "text" at bounding box center [343, 275] width 159 height 22
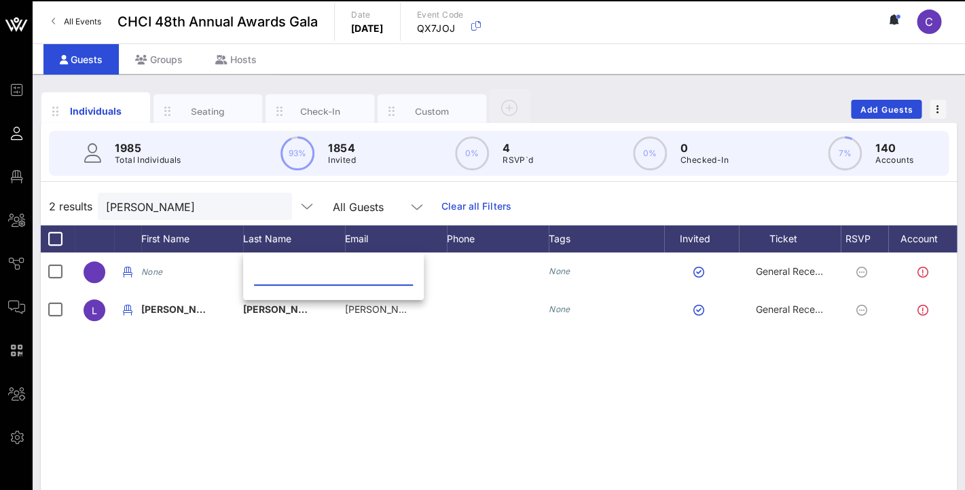
click at [241, 386] on div "None None [PERSON_NAME][EMAIL_ADDRESS][PERSON_NAME][DOMAIN_NAME] None General R…" at bounding box center [499, 457] width 916 height 408
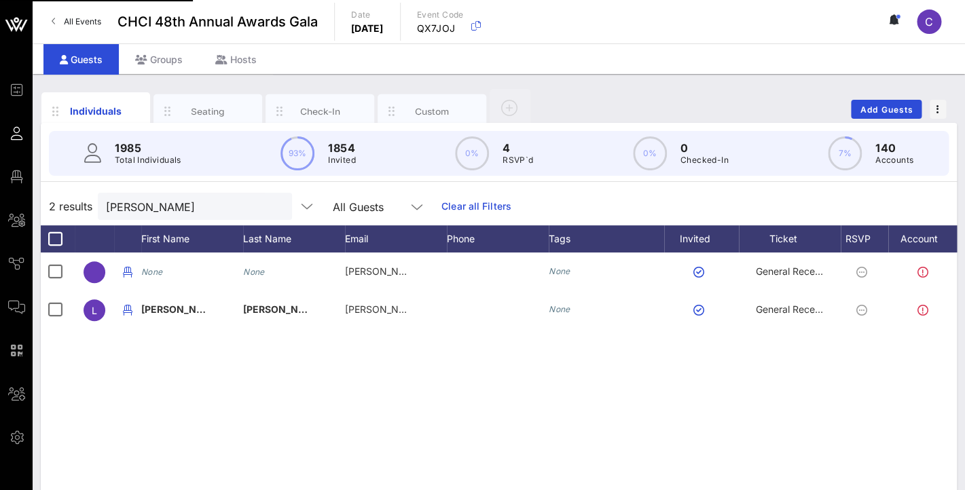
click at [329, 377] on div "None None [PERSON_NAME][EMAIL_ADDRESS][PERSON_NAME][DOMAIN_NAME] None General R…" at bounding box center [499, 457] width 916 height 408
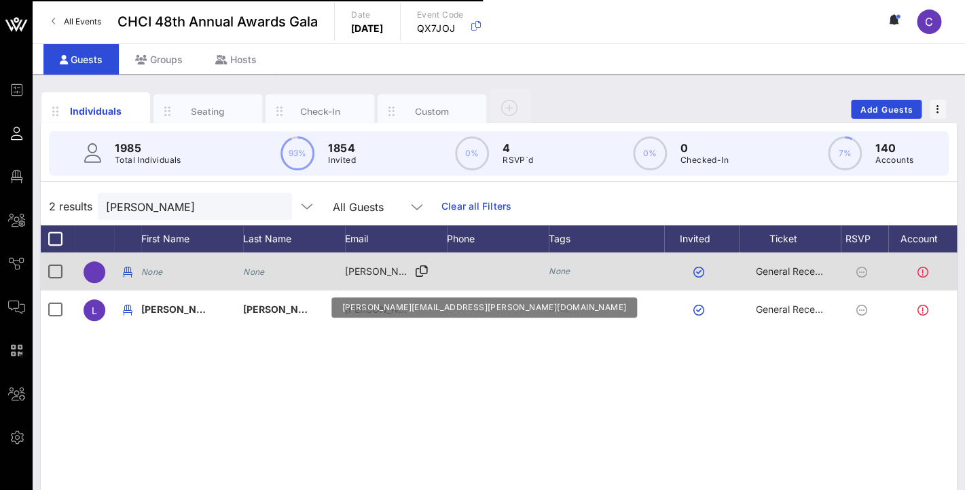
click at [392, 274] on span "[PERSON_NAME][EMAIL_ADDRESS][PERSON_NAME][DOMAIN_NAME]" at bounding box center [505, 272] width 320 height 12
type input "[PERSON_NAME][EMAIL_ADDRESS][PERSON_NAME][DOMAIN_NAME]"
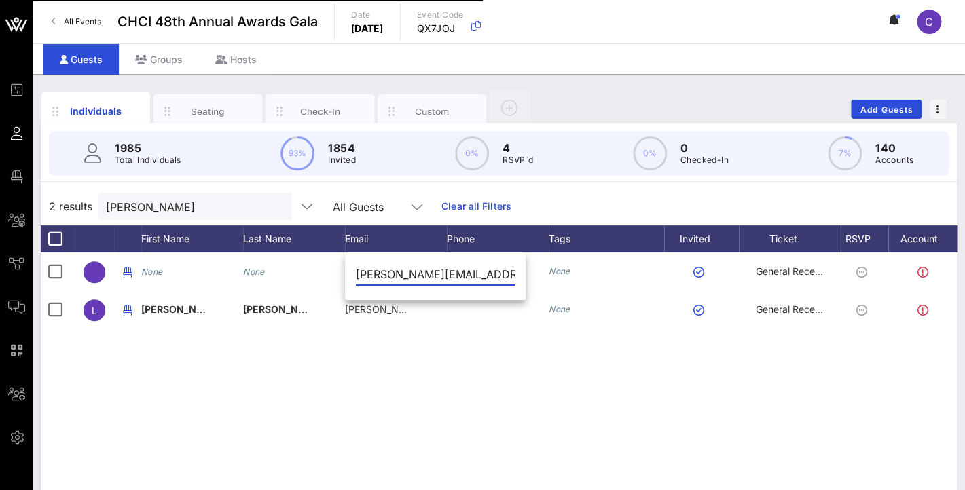
click at [346, 414] on div "None None [PERSON_NAME][EMAIL_ADDRESS][PERSON_NAME][DOMAIN_NAME] None General R…" at bounding box center [499, 457] width 916 height 408
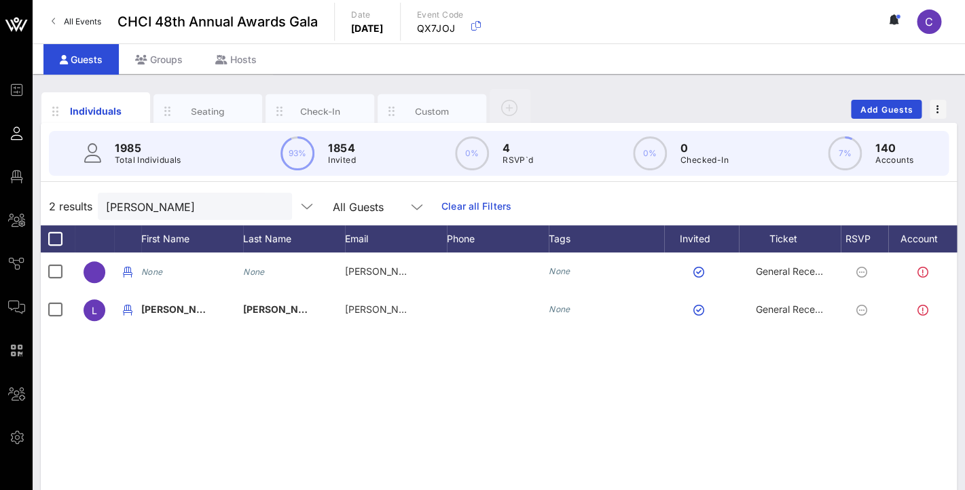
click at [346, 416] on div "None None [PERSON_NAME][EMAIL_ADDRESS][PERSON_NAME][DOMAIN_NAME] None General R…" at bounding box center [499, 457] width 916 height 408
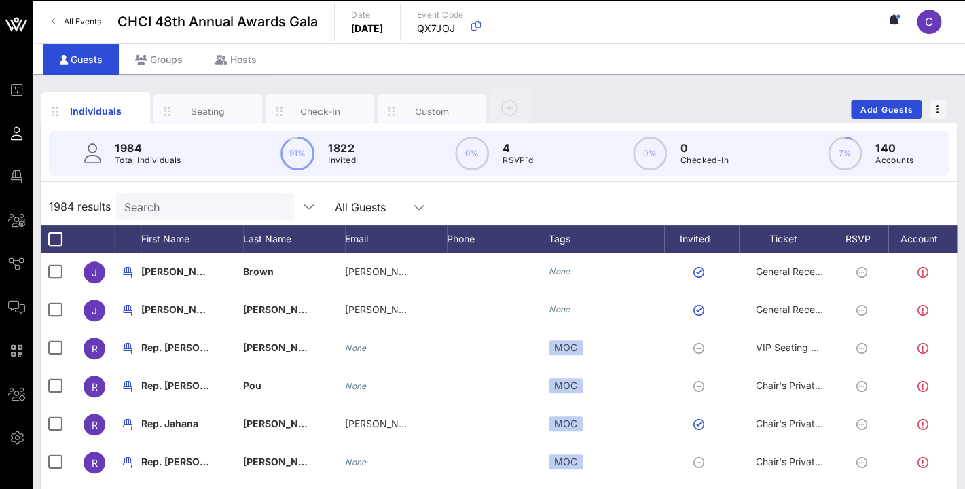
type input "[PERSON_NAME]"
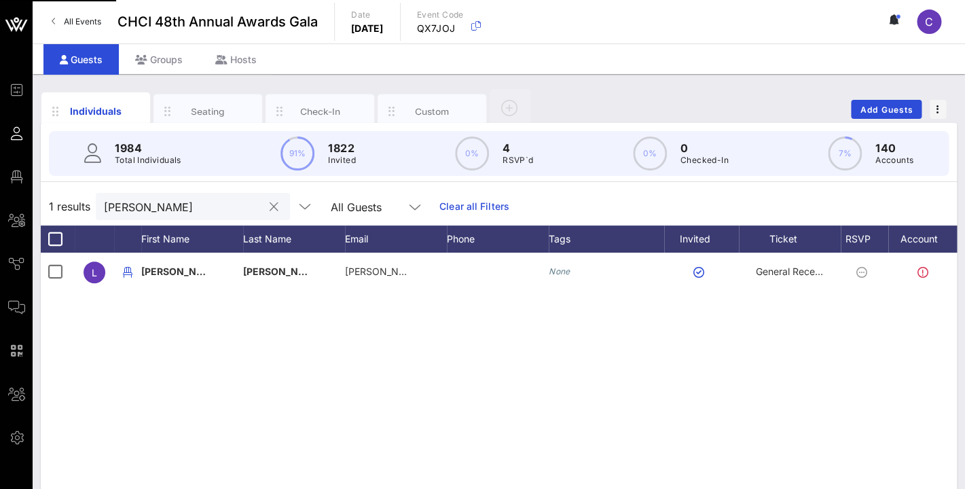
click at [153, 206] on input "[PERSON_NAME]" at bounding box center [183, 207] width 159 height 18
click at [196, 353] on div "L [PERSON_NAME] [PERSON_NAME] [PERSON_NAME][EMAIL_ADDRESS][DOMAIN_NAME] None Ge…" at bounding box center [499, 457] width 916 height 408
click at [157, 213] on input "[PERSON_NAME]" at bounding box center [183, 207] width 159 height 18
click at [191, 207] on input "[PERSON_NAME]" at bounding box center [183, 207] width 159 height 18
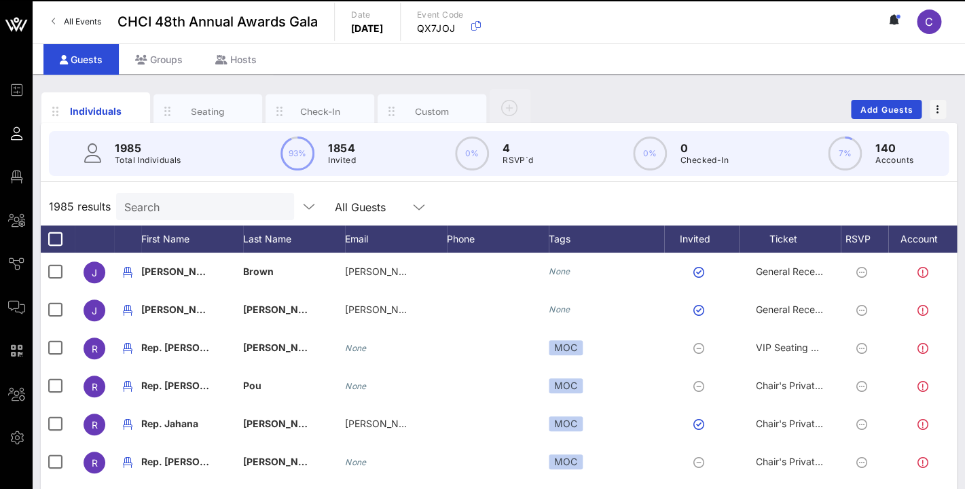
click at [182, 210] on input "Search" at bounding box center [203, 207] width 159 height 18
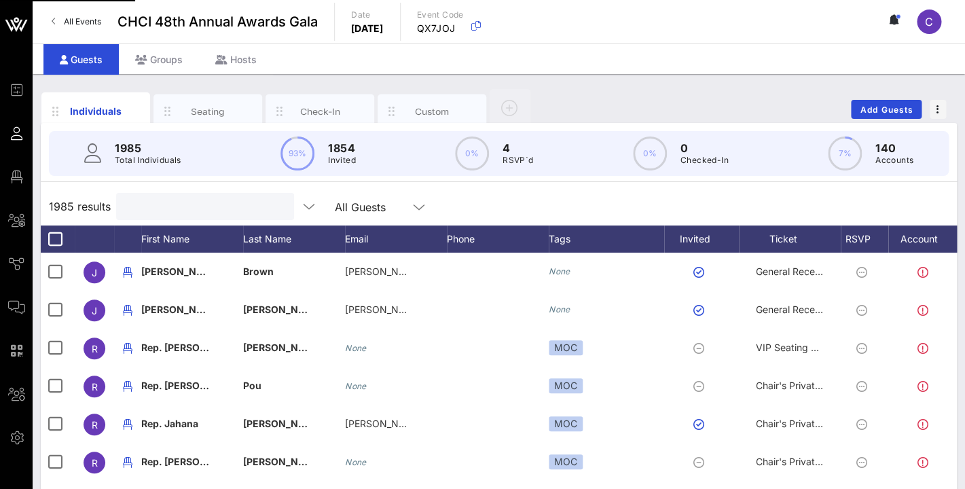
paste input "Esther Benjamin"
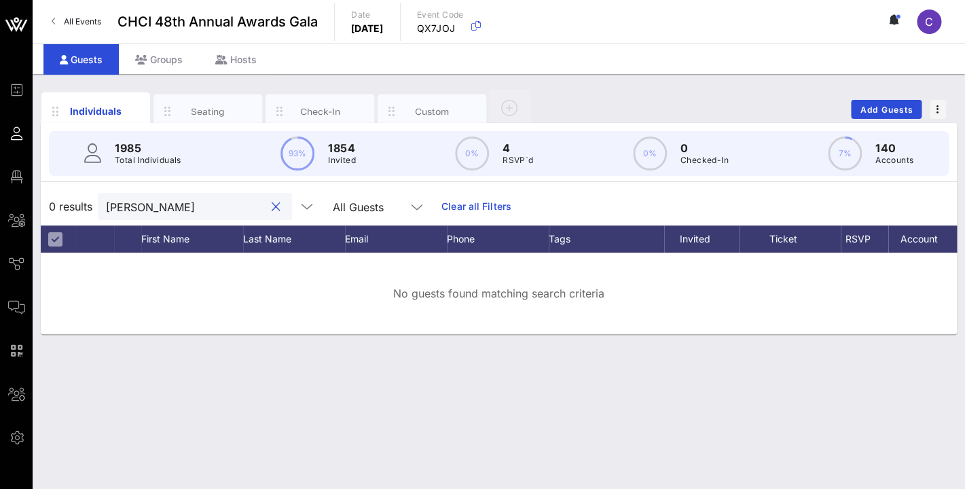
drag, startPoint x: 145, startPoint y: 211, endPoint x: 71, endPoint y: 210, distance: 74.0
click at [106, 210] on input "Esther Benjamin" at bounding box center [185, 207] width 159 height 18
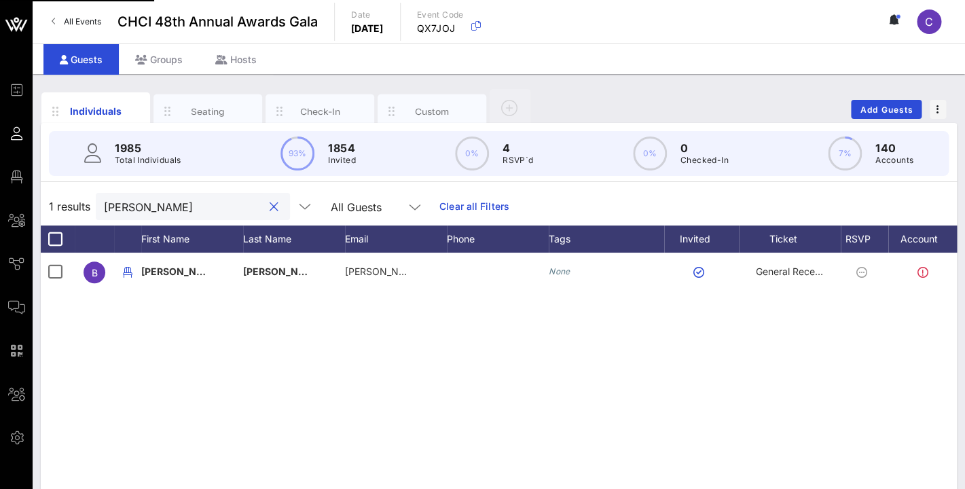
click at [270, 206] on div at bounding box center [274, 207] width 16 height 16
drag, startPoint x: 173, startPoint y: 206, endPoint x: 97, endPoint y: 205, distance: 76.1
click at [104, 205] on input "Benjamin" at bounding box center [183, 207] width 159 height 18
paste input "Esther.benaim@gmail.com"
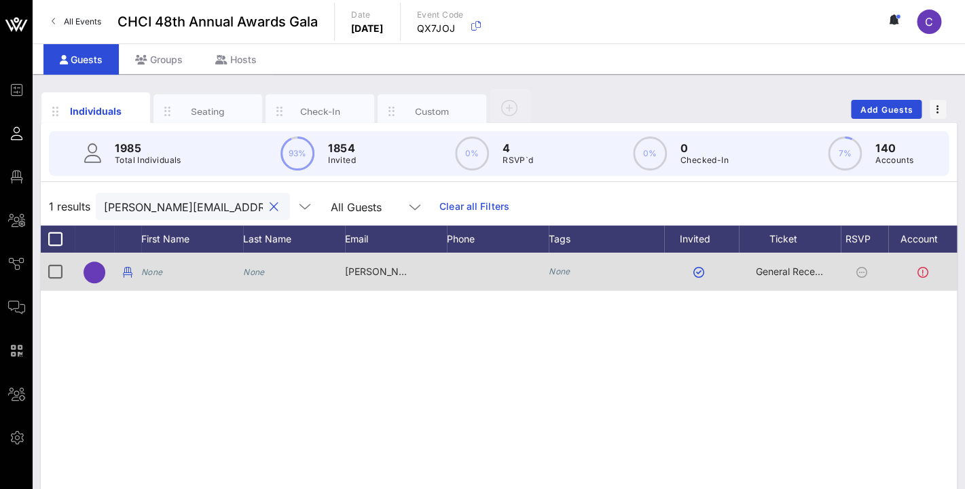
type input "[PERSON_NAME][EMAIL_ADDRESS][PERSON_NAME][DOMAIN_NAME]"
click at [268, 274] on div "None" at bounding box center [294, 280] width 102 height 54
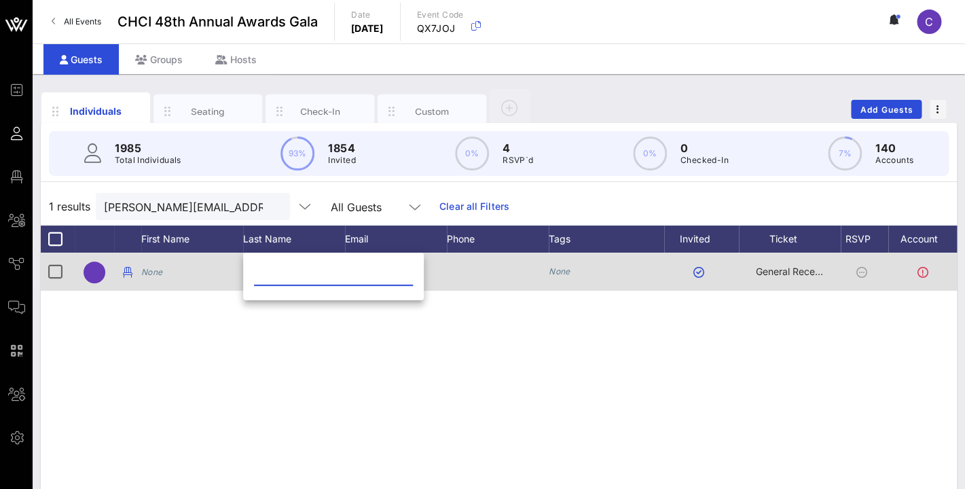
click at [179, 269] on div "None" at bounding box center [192, 280] width 102 height 54
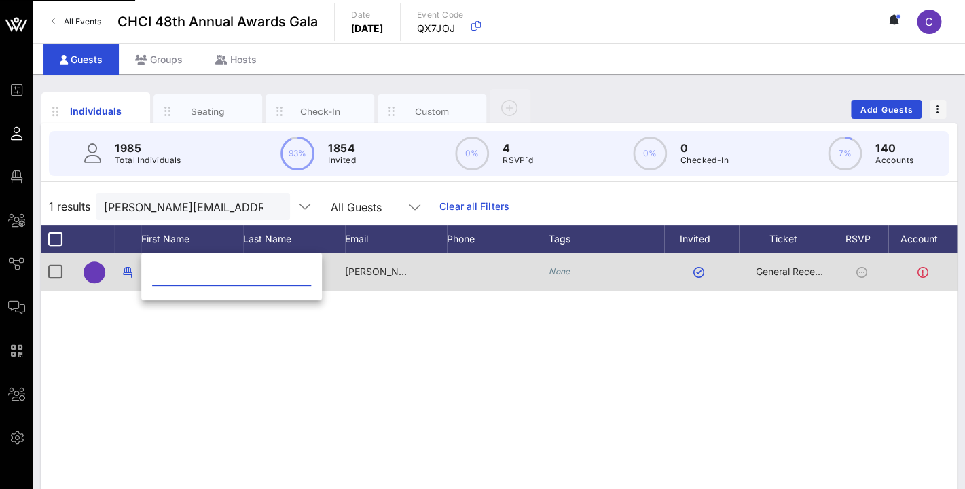
paste input "Esther.benaim@gmail.com"
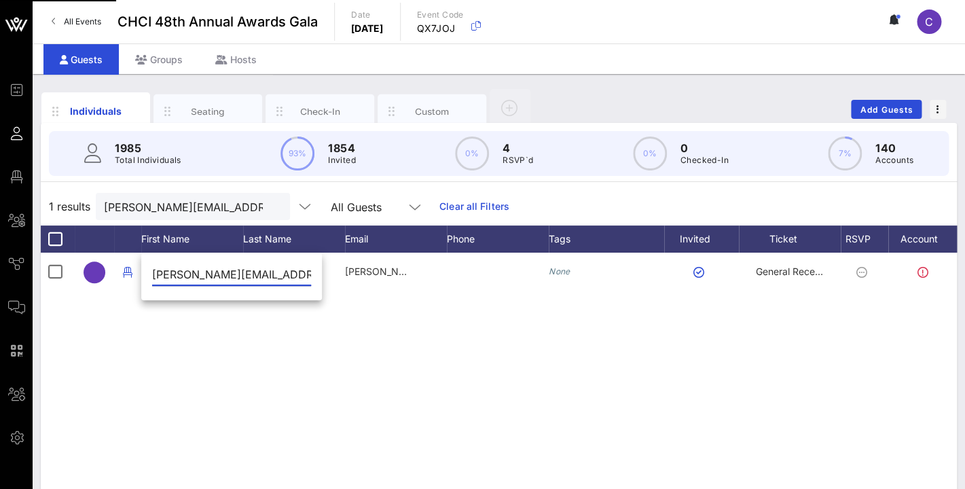
drag, startPoint x: 193, startPoint y: 274, endPoint x: 383, endPoint y: 279, distance: 190.3
click at [311, 279] on input "Esther.benaim@gmail.com" at bounding box center [231, 275] width 159 height 22
type input "Esther"
click at [365, 385] on div "None None esther.benaim@gmail.com None General Reception" at bounding box center [499, 457] width 916 height 408
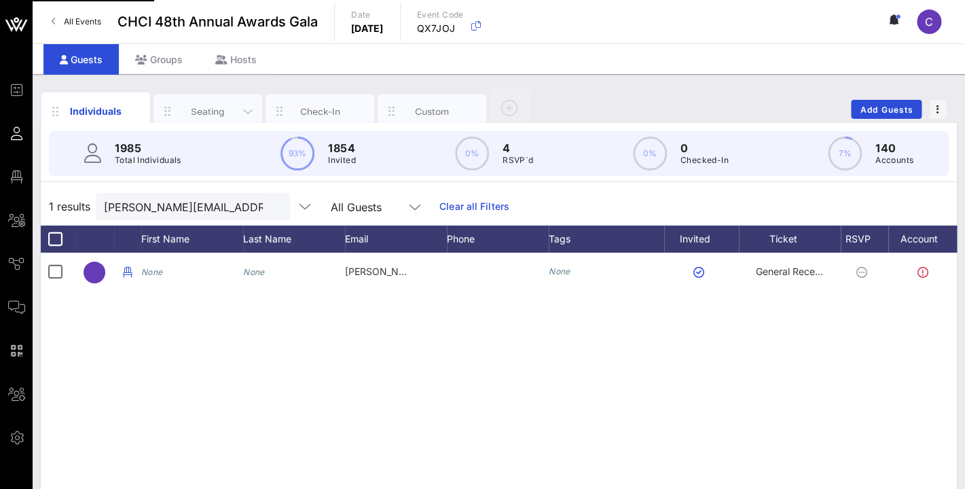
click at [200, 108] on div "Seating" at bounding box center [208, 111] width 60 height 13
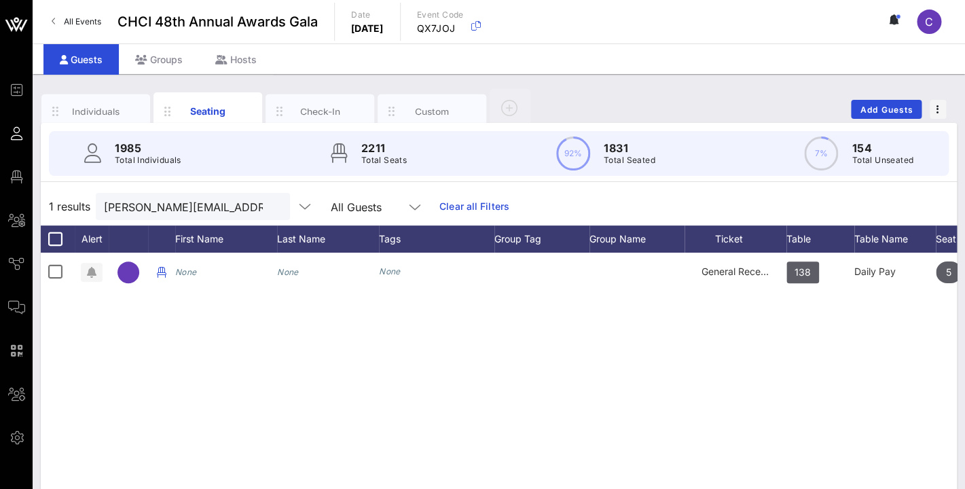
click at [261, 375] on div "None None None General Reception 138 Daily Pay 5 None" at bounding box center [499, 457] width 916 height 408
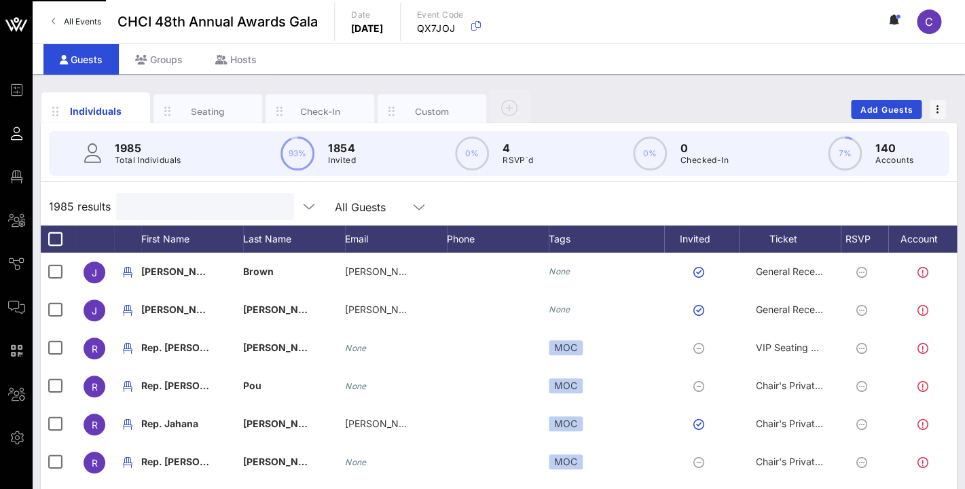
click at [143, 203] on input "text" at bounding box center [203, 207] width 159 height 18
paste input "[PERSON_NAME][EMAIL_ADDRESS][PERSON_NAME][DOMAIN_NAME]"
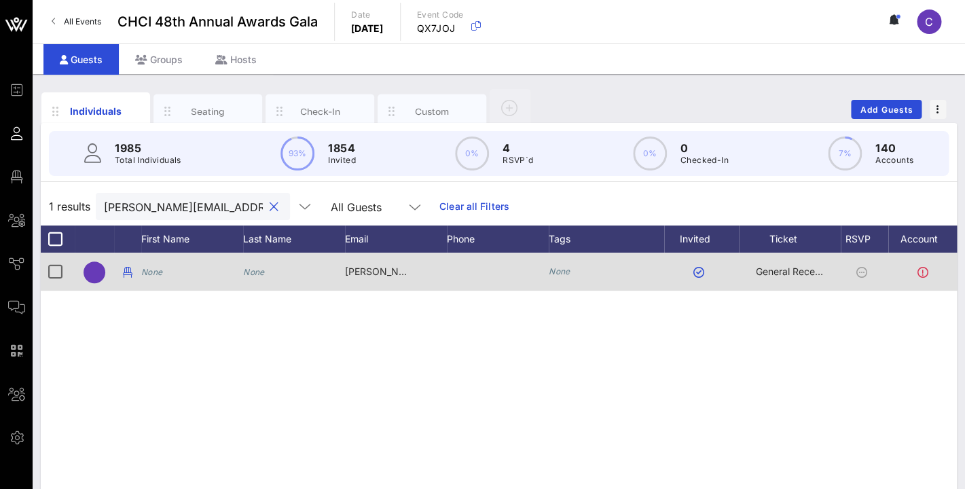
type input "[PERSON_NAME][EMAIL_ADDRESS][PERSON_NAME][DOMAIN_NAME]"
click at [154, 274] on icon "None" at bounding box center [152, 272] width 22 height 10
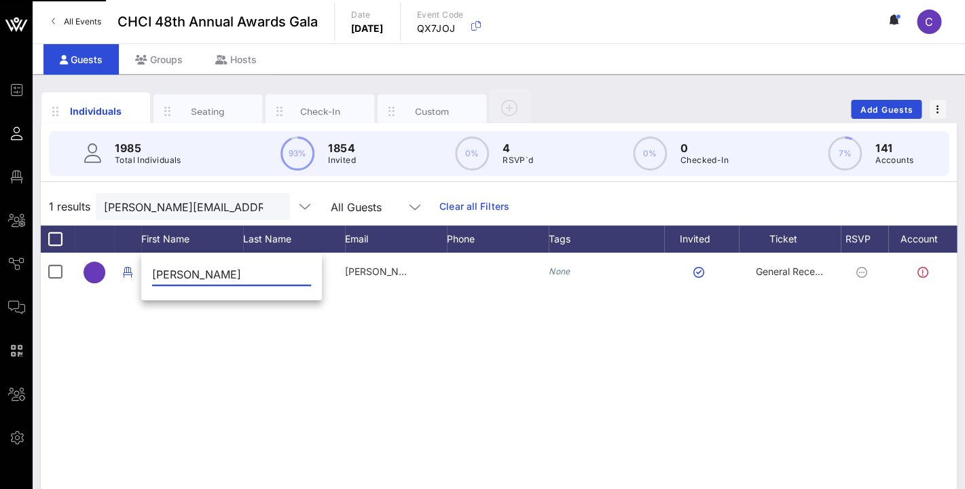
type input "[PERSON_NAME]"
click at [367, 307] on div "None None [PERSON_NAME][EMAIL_ADDRESS][PERSON_NAME][DOMAIN_NAME] None General R…" at bounding box center [499, 457] width 916 height 408
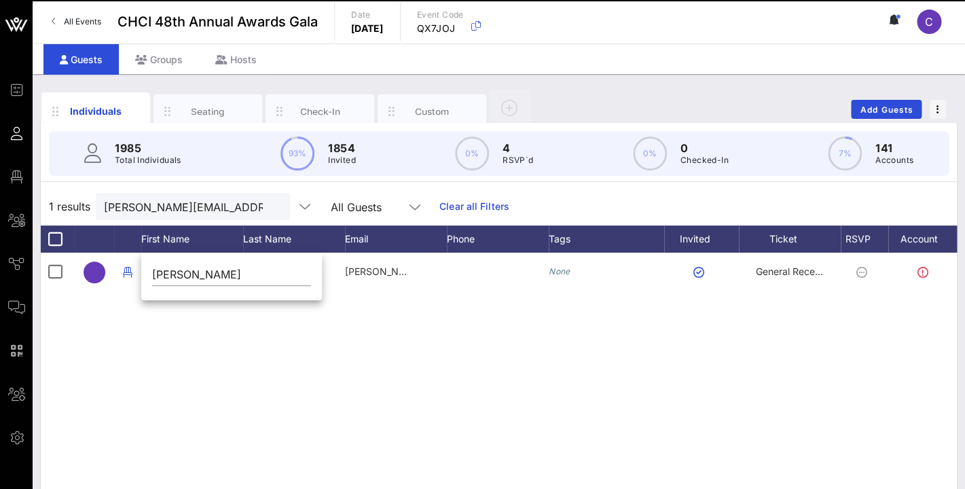
click at [290, 341] on div "None None [PERSON_NAME][EMAIL_ADDRESS][PERSON_NAME][DOMAIN_NAME] None General R…" at bounding box center [499, 457] width 916 height 408
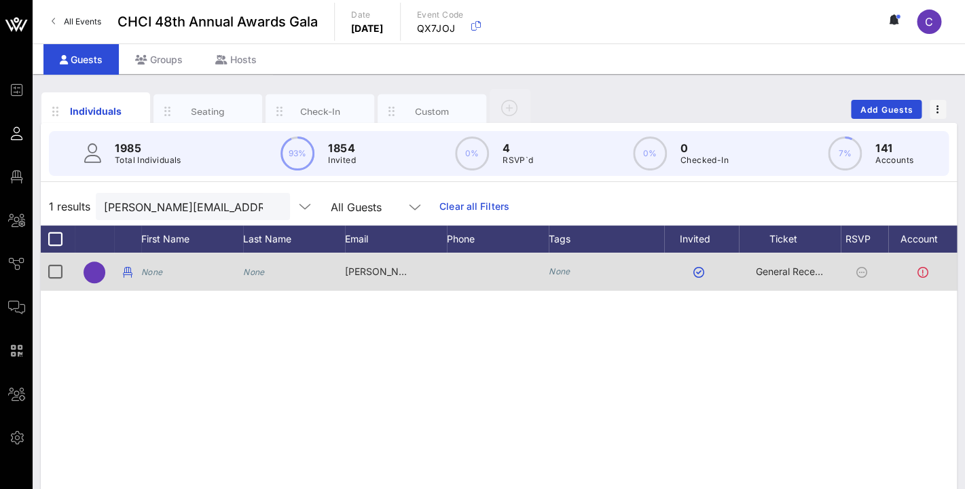
click at [267, 271] on div "None" at bounding box center [294, 280] width 102 height 54
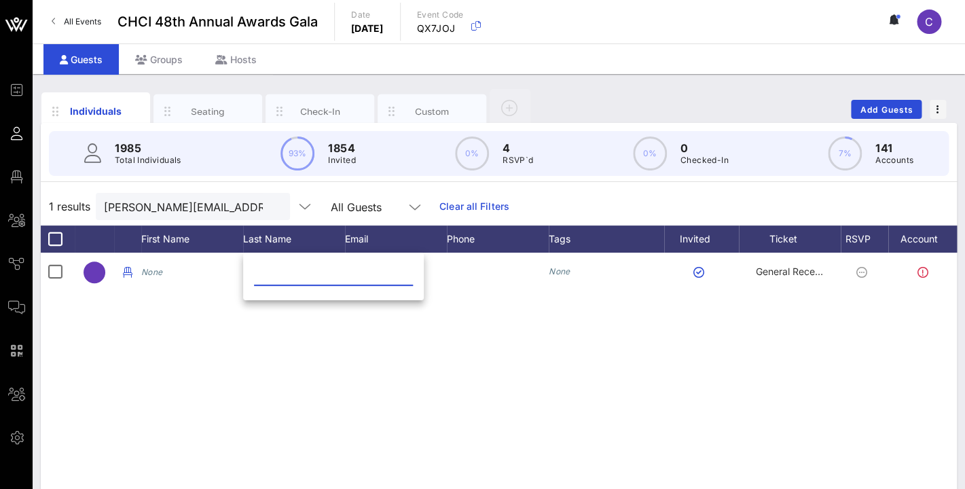
click at [240, 388] on div "None None [PERSON_NAME][EMAIL_ADDRESS][PERSON_NAME][DOMAIN_NAME] None General R…" at bounding box center [499, 457] width 916 height 408
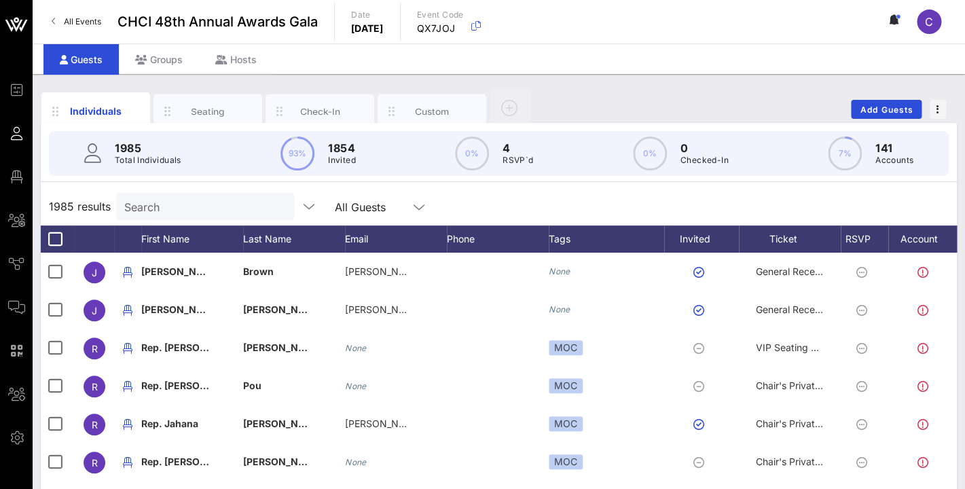
click at [132, 211] on input "Search" at bounding box center [203, 207] width 159 height 18
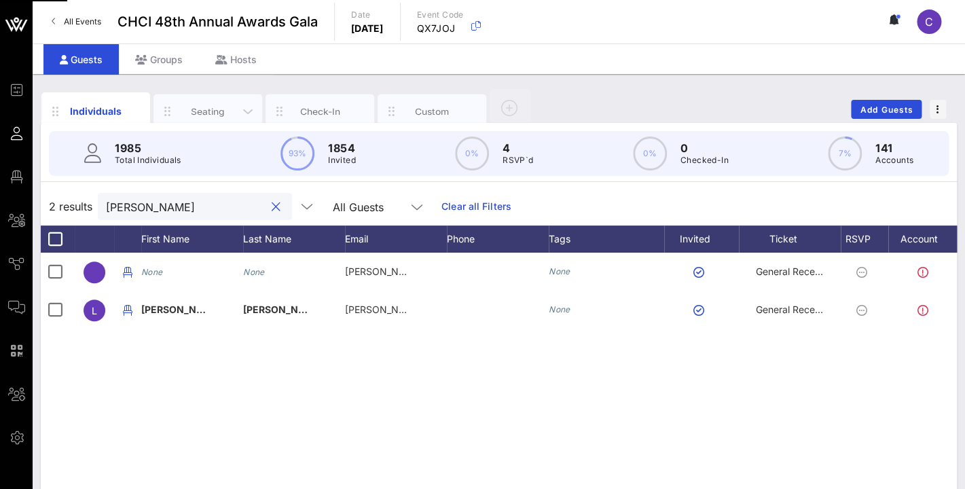
type input "[PERSON_NAME]"
click at [209, 115] on div "Seating" at bounding box center [208, 111] width 60 height 13
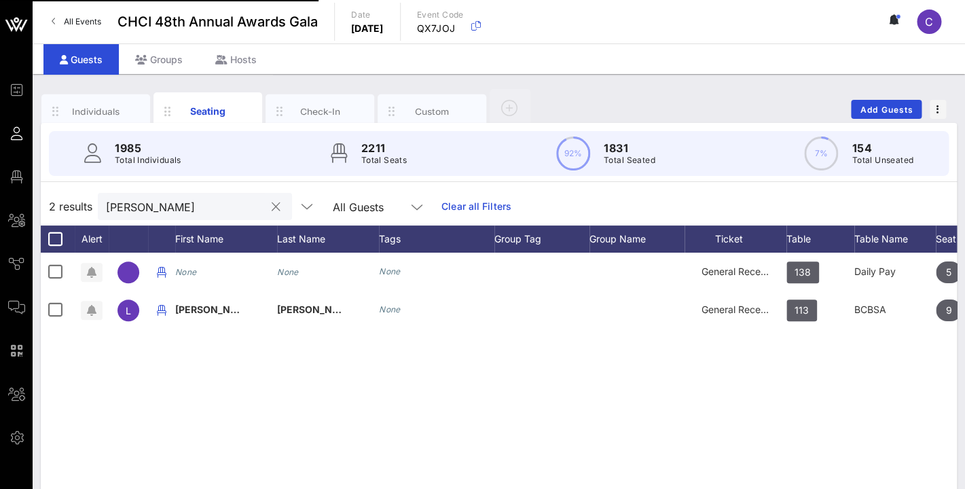
click at [170, 213] on input "[PERSON_NAME]" at bounding box center [185, 207] width 159 height 18
click at [169, 210] on input "[PERSON_NAME]" at bounding box center [185, 207] width 159 height 18
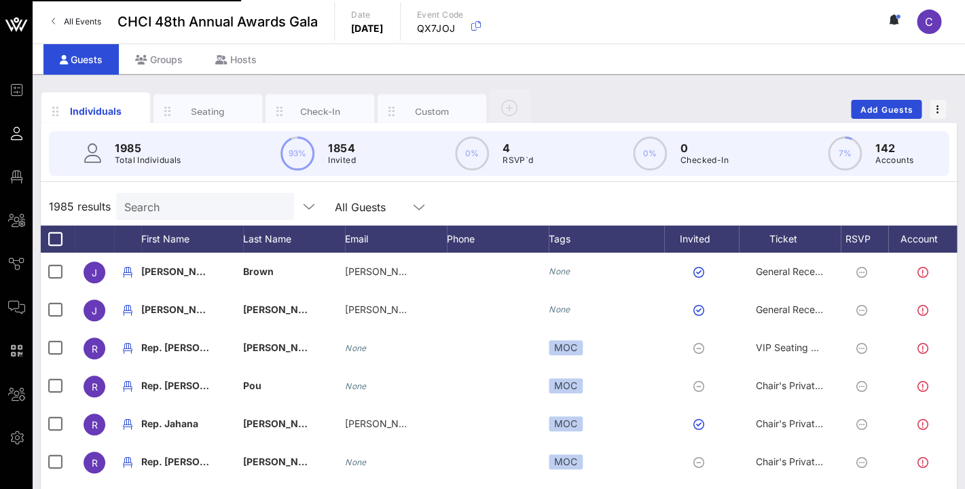
click at [136, 198] on input "Search" at bounding box center [203, 207] width 159 height 18
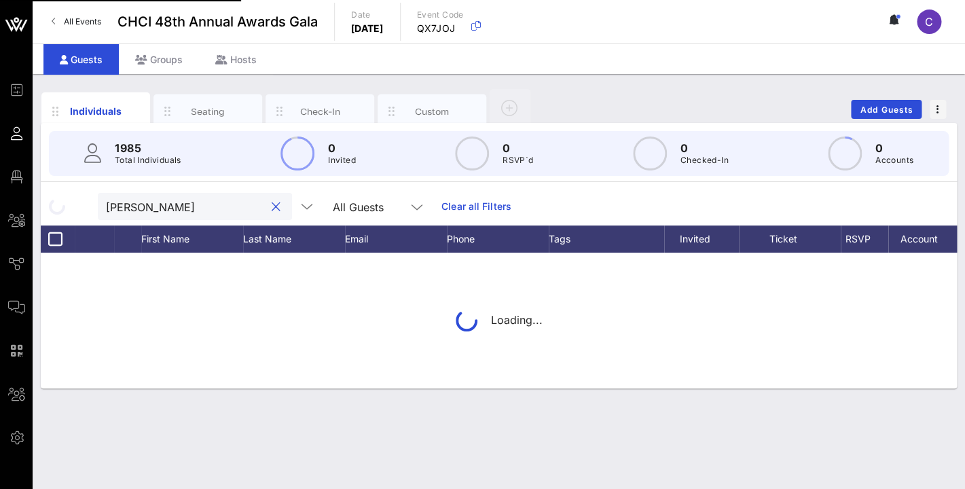
type input "esther"
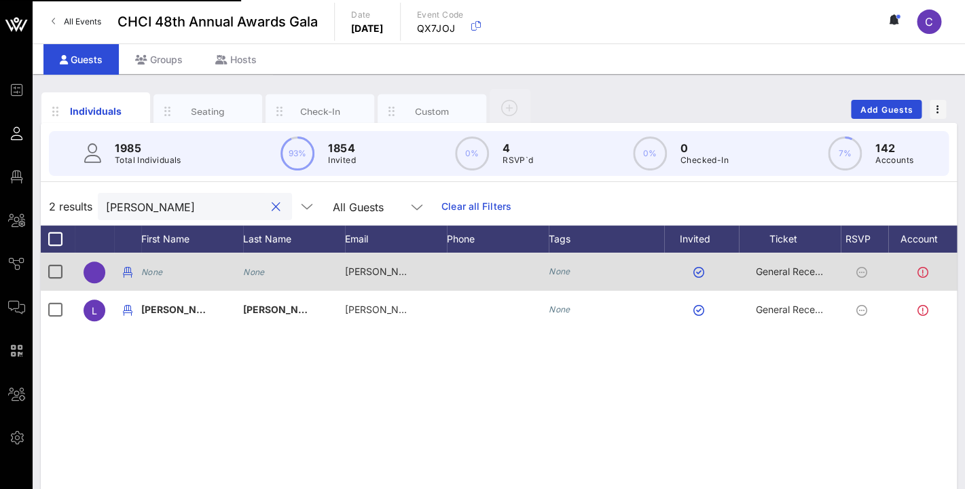
click at [154, 272] on icon "None" at bounding box center [152, 272] width 22 height 10
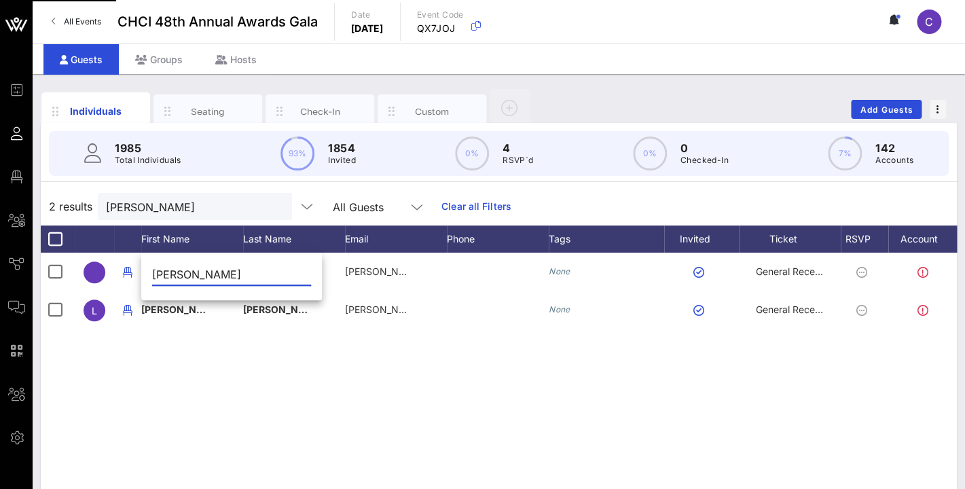
type input "Esther"
click at [194, 362] on div "None None esther.benaim@gmail.com None General Reception L Luisa Esther luisa.e…" at bounding box center [499, 457] width 916 height 408
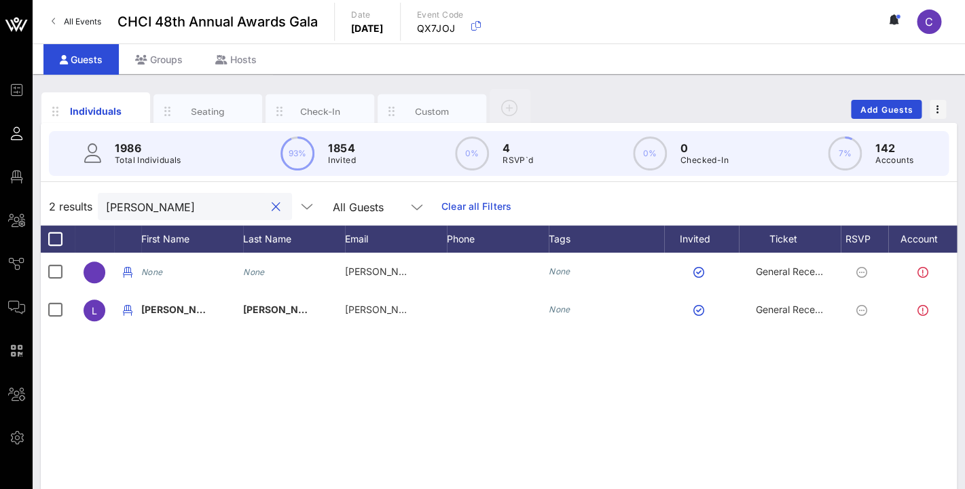
click at [162, 203] on input "esther" at bounding box center [185, 207] width 159 height 18
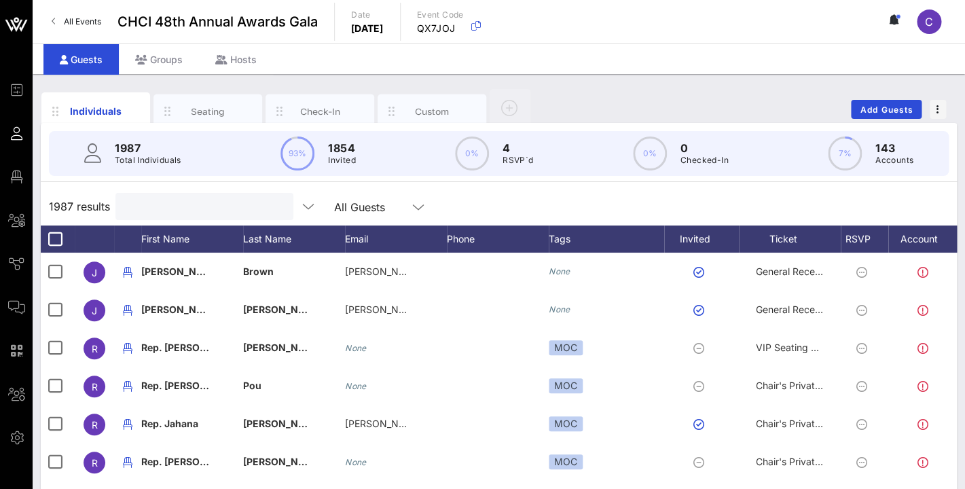
click at [172, 211] on input "text" at bounding box center [203, 207] width 159 height 18
paste input "[PERSON_NAME]"
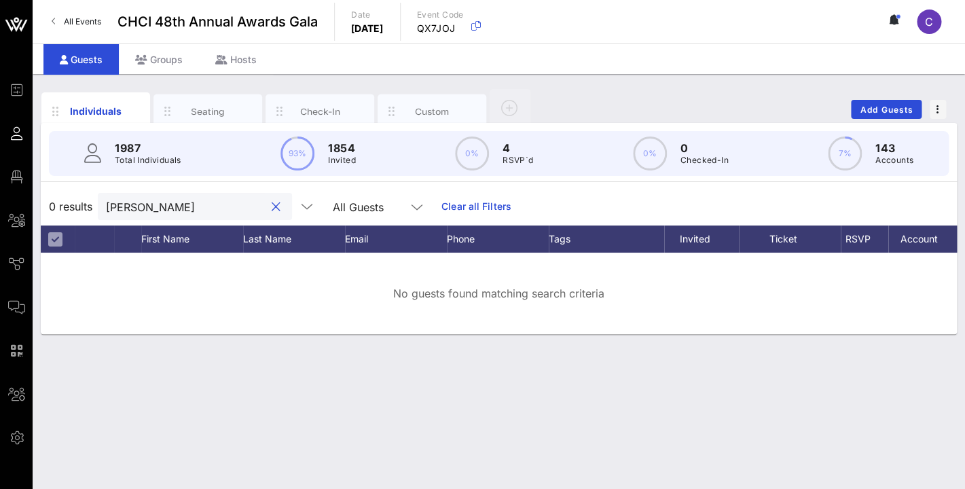
drag, startPoint x: 203, startPoint y: 209, endPoint x: 87, endPoint y: 194, distance: 117.0
click at [106, 198] on input "[PERSON_NAME]" at bounding box center [185, 207] width 159 height 18
paste input "[PERSON_NAME]"
click at [144, 209] on input "[PERSON_NAME]" at bounding box center [185, 207] width 159 height 18
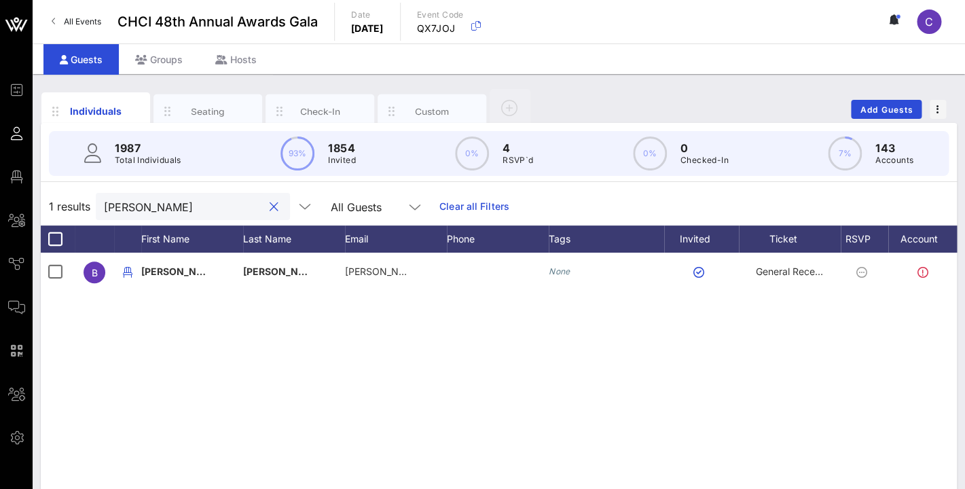
drag, startPoint x: 192, startPoint y: 208, endPoint x: 96, endPoint y: 204, distance: 95.2
click at [104, 204] on input "[PERSON_NAME]" at bounding box center [183, 207] width 159 height 18
paste input "[PERSON_NAME][EMAIL_ADDRESS][PERSON_NAME][DOMAIN_NAME]"
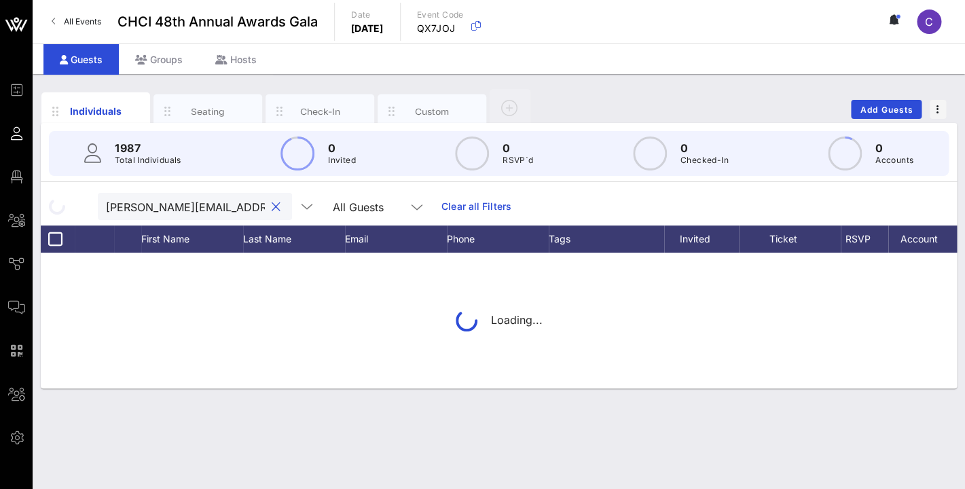
type input "[PERSON_NAME][EMAIL_ADDRESS][PERSON_NAME][DOMAIN_NAME]"
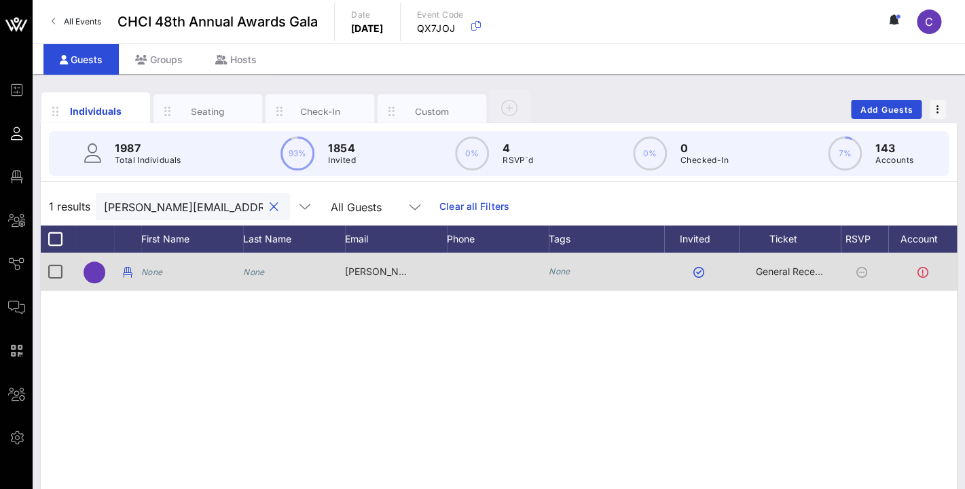
click at [163, 267] on div "None" at bounding box center [152, 272] width 22 height 38
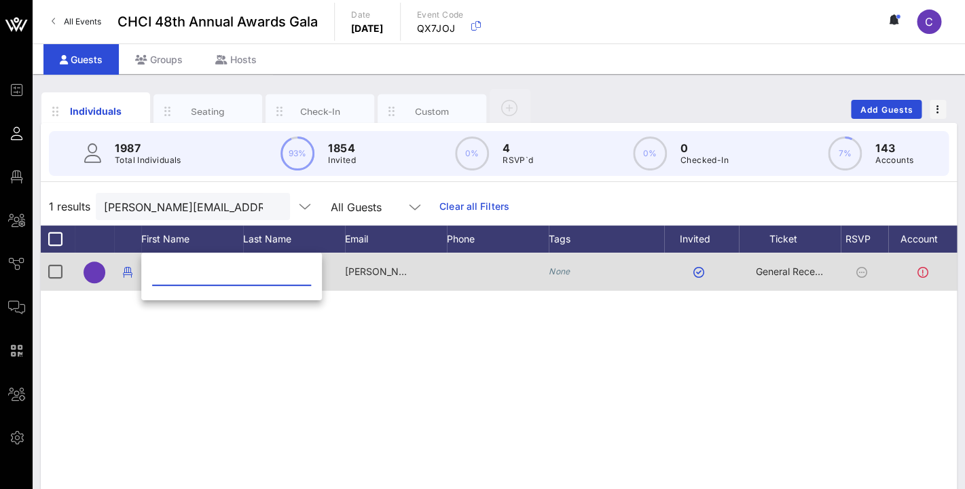
type input "S"
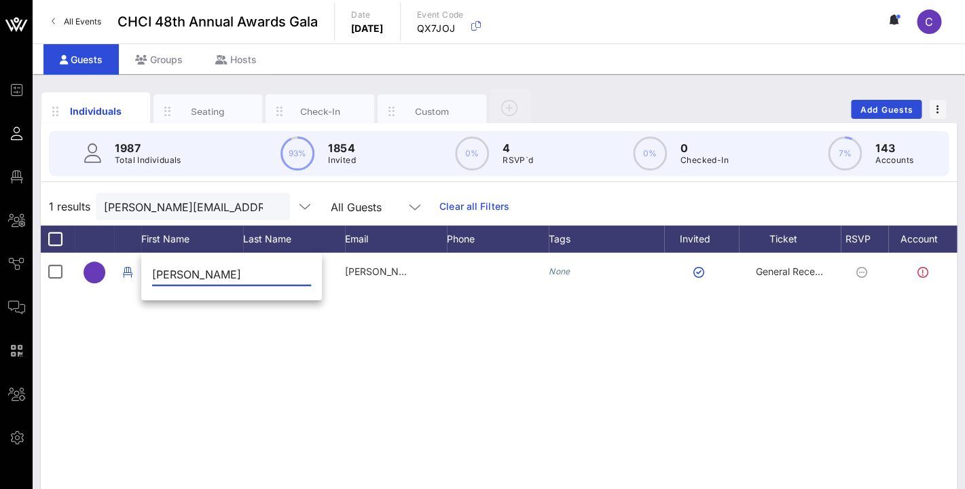
type input "[PERSON_NAME]"
click at [247, 329] on div "None None esther.benaim@gmail.com None General Reception" at bounding box center [499, 457] width 916 height 408
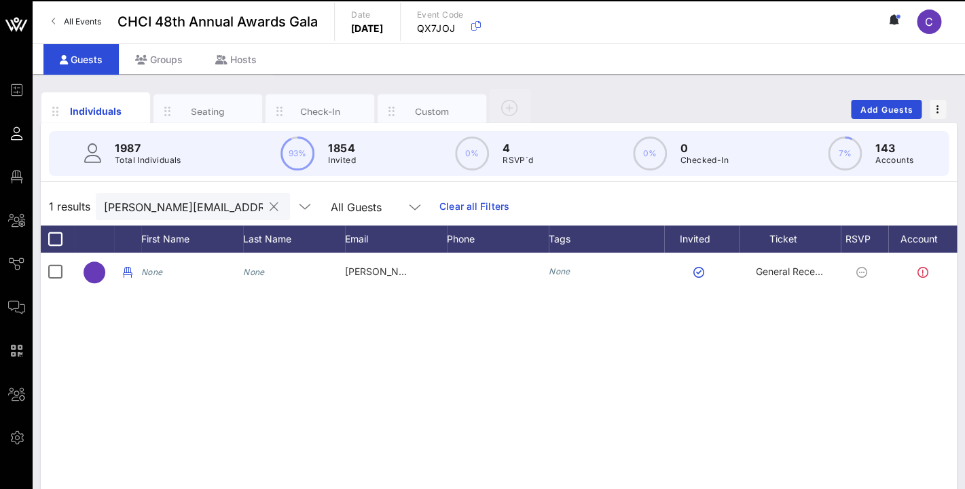
click at [270, 208] on button "clear icon" at bounding box center [274, 207] width 9 height 14
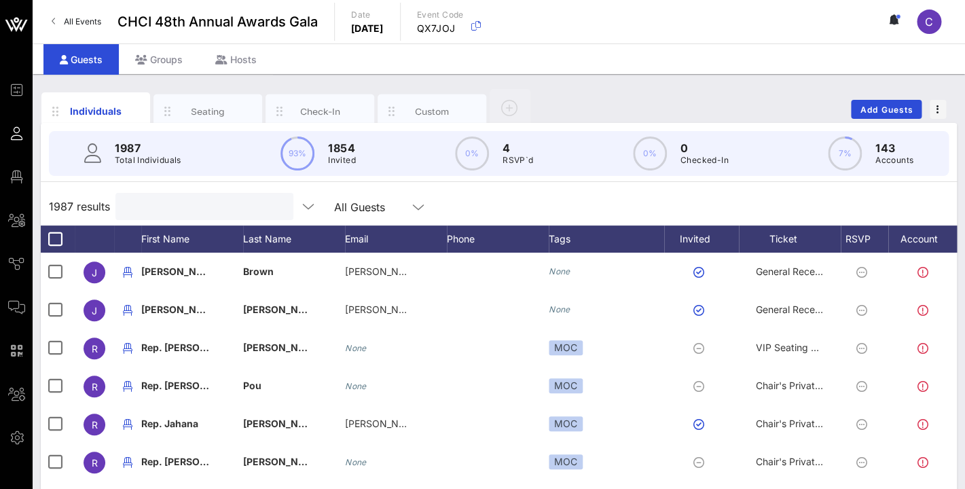
paste input "sara.guerrero@mail.house.gov"
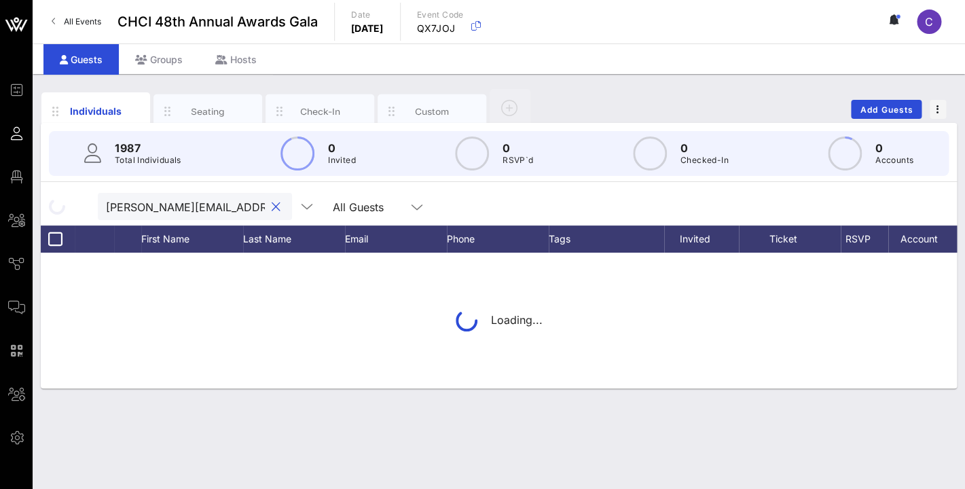
scroll to position [0, 10]
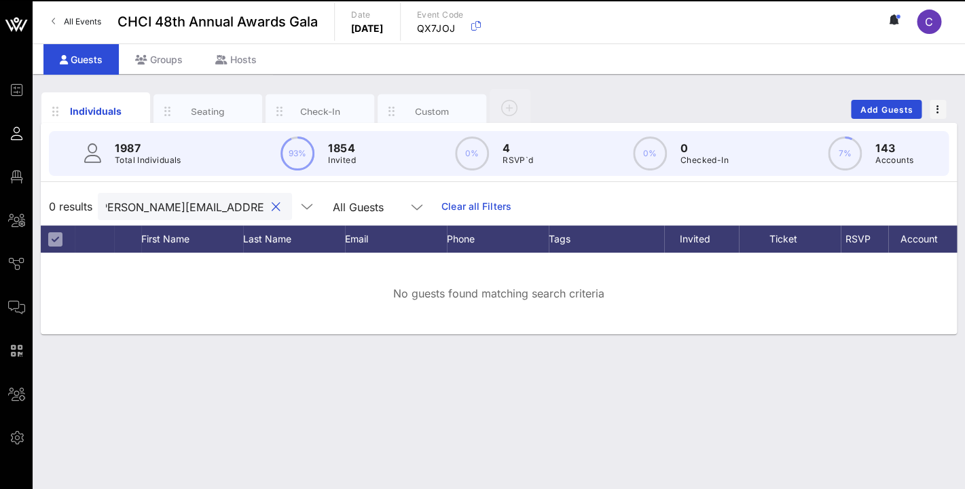
type input "sara.guerrero@mail.house.gov"
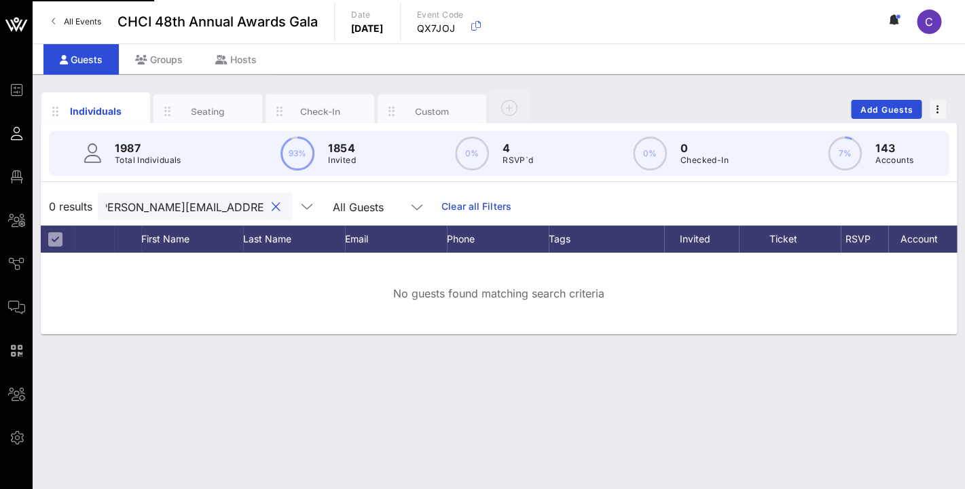
click at [272, 208] on button "clear icon" at bounding box center [276, 207] width 9 height 14
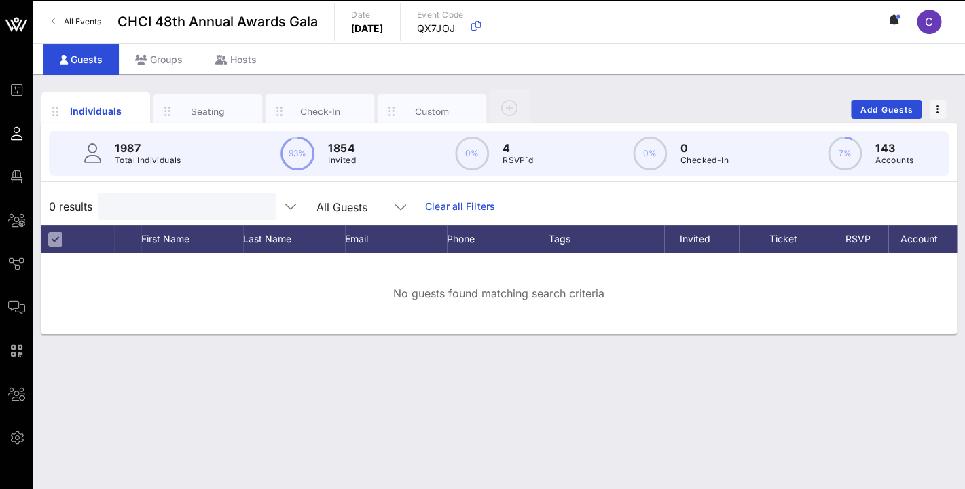
click at [264, 208] on div at bounding box center [187, 206] width 178 height 27
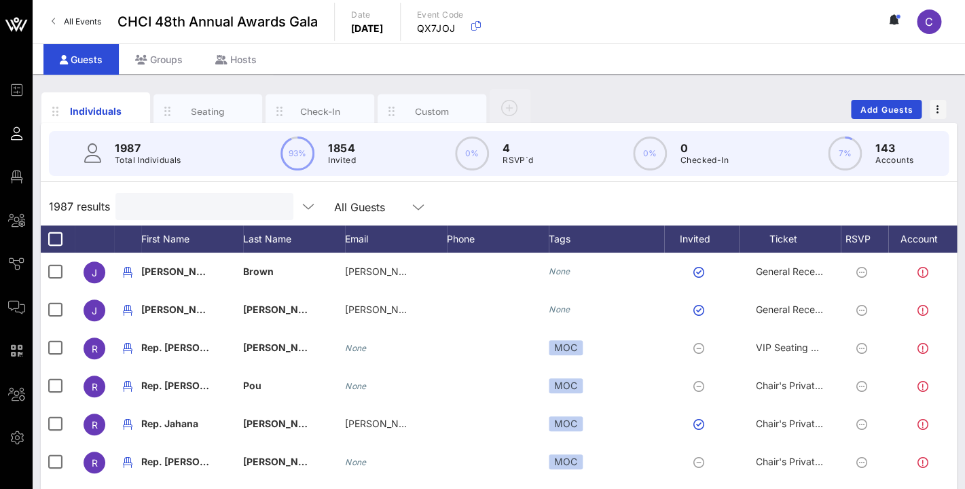
paste input "Sara Guererro"
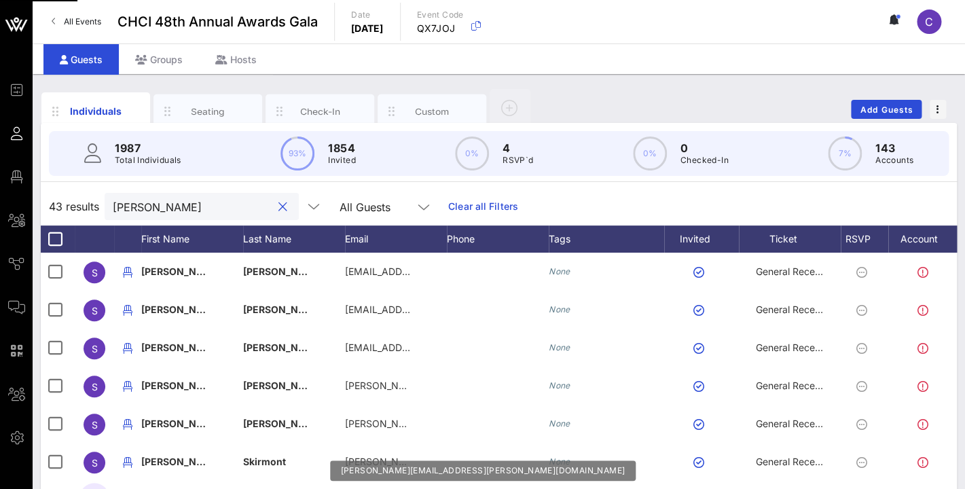
drag, startPoint x: 159, startPoint y: 211, endPoint x: 64, endPoint y: 183, distance: 98.9
click at [113, 209] on input "Sara" at bounding box center [192, 207] width 159 height 18
paste input "Guererro"
drag, startPoint x: 143, startPoint y: 203, endPoint x: 80, endPoint y: 194, distance: 63.1
click at [113, 198] on input "Sara Guererro" at bounding box center [192, 207] width 159 height 18
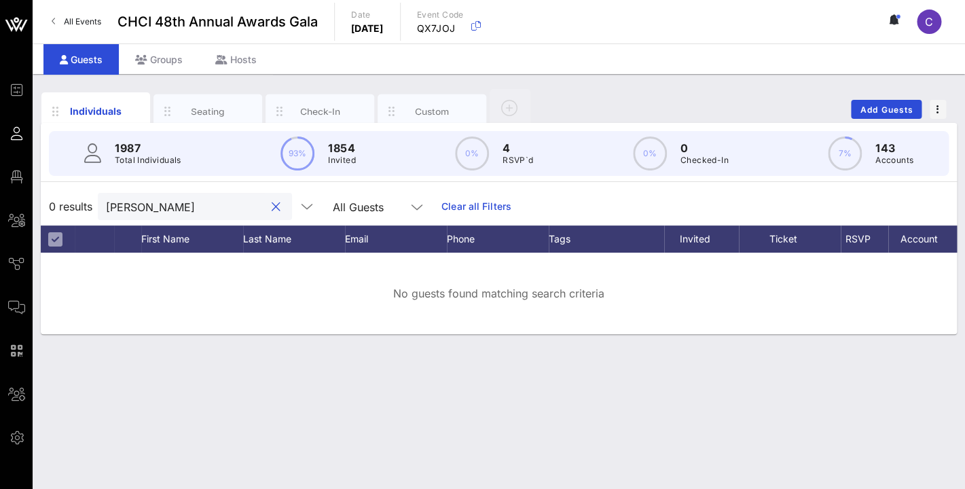
drag, startPoint x: 168, startPoint y: 209, endPoint x: 88, endPoint y: 211, distance: 80.9
click at [106, 211] on input "Guererro" at bounding box center [185, 207] width 159 height 18
paste input "[PERSON_NAME]"
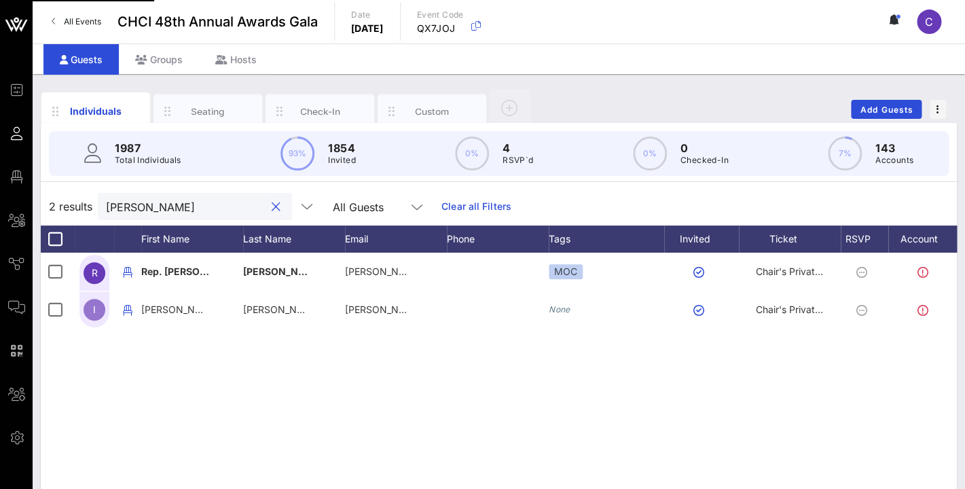
drag, startPoint x: 170, startPoint y: 206, endPoint x: 96, endPoint y: 206, distance: 74.0
click at [106, 206] on input "[PERSON_NAME]" at bounding box center [185, 207] width 159 height 18
paste input "Isabella.andaya@mail.house.gov"
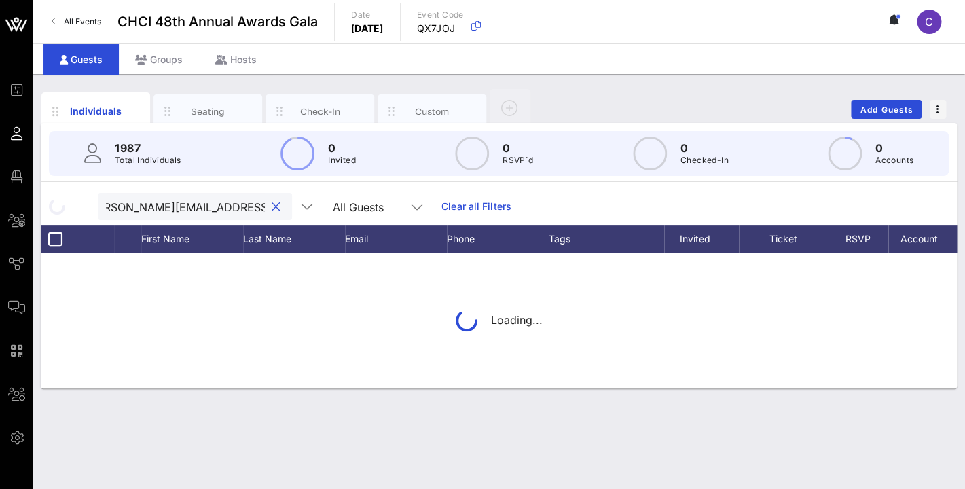
type input "Isabella.andaya@mail.house.gov"
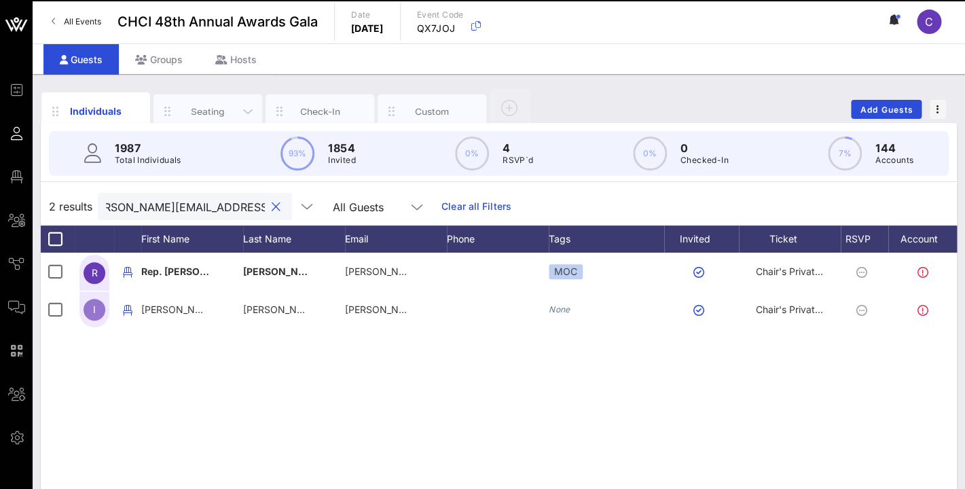
click at [211, 110] on div "Seating" at bounding box center [208, 111] width 60 height 13
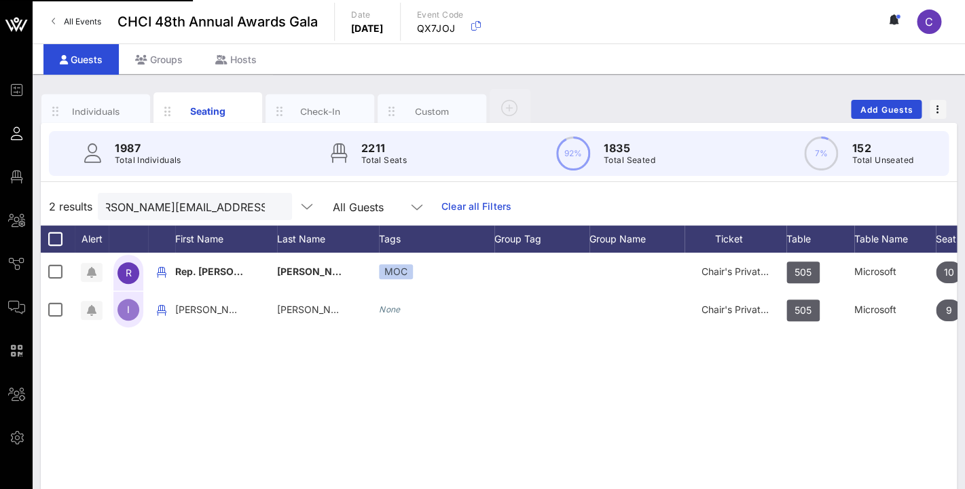
click at [268, 366] on div "R Rep. Robert Garcia MOC Chair's Private Reception 505 Microsoft 10 MOC I Isabe…" at bounding box center [499, 457] width 916 height 408
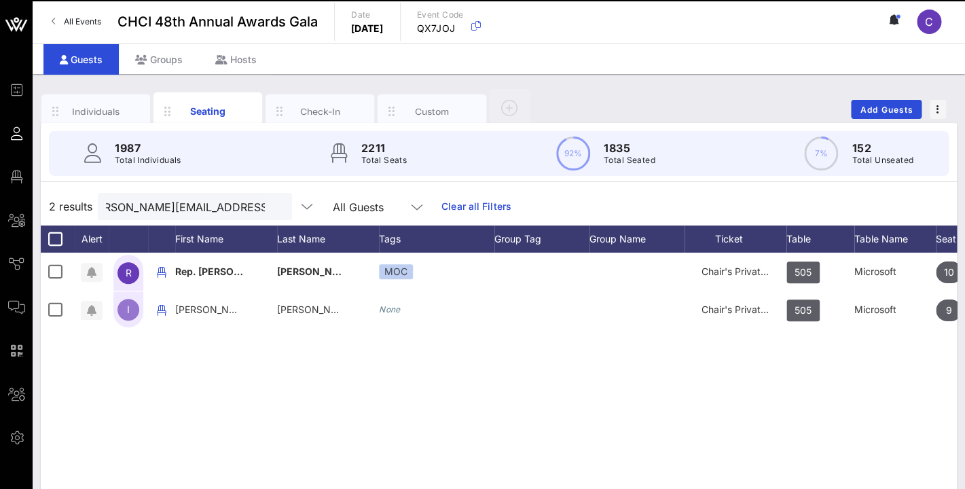
scroll to position [0, 0]
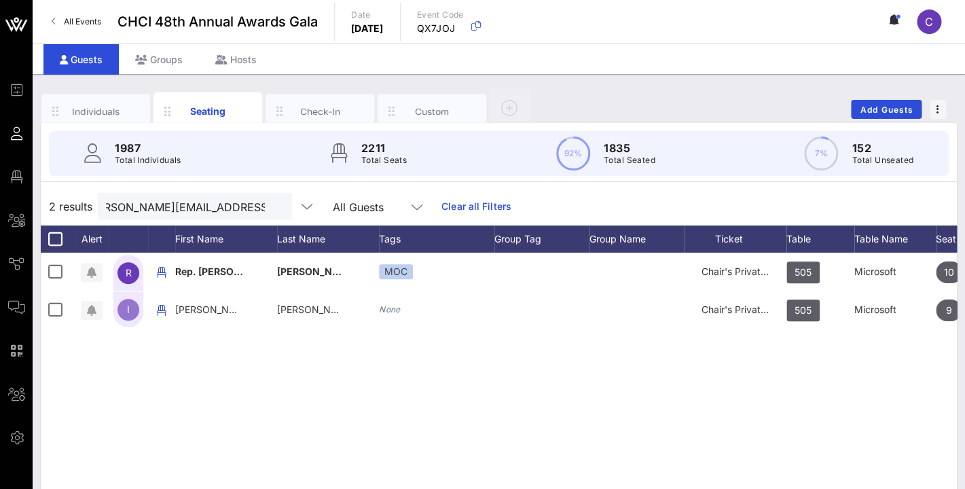
click at [272, 211] on button "clear icon" at bounding box center [276, 207] width 9 height 14
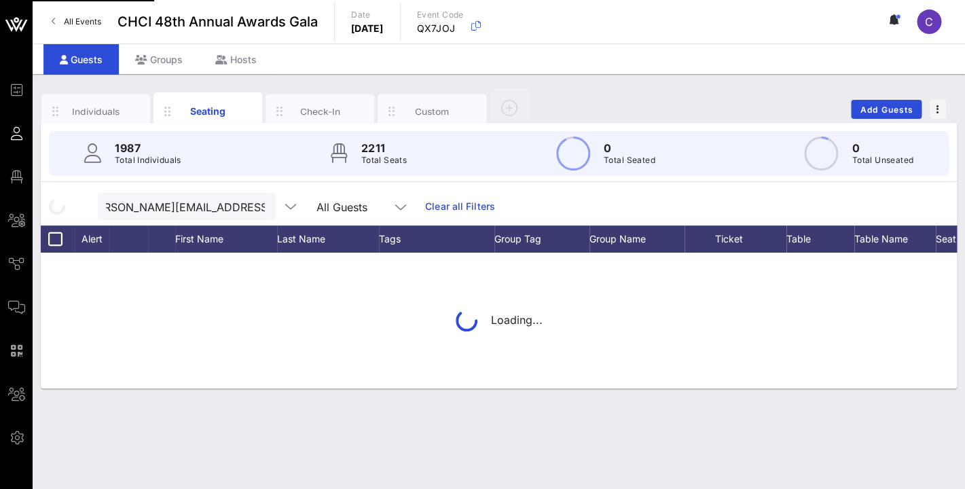
click at [209, 208] on input "Isabella.andaya@mail.house.gov" at bounding box center [185, 207] width 159 height 18
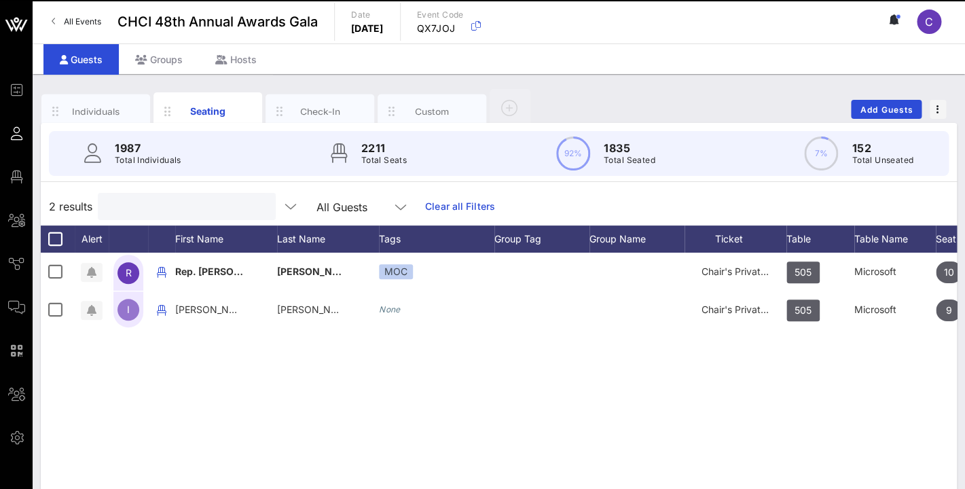
paste input "Esther.benaim@gmail.com"
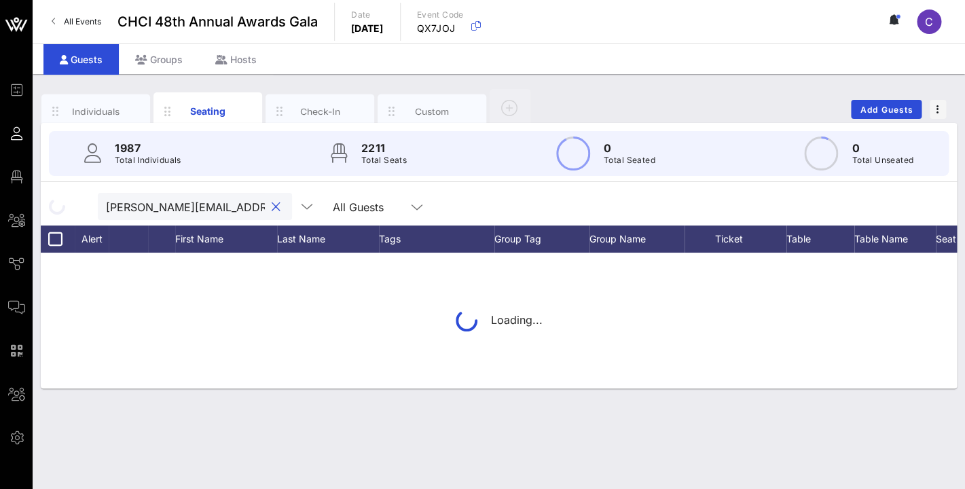
type input "Esther.benaim@gmail.com"
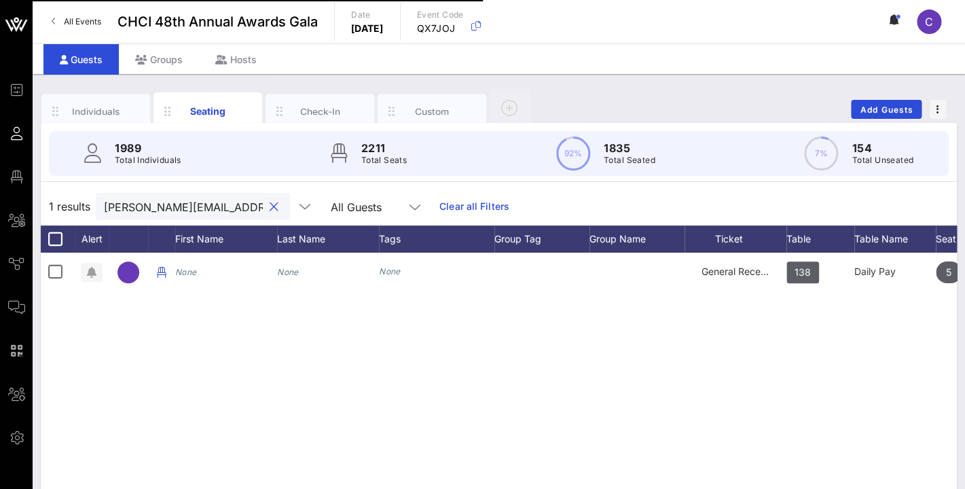
click at [210, 314] on div "None None None General Reception 138 Daily Pay 5 None" at bounding box center [499, 457] width 916 height 408
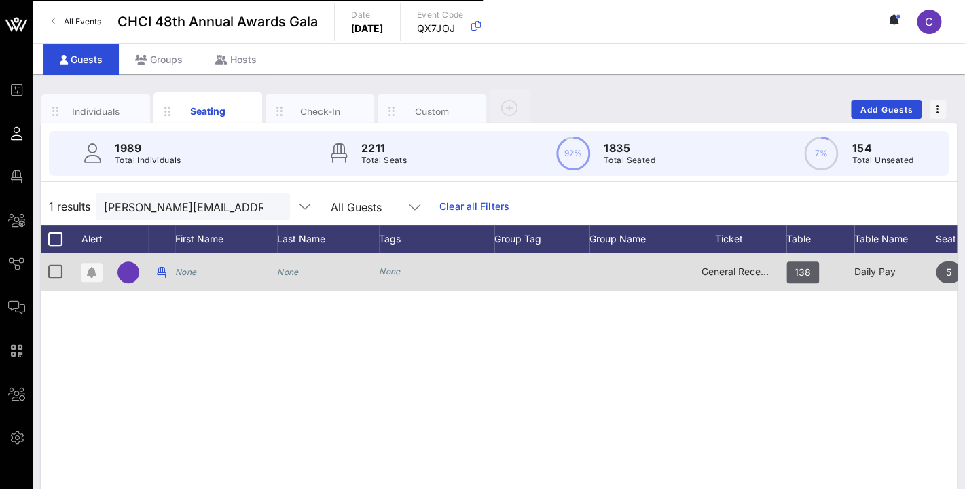
click at [349, 287] on div "None" at bounding box center [328, 280] width 102 height 54
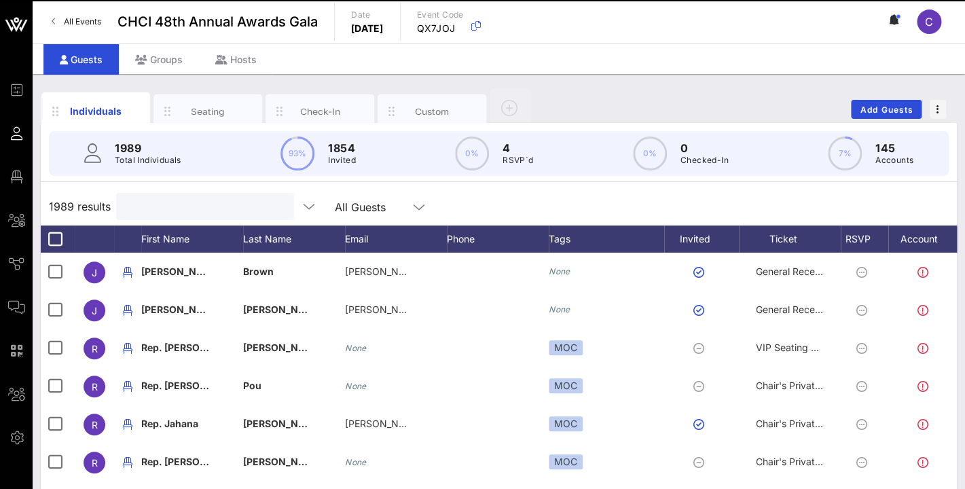
click at [162, 207] on input "text" at bounding box center [203, 207] width 159 height 18
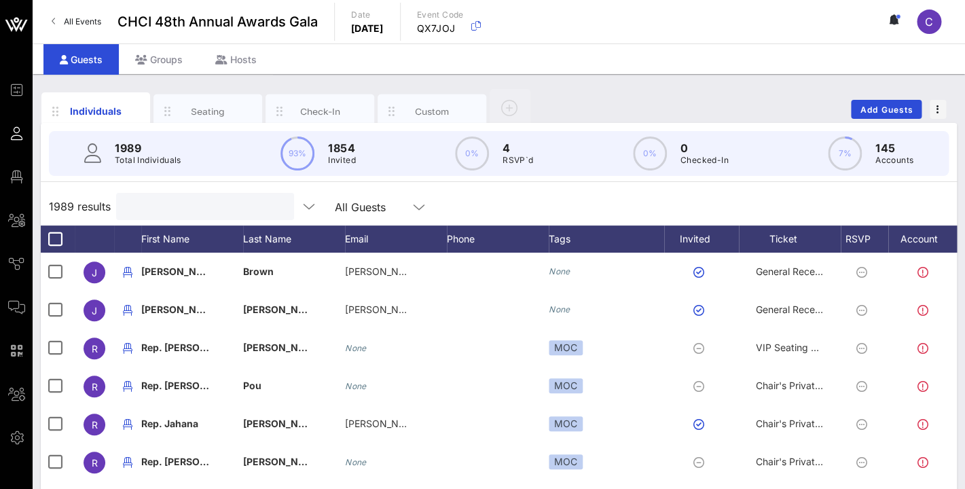
paste input "Esther.benaim@gmail.com"
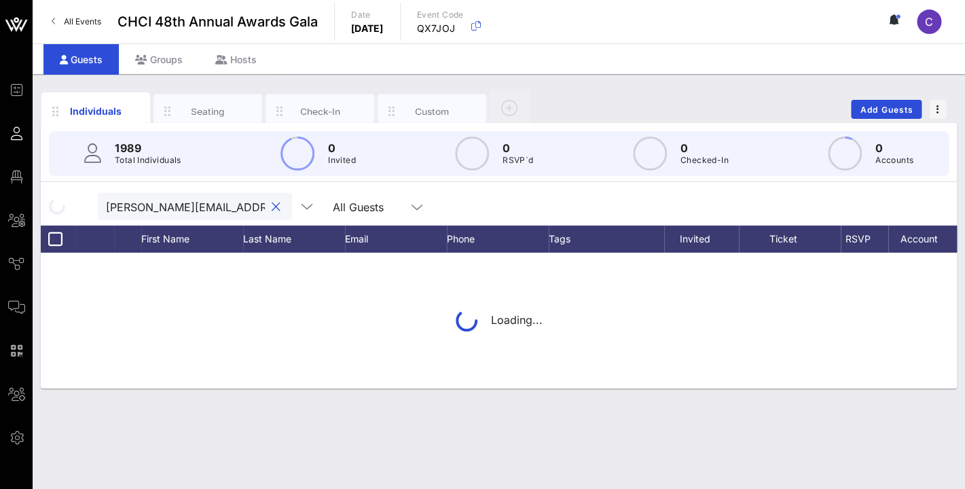
type input "Esther.benaim@gmail.com"
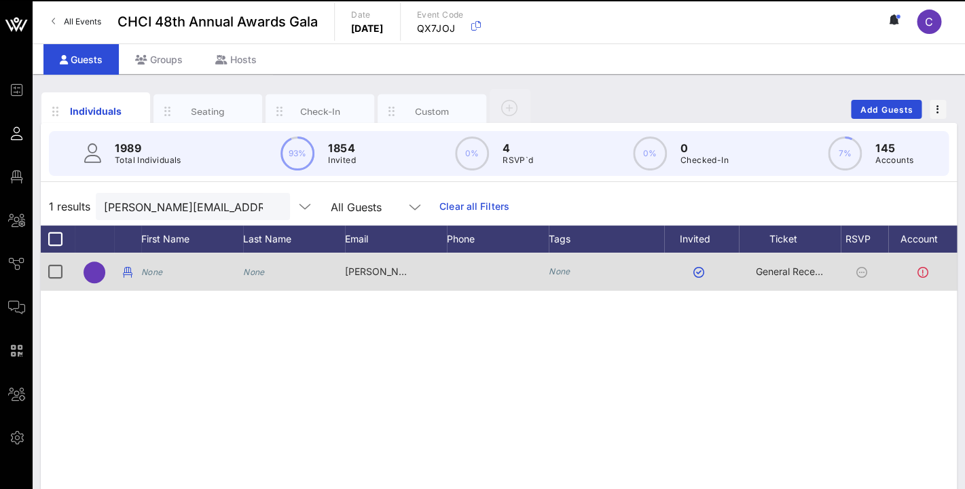
click at [166, 272] on div "None" at bounding box center [192, 280] width 102 height 54
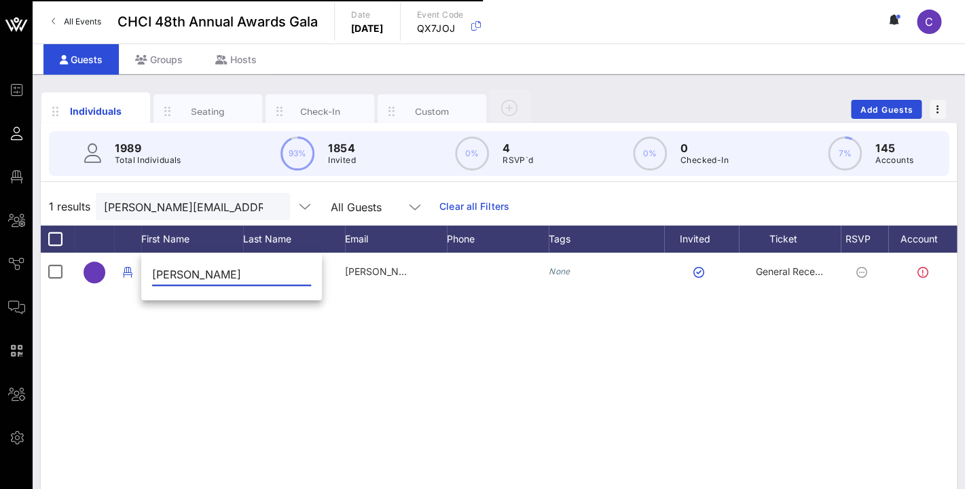
type input "Esther"
click at [227, 362] on div "None None esther.benaim@gmail.com None General Reception" at bounding box center [499, 457] width 916 height 408
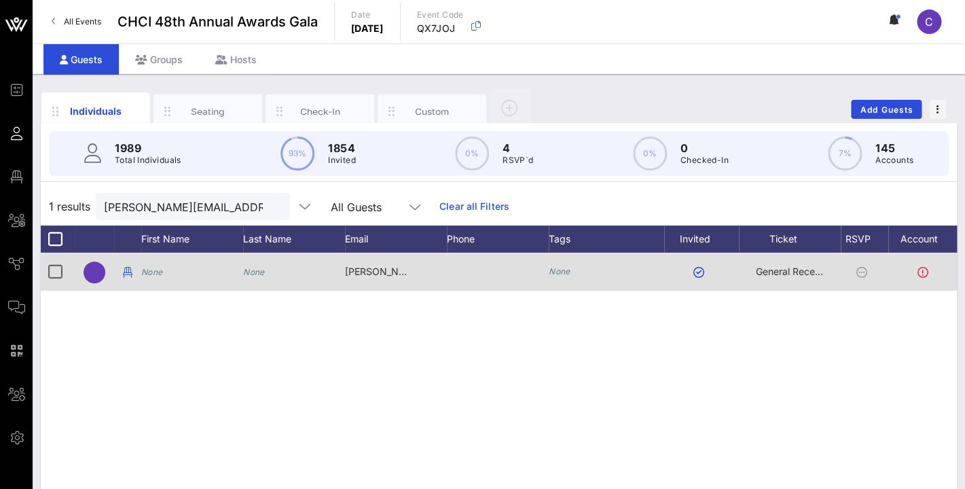
click at [259, 278] on div "None" at bounding box center [254, 272] width 22 height 38
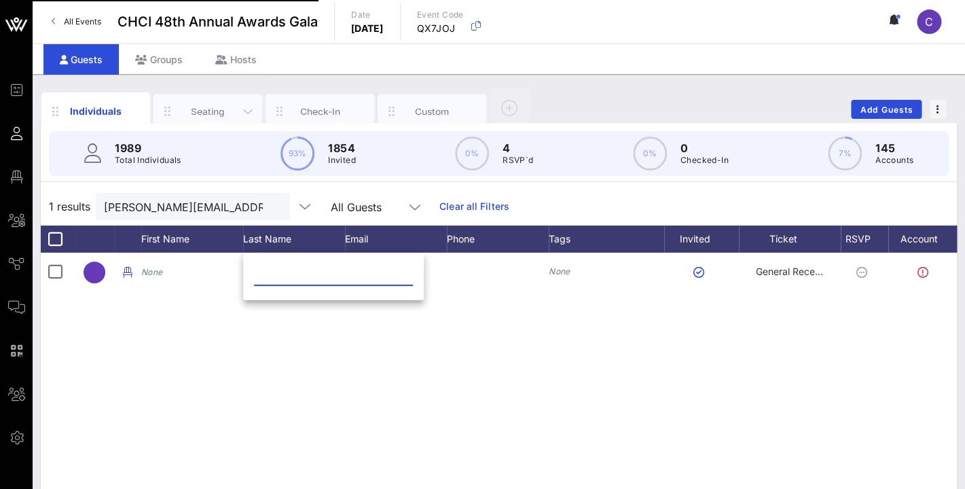
click at [215, 111] on div "Seating" at bounding box center [208, 111] width 60 height 13
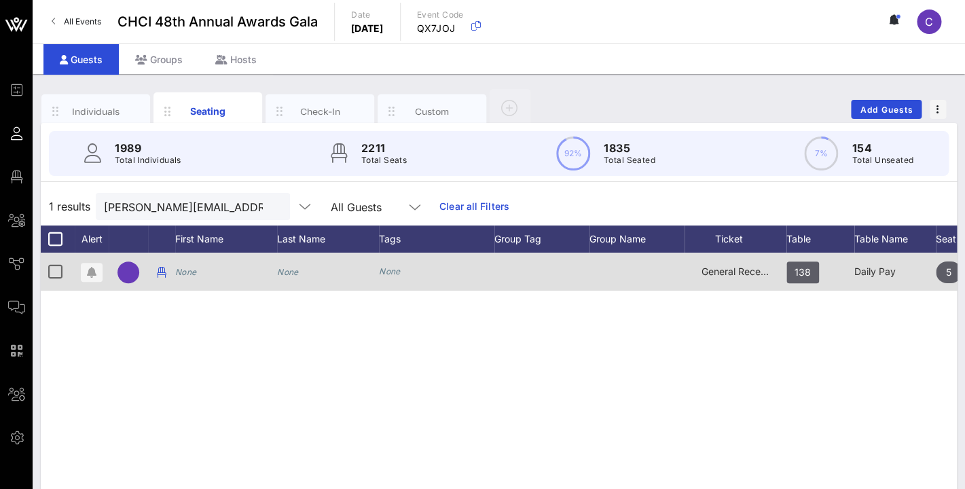
click at [202, 274] on div "None" at bounding box center [226, 280] width 102 height 54
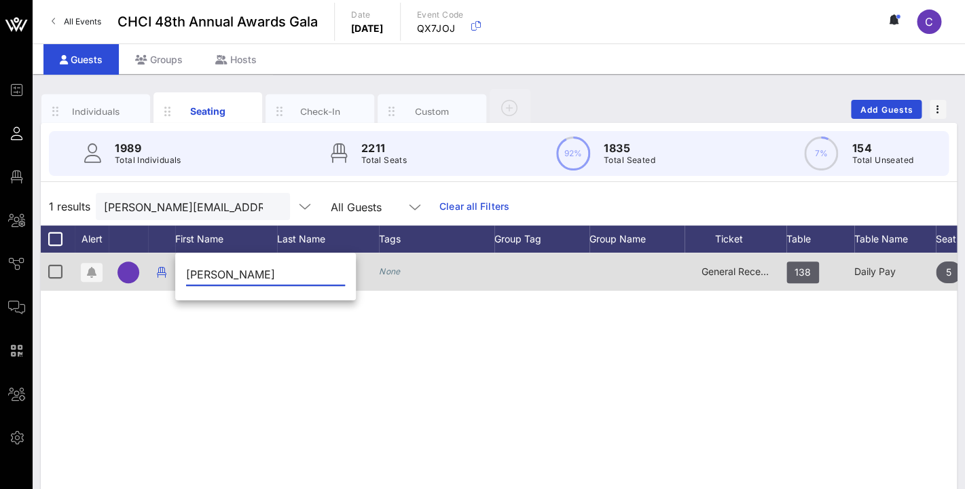
type input "Esther"
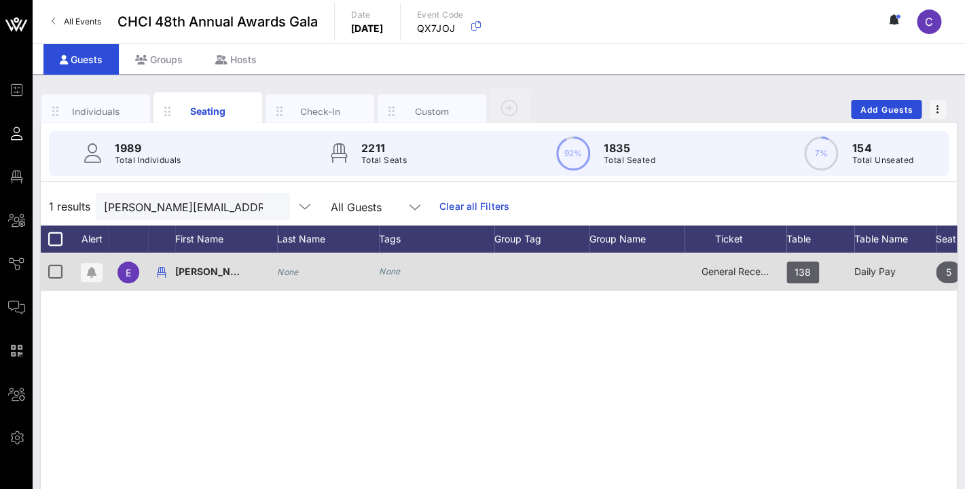
click at [284, 274] on icon "None" at bounding box center [288, 272] width 22 height 10
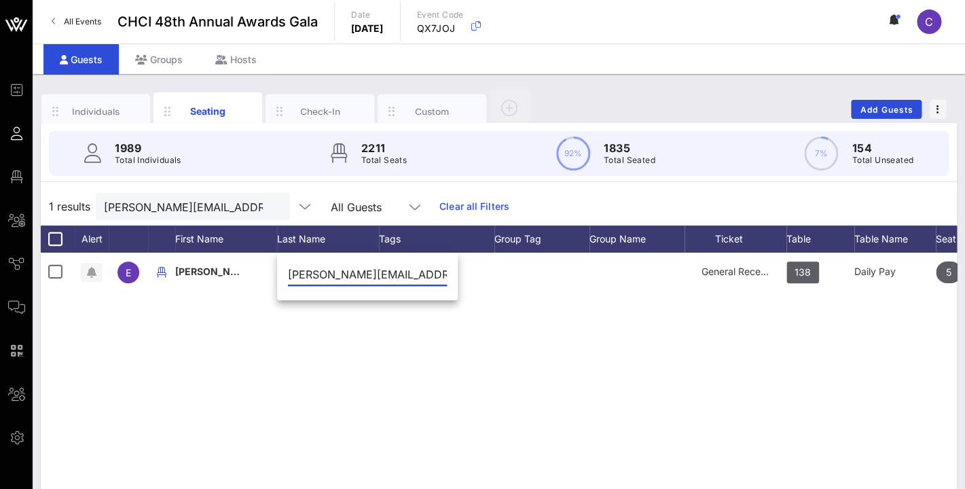
drag, startPoint x: 264, startPoint y: 271, endPoint x: 251, endPoint y: 271, distance: 13.6
click at [288, 271] on input "Esther.benaim@gmail.com" at bounding box center [367, 275] width 159 height 22
paste input "Benjamin"
type input "Benjamin"
click at [276, 393] on div "E Esther None None General Reception 138 Daily Pay 5 None" at bounding box center [499, 457] width 916 height 408
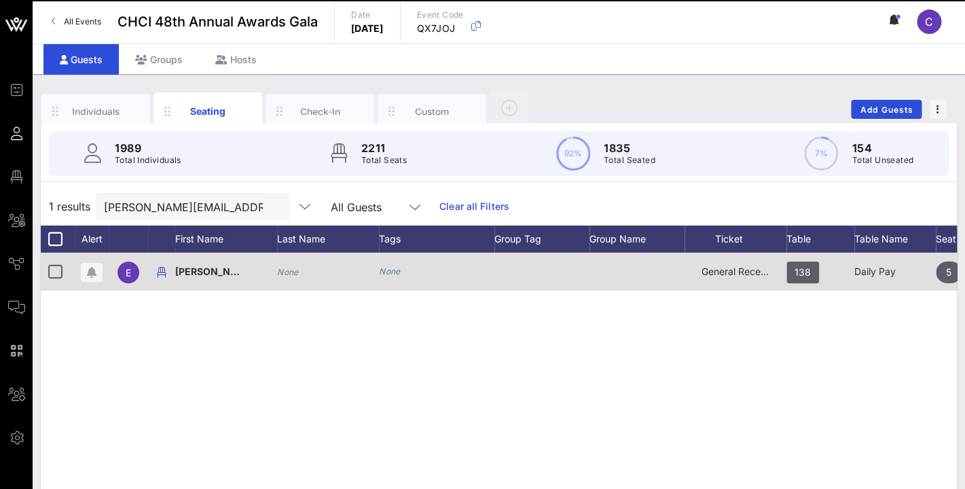
click at [295, 276] on icon "None" at bounding box center [288, 272] width 22 height 10
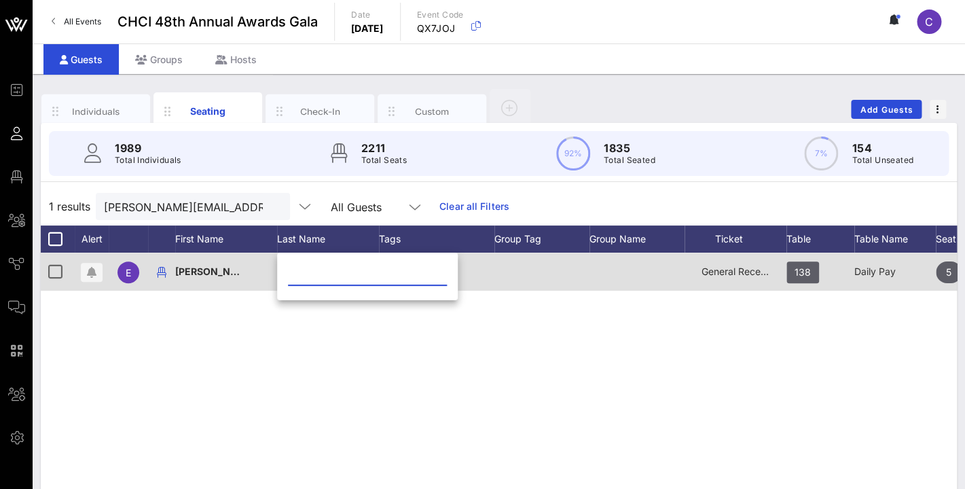
paste input "Benjamin"
type input "Benjamin"
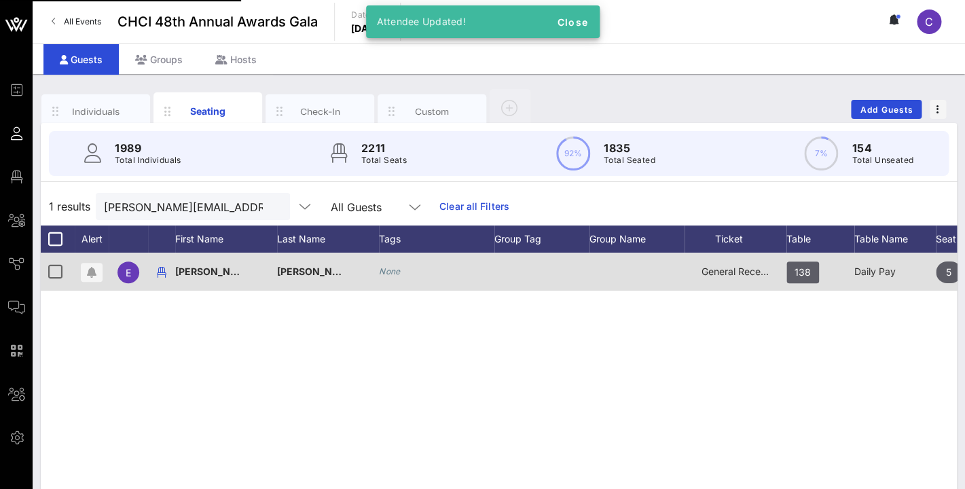
click at [581, 380] on div "E Esther Benjamin None General Reception 138 Daily Pay 5 None" at bounding box center [499, 457] width 916 height 408
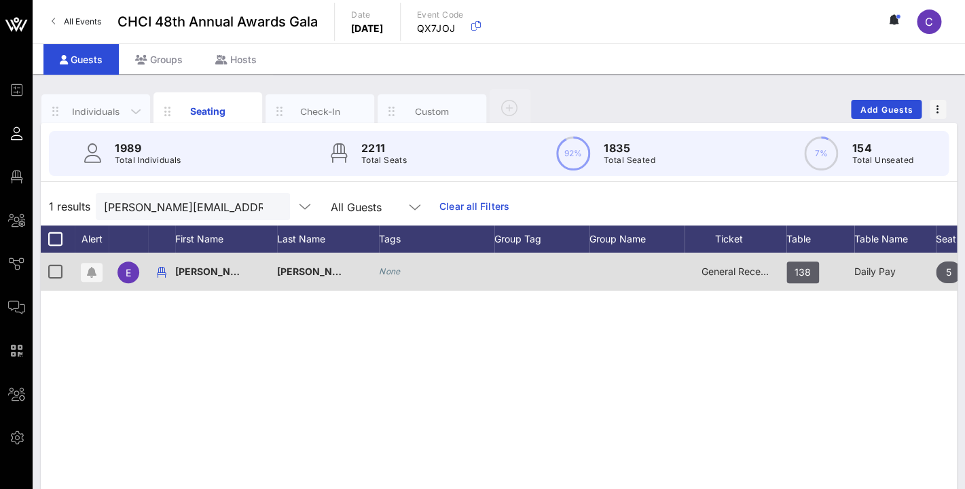
click at [103, 107] on div "Individuals" at bounding box center [96, 111] width 60 height 13
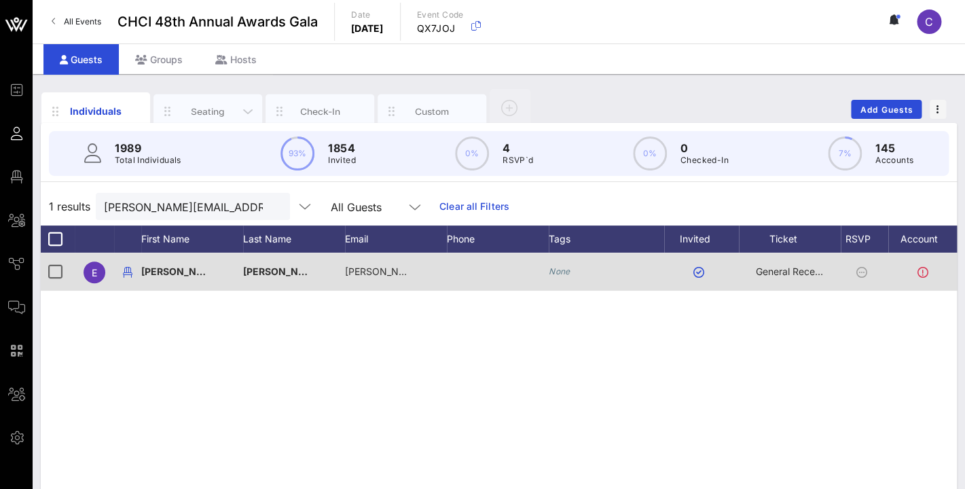
click at [203, 102] on div "Seating" at bounding box center [208, 111] width 109 height 34
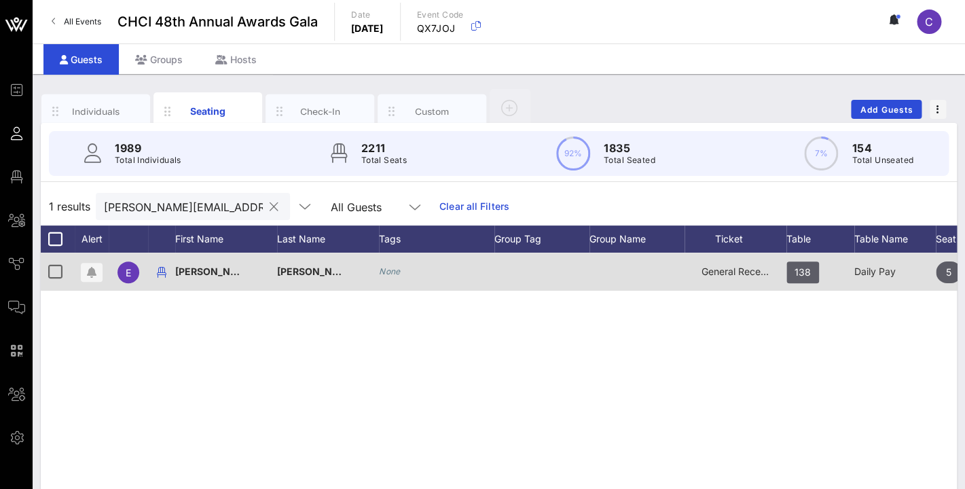
click at [270, 209] on button "clear icon" at bounding box center [274, 207] width 9 height 14
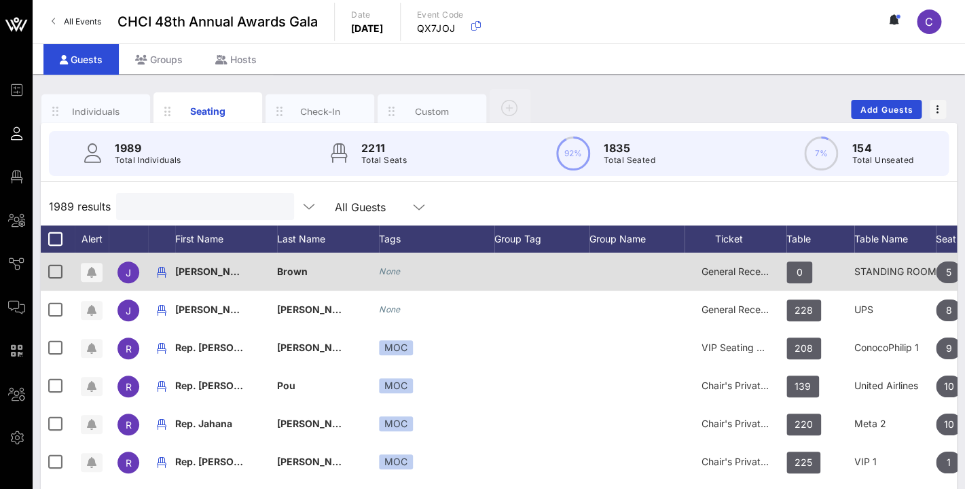
click at [223, 206] on input "text" at bounding box center [203, 207] width 159 height 18
paste input "Veasey"
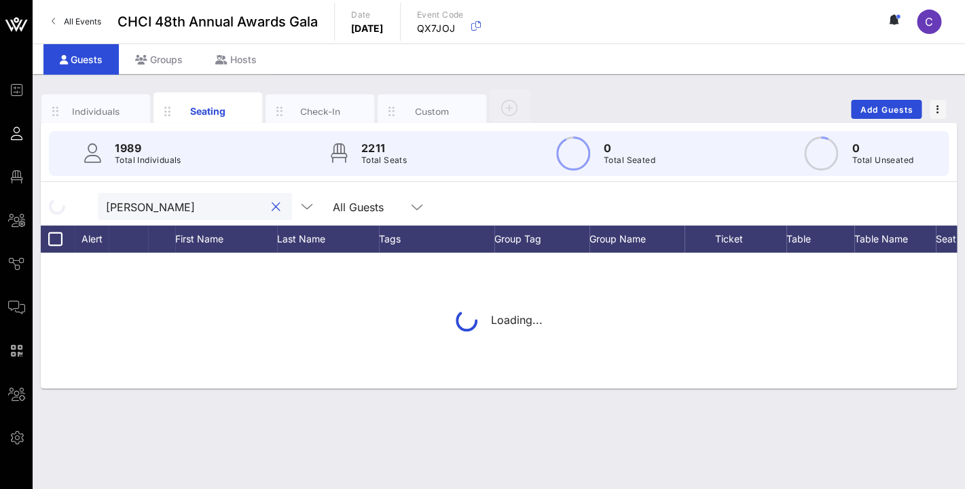
type input "Veasey"
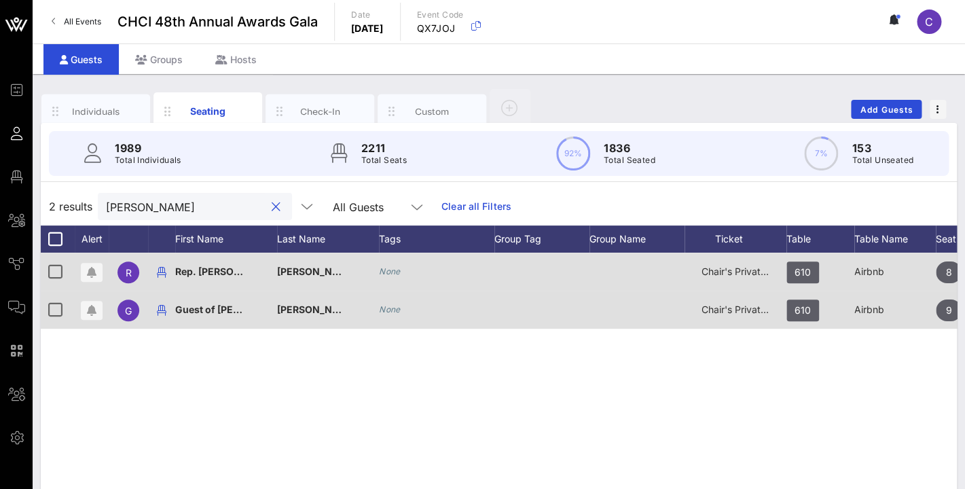
click at [228, 310] on span "Guest of Marc" at bounding box center [236, 310] width 122 height 12
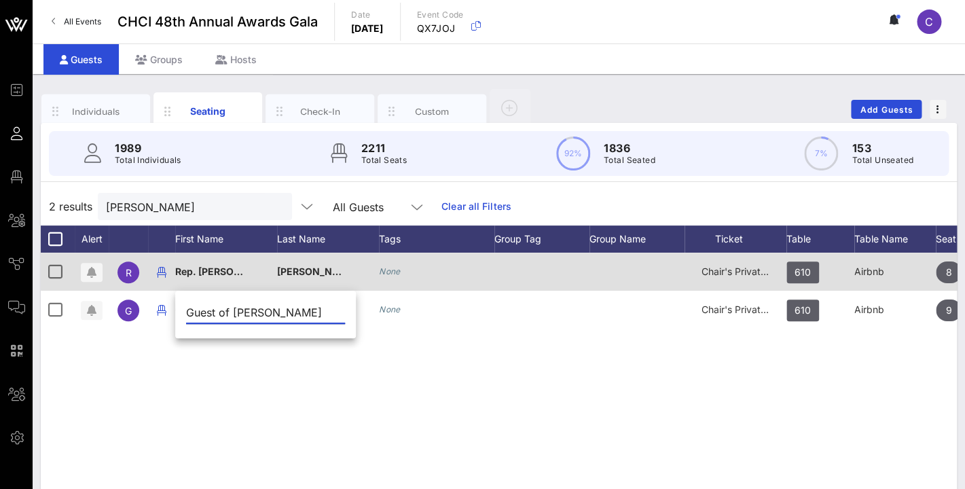
drag, startPoint x: 259, startPoint y: 312, endPoint x: 178, endPoint y: 309, distance: 81.6
click at [186, 309] on input "Guest of Marc" at bounding box center [265, 313] width 159 height 22
paste input "Julia Rodriguez"
drag, startPoint x: 266, startPoint y: 314, endPoint x: 217, endPoint y: 310, distance: 49.1
click at [217, 310] on input "Julia Rodriguez" at bounding box center [265, 313] width 159 height 22
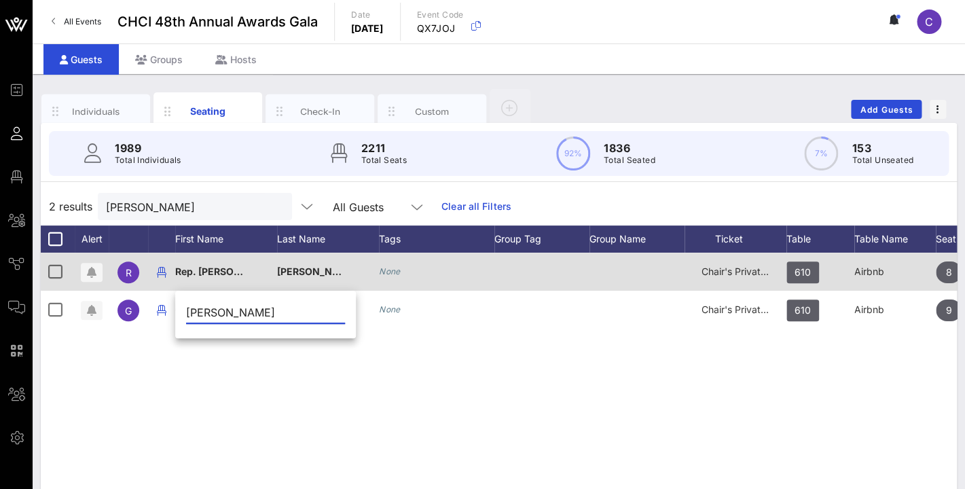
type input "Julia"
click at [363, 399] on div "R Rep. Marc Veasey None Chair's Private Reception 610 Airbnb 8 None G Guest of …" at bounding box center [499, 457] width 916 height 408
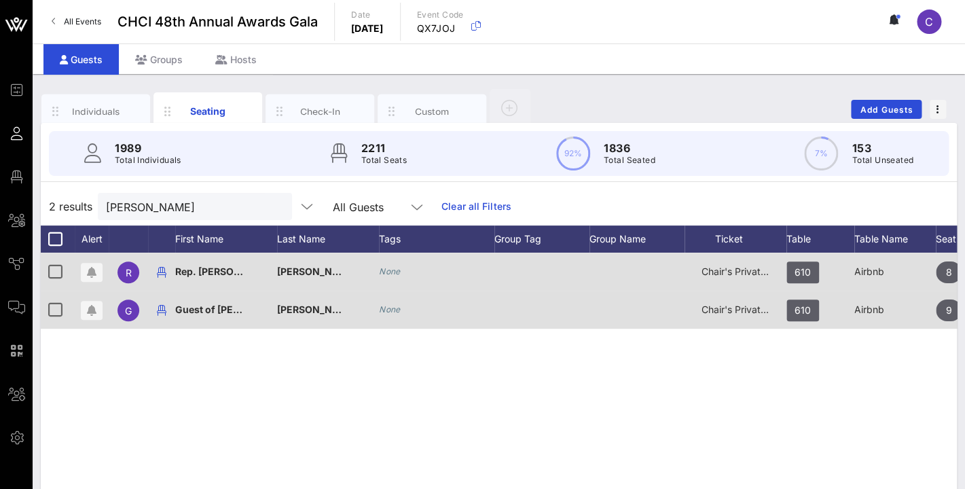
click at [301, 304] on span "Veasey" at bounding box center [317, 310] width 80 height 12
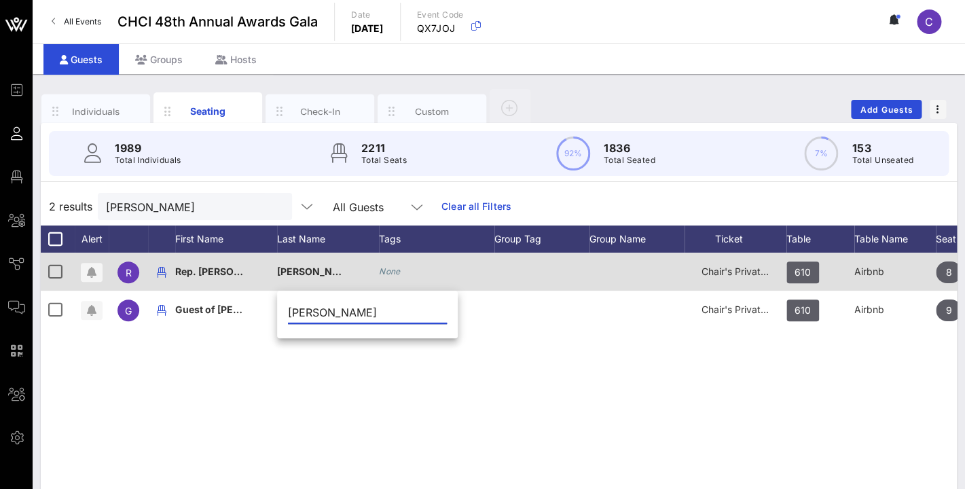
drag, startPoint x: 329, startPoint y: 310, endPoint x: 272, endPoint y: 310, distance: 57.1
click at [288, 310] on input "Veasey" at bounding box center [367, 313] width 159 height 22
type input "Rodriguez"
click at [249, 356] on div "R Rep. Marc Veasey None Chair's Private Reception 610 Airbnb 8 None G Guest of …" at bounding box center [499, 457] width 916 height 408
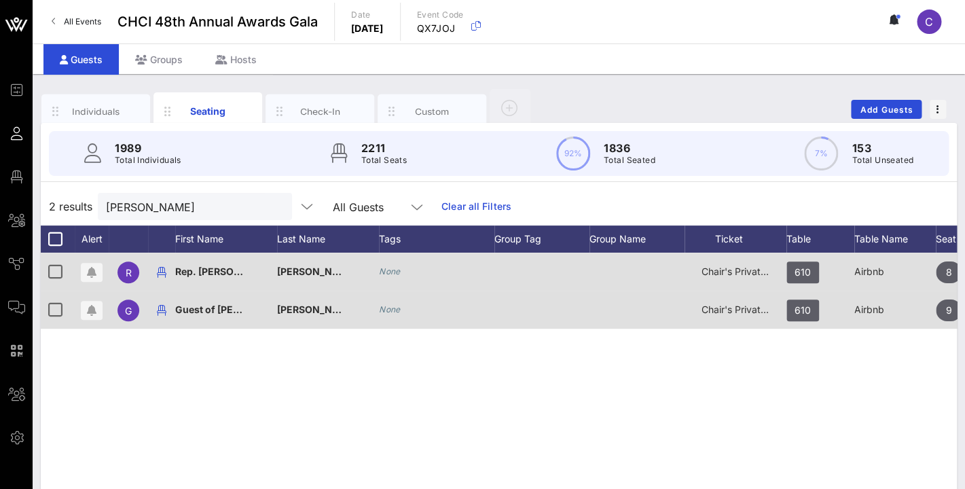
click at [221, 314] on span "Guest of Marc" at bounding box center [236, 310] width 122 height 12
type input "Guest of Marc"
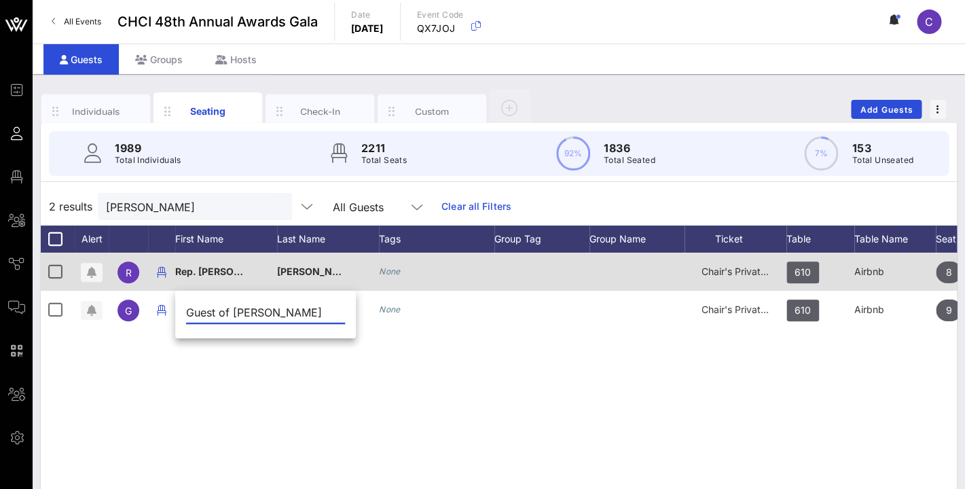
click at [263, 384] on div "R Rep. Marc Veasey None Chair's Private Reception 610 Airbnb 8 None G Guest of …" at bounding box center [499, 457] width 916 height 408
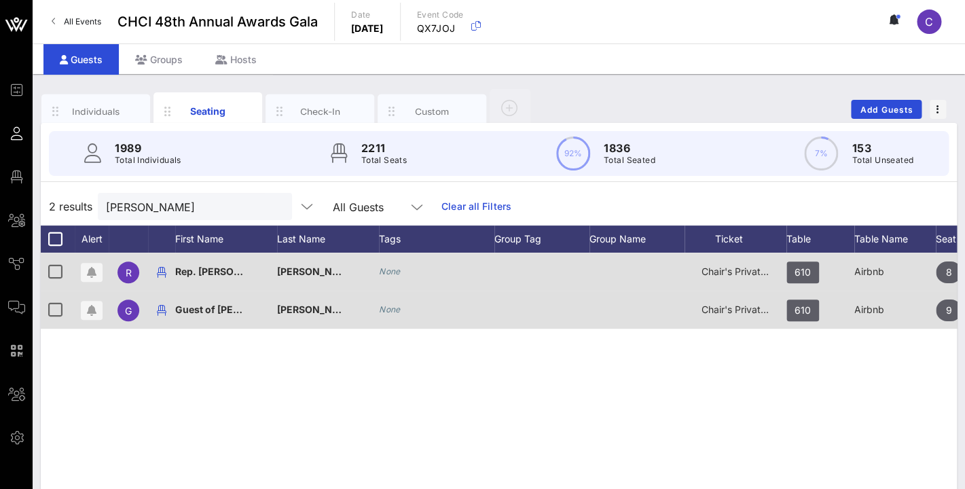
click at [309, 314] on span "Veasey" at bounding box center [317, 310] width 80 height 12
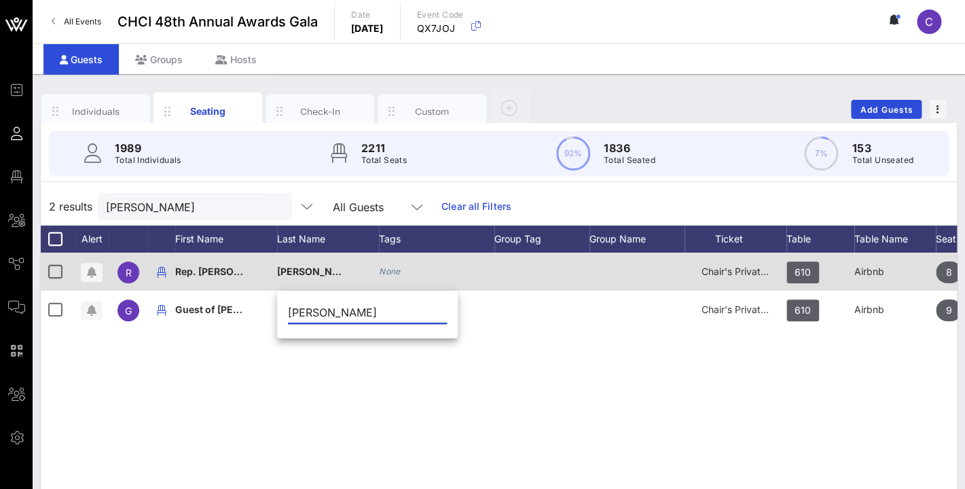
drag, startPoint x: 331, startPoint y: 308, endPoint x: 273, endPoint y: 310, distance: 58.4
click at [288, 310] on input "Veasey" at bounding box center [367, 313] width 159 height 22
paste input "Rodriguez"
click at [211, 359] on div "R Rep. Marc Veasey None Chair's Private Reception 610 Airbnb 8 None G Guest of …" at bounding box center [499, 457] width 916 height 408
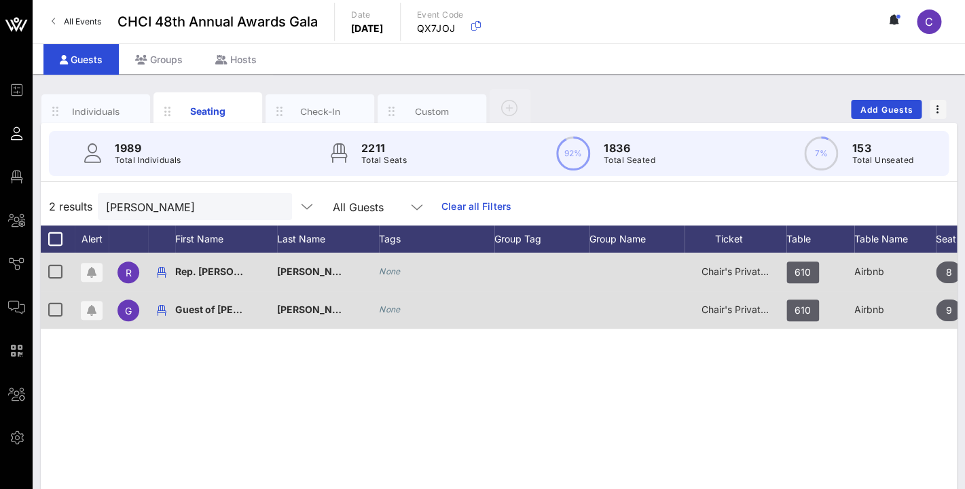
click at [308, 305] on span "Veasey" at bounding box center [317, 310] width 80 height 12
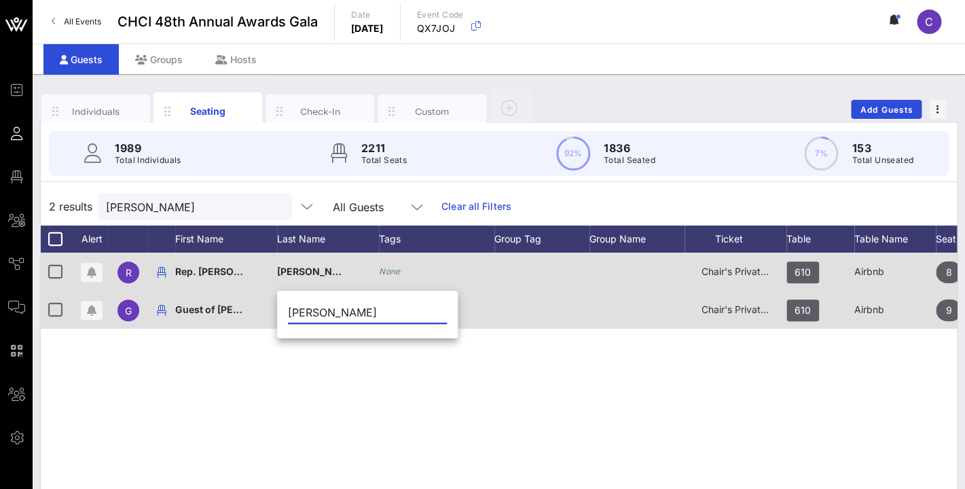
click at [308, 305] on input "Veasey" at bounding box center [367, 313] width 159 height 22
paste input "Rodriguez"
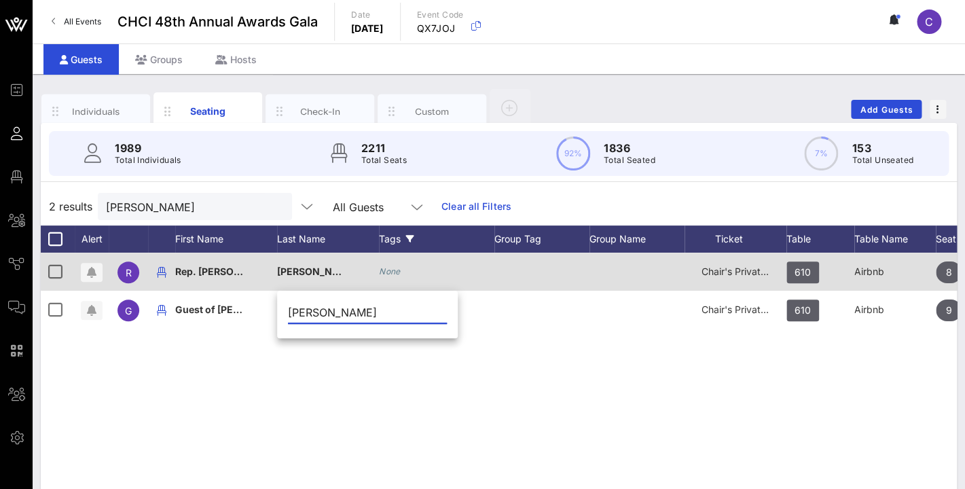
type input "Rodriguez"
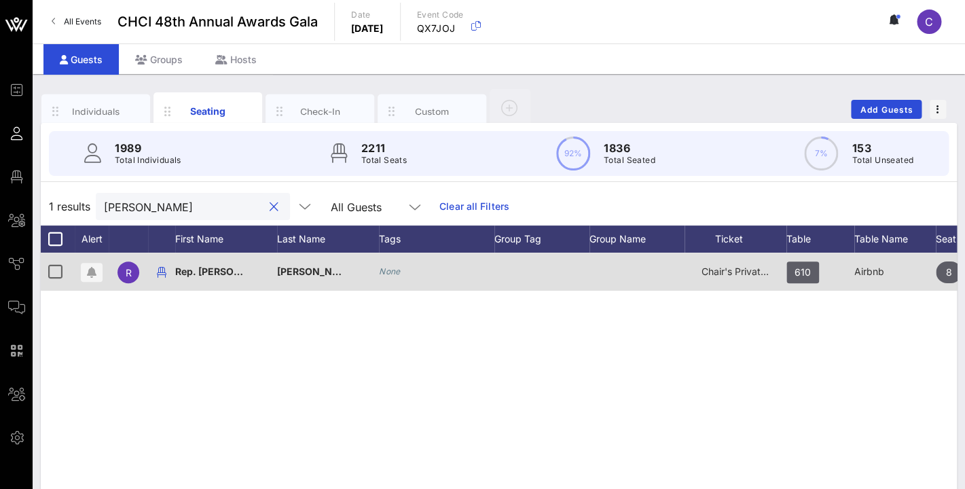
drag, startPoint x: 156, startPoint y: 206, endPoint x: 93, endPoint y: 205, distance: 63.2
click at [104, 205] on input "Veasey" at bounding box center [183, 207] width 159 height 18
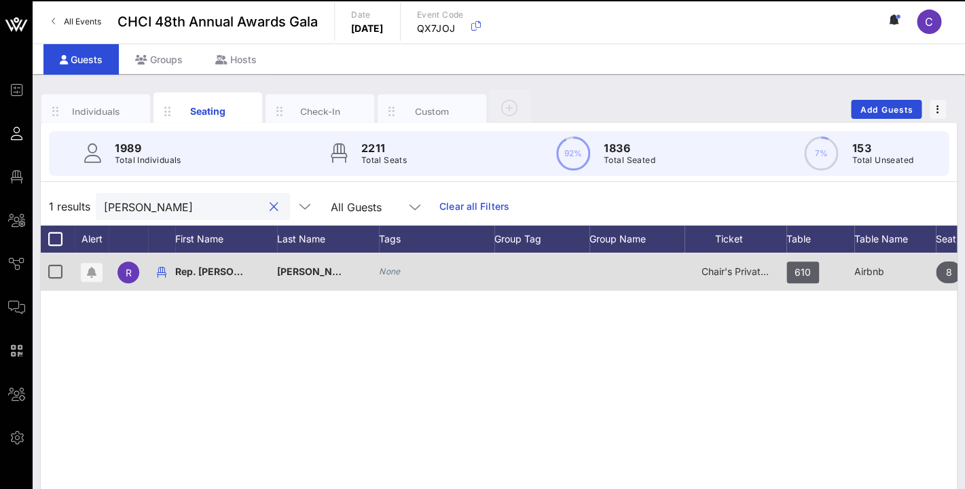
paste input "Rodriguez"
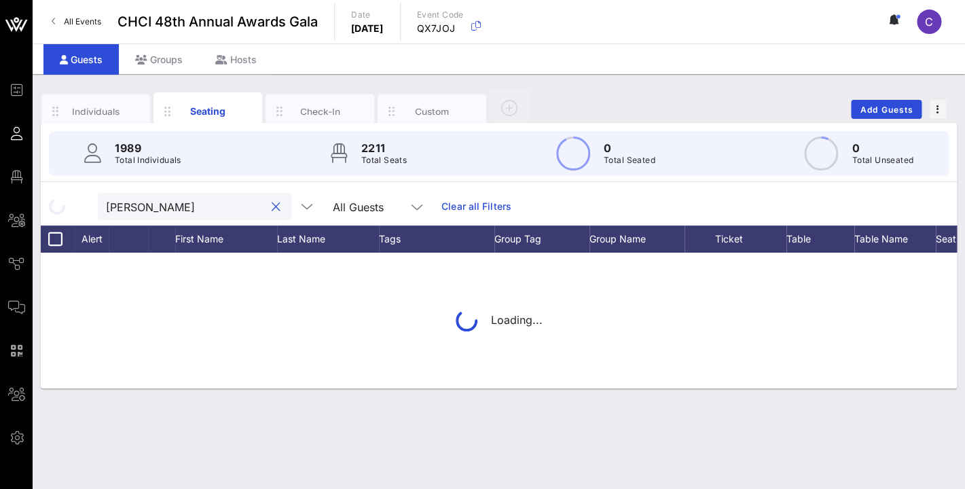
type input "Rodriguez"
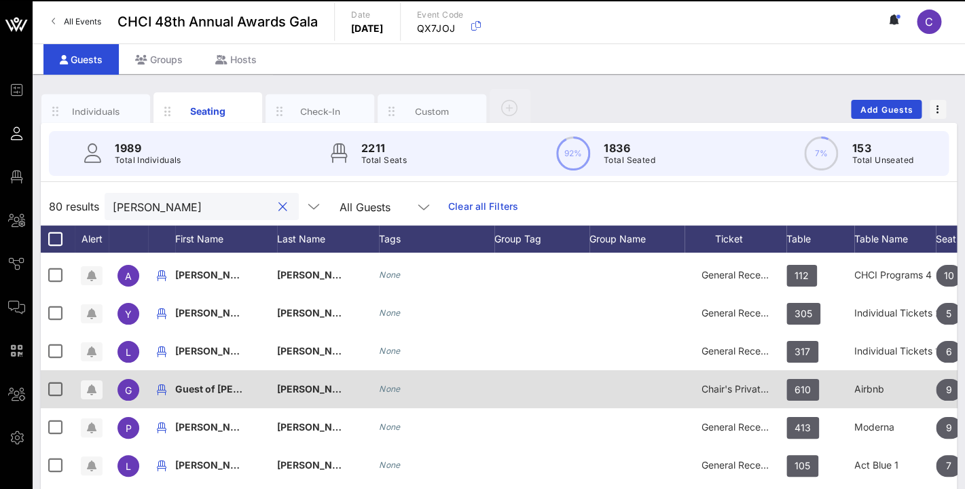
scroll to position [77, 0]
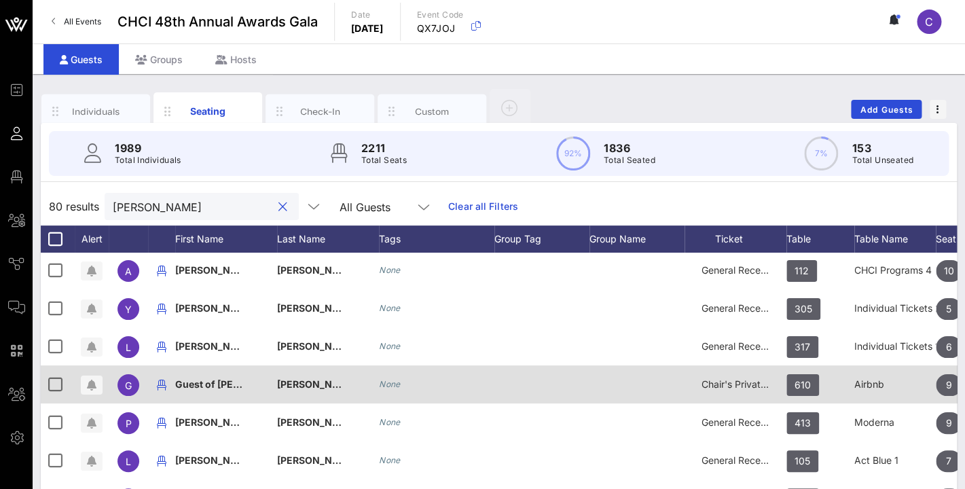
click at [206, 381] on span "Guest of Marc" at bounding box center [236, 384] width 122 height 12
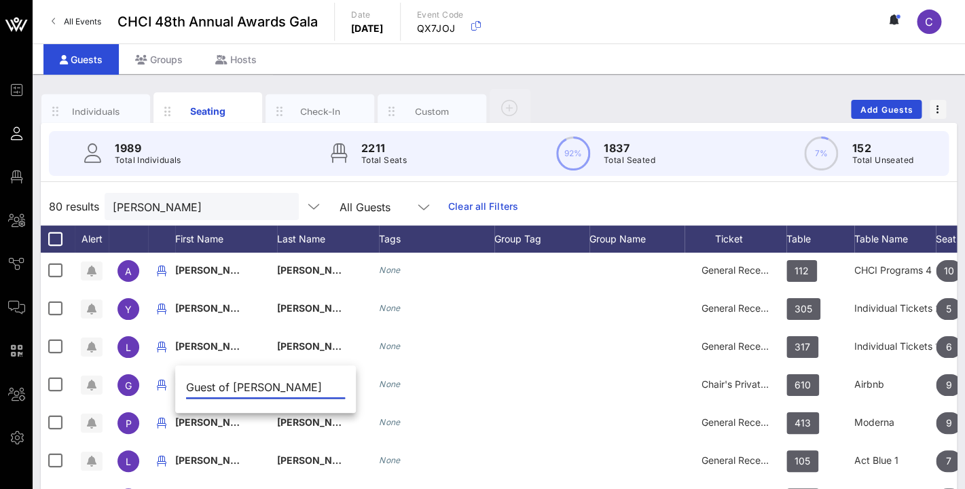
drag, startPoint x: 266, startPoint y: 388, endPoint x: 178, endPoint y: 386, distance: 88.3
click at [186, 386] on input "Guest of Marc" at bounding box center [265, 387] width 159 height 22
type input "Julia"
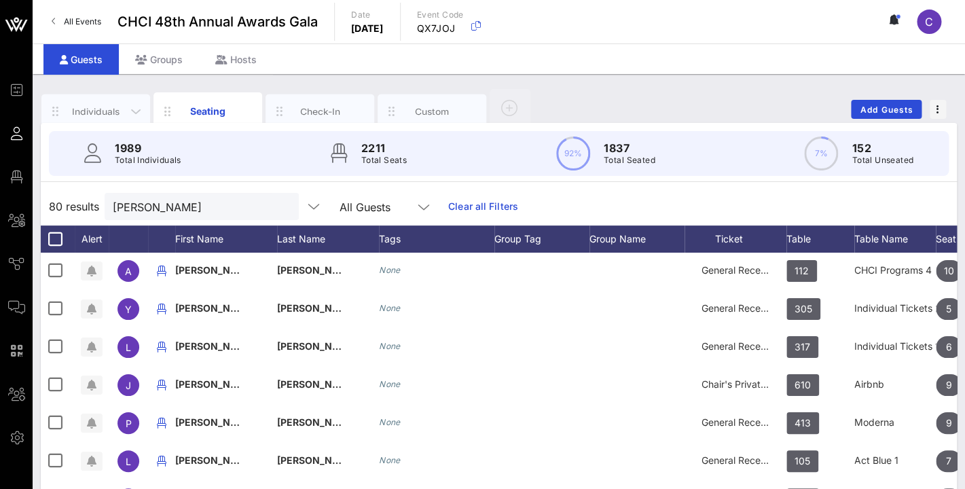
click at [103, 108] on div "Individuals" at bounding box center [96, 111] width 60 height 13
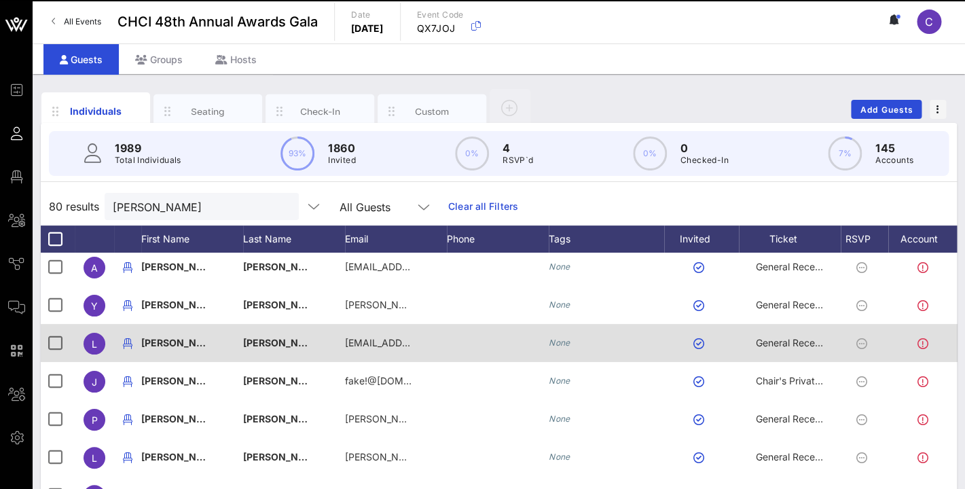
scroll to position [123, 0]
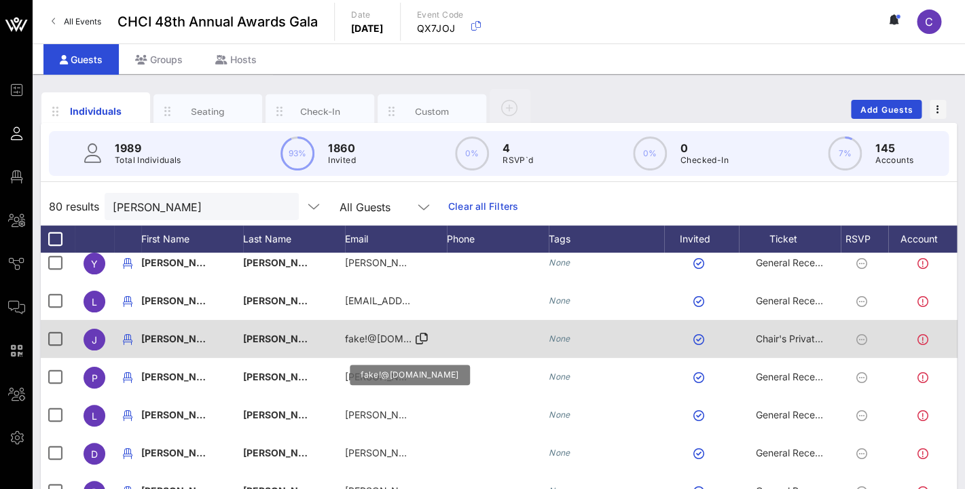
click at [404, 339] on span "fake!@gmail.com" at bounding box center [400, 339] width 111 height 12
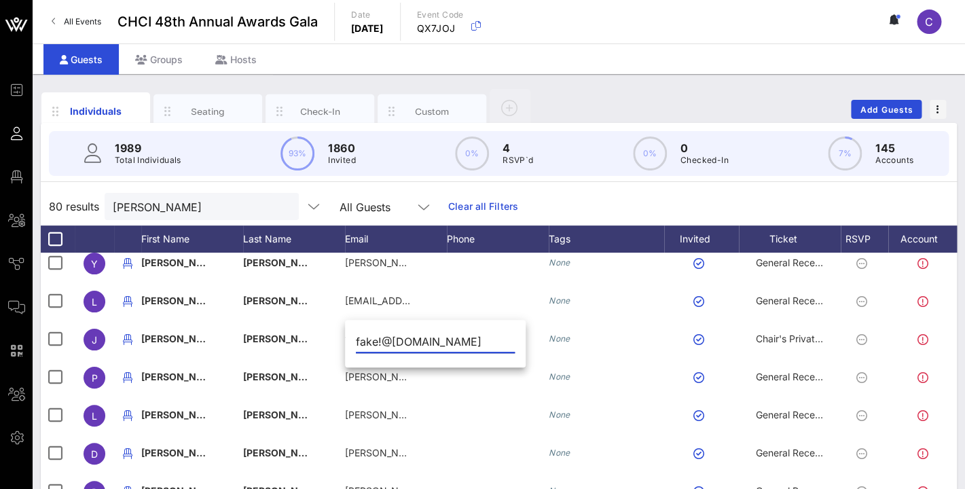
drag, startPoint x: 451, startPoint y: 345, endPoint x: 304, endPoint y: 336, distance: 147.0
click at [356, 336] on input "fake!@gmail.com" at bounding box center [435, 342] width 159 height 22
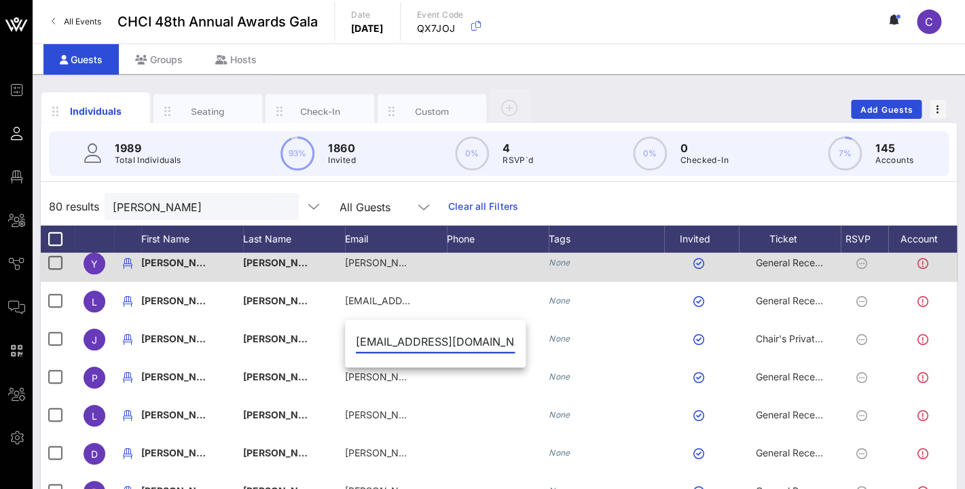
type input "juliarod400@gmail.com"
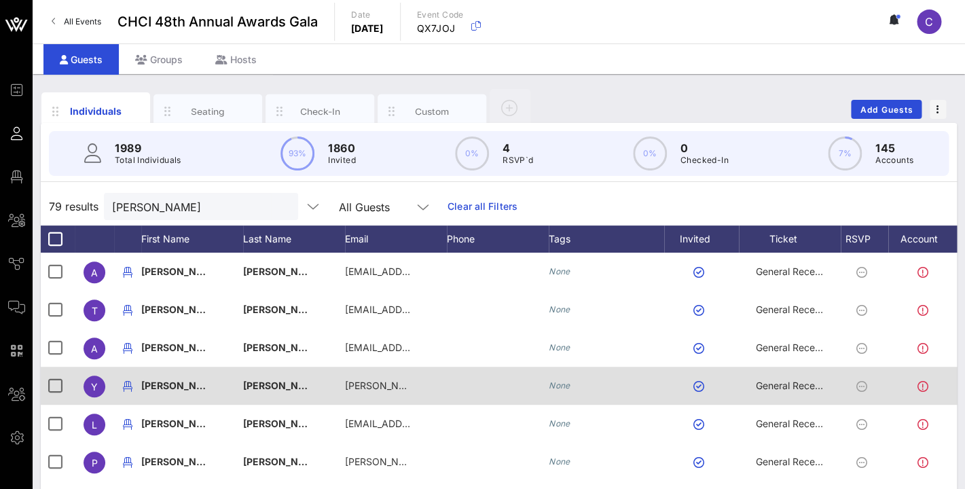
scroll to position [73, 0]
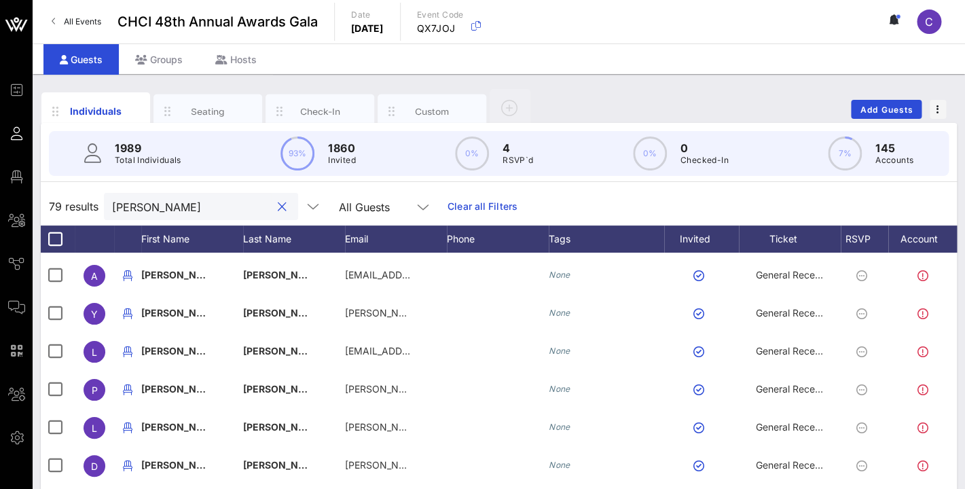
drag, startPoint x: 201, startPoint y: 210, endPoint x: 72, endPoint y: 138, distance: 147.8
click at [112, 198] on input "Rodriguez" at bounding box center [191, 207] width 159 height 18
paste input "juliarod400@gmail.com"
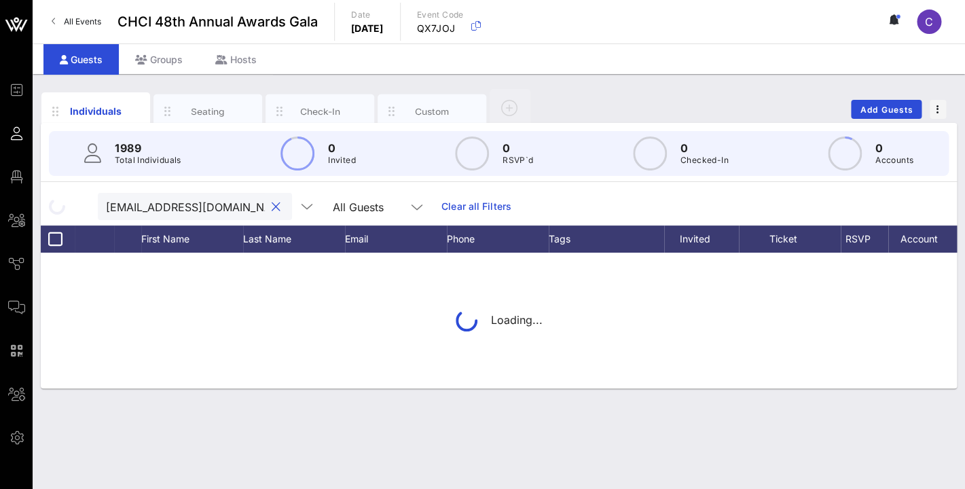
type input "juliarod400@gmail.com"
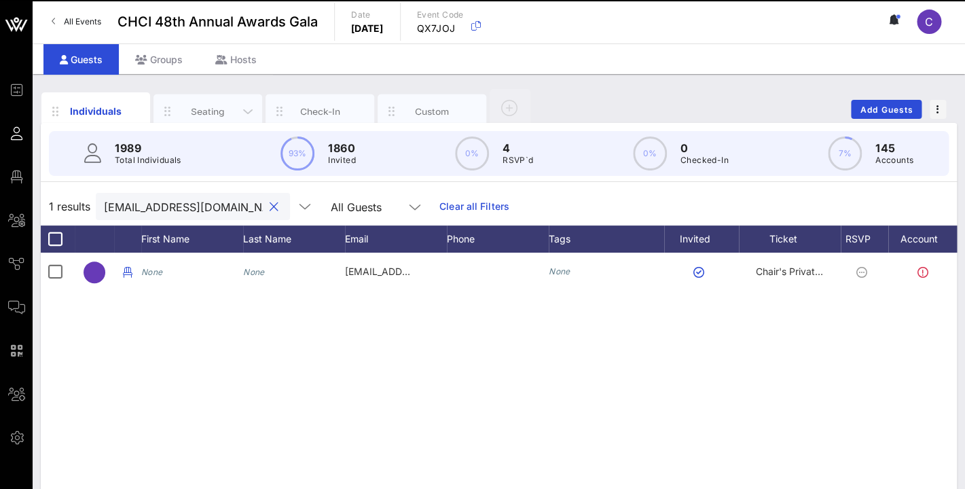
click at [215, 111] on div "Seating" at bounding box center [208, 111] width 60 height 13
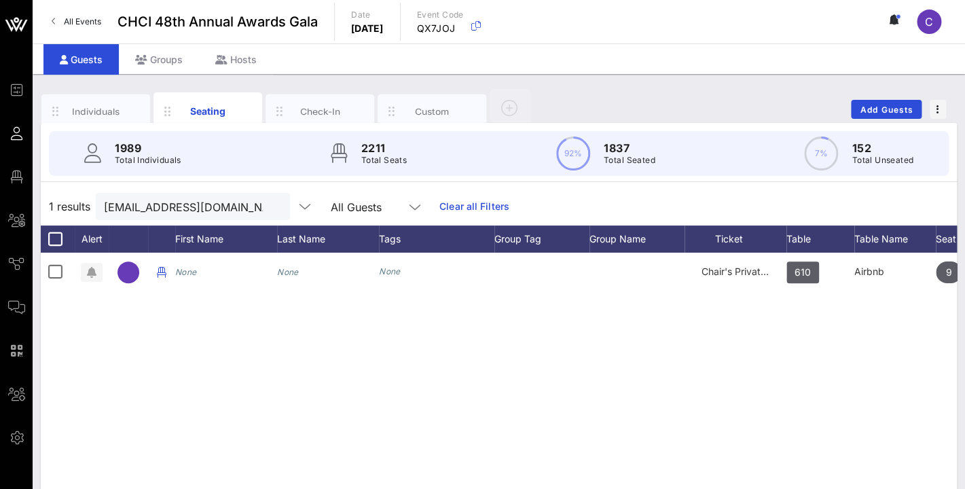
click at [188, 348] on div "None None None Chair's Private Reception 610 Airbnb 9 None" at bounding box center [499, 457] width 916 height 408
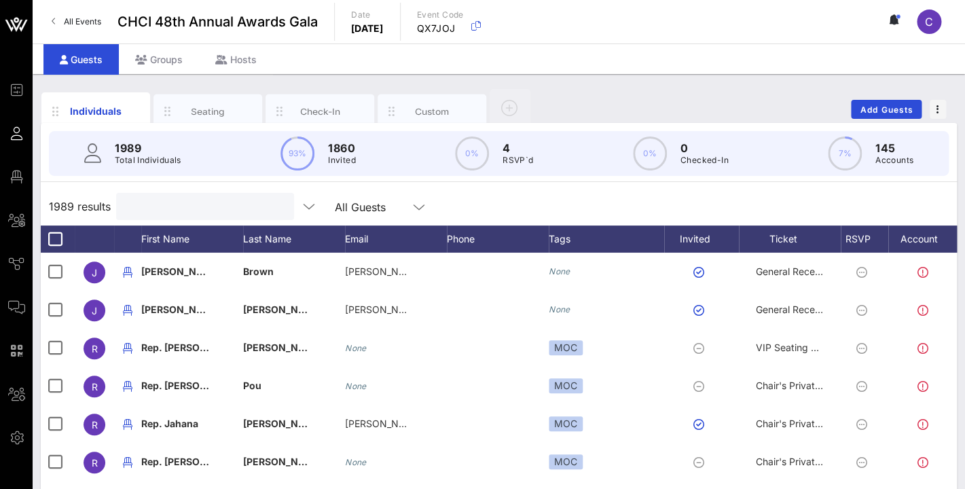
click at [165, 207] on input "text" at bounding box center [203, 207] width 159 height 18
paste input "[EMAIL_ADDRESS][DOMAIN_NAME]"
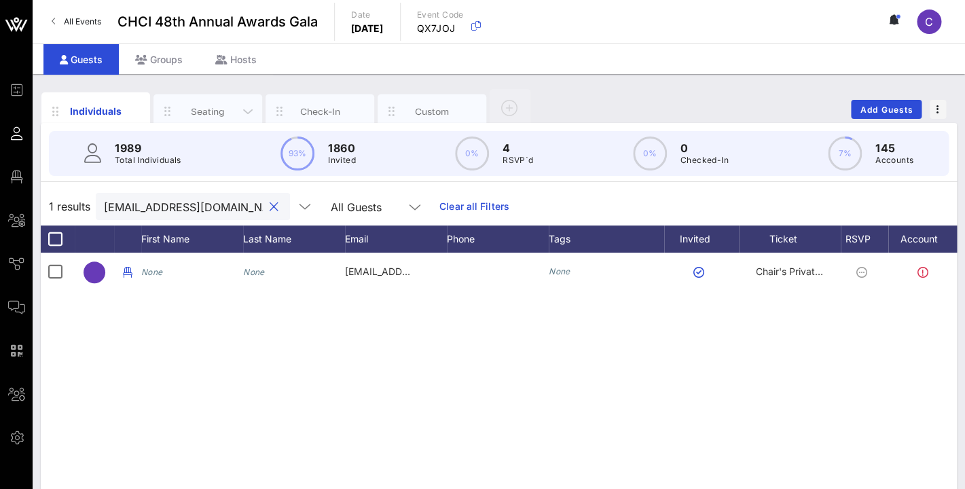
type input "[EMAIL_ADDRESS][DOMAIN_NAME]"
click at [211, 106] on div "Seating" at bounding box center [208, 111] width 60 height 13
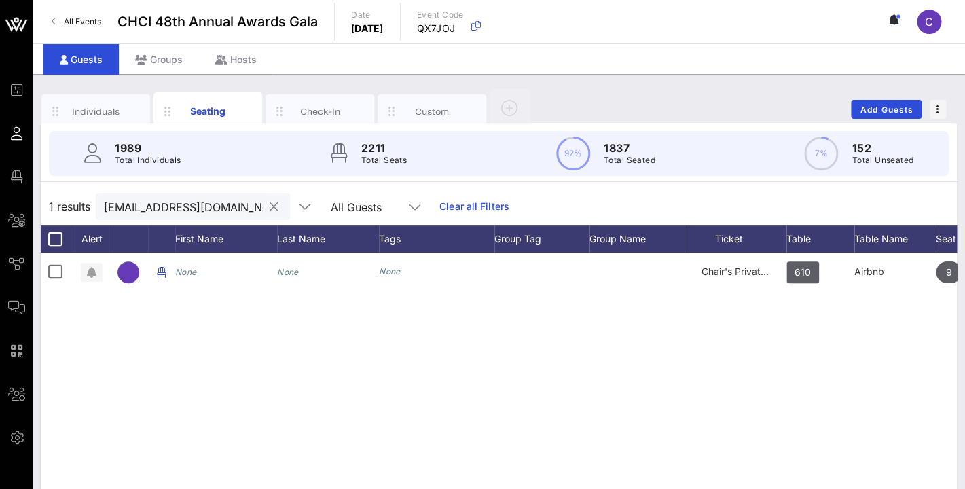
click at [234, 212] on input "[EMAIL_ADDRESS][DOMAIN_NAME]" at bounding box center [183, 207] width 159 height 18
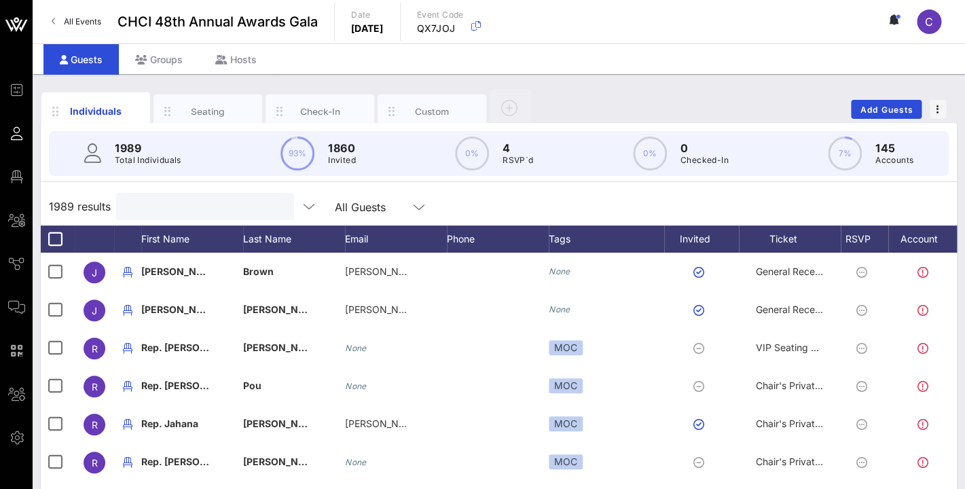
click at [163, 209] on input "text" at bounding box center [203, 207] width 159 height 18
paste input "[EMAIL_ADDRESS][DOMAIN_NAME]"
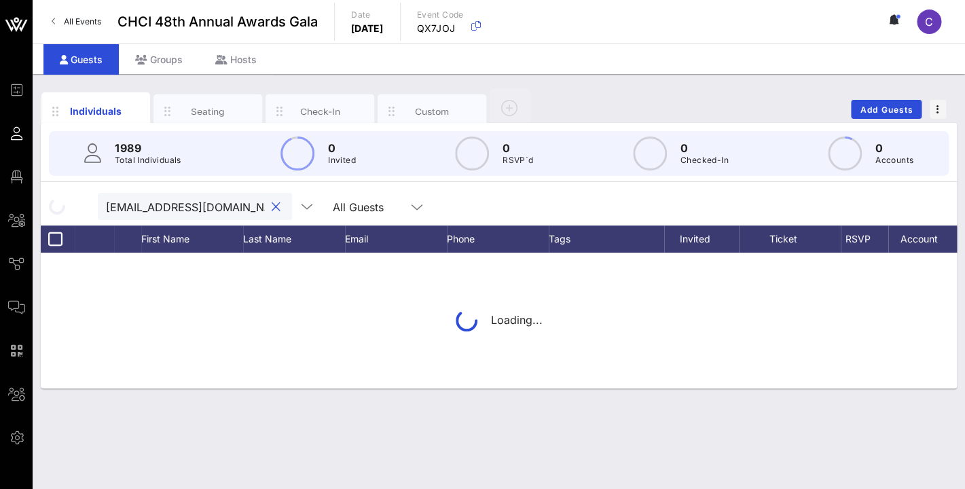
type input "[EMAIL_ADDRESS][DOMAIN_NAME]"
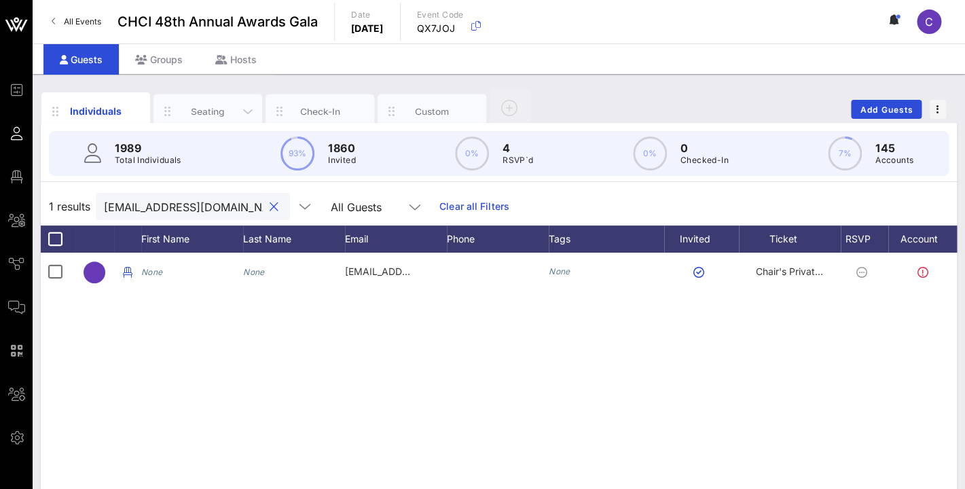
click at [201, 105] on div "Seating" at bounding box center [208, 111] width 60 height 13
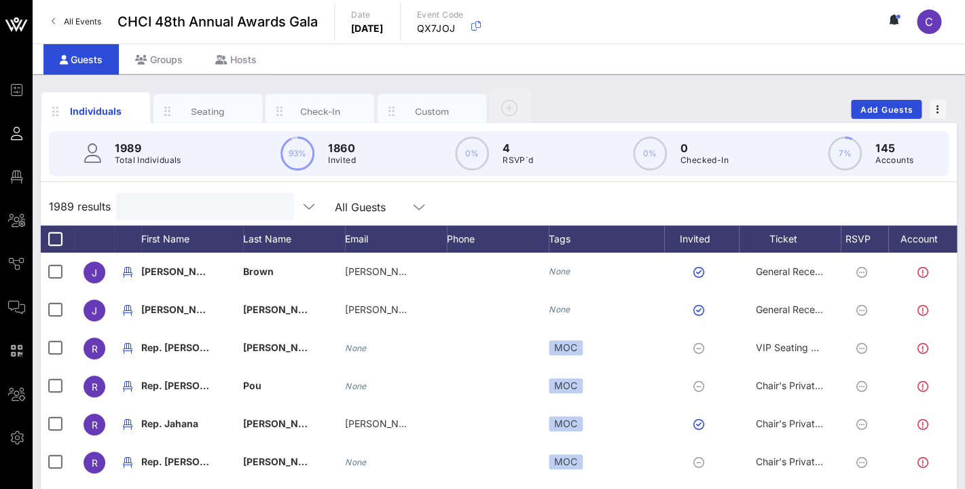
click at [138, 198] on input "text" at bounding box center [203, 207] width 159 height 18
paste input "[EMAIL_ADDRESS][DOMAIN_NAME]"
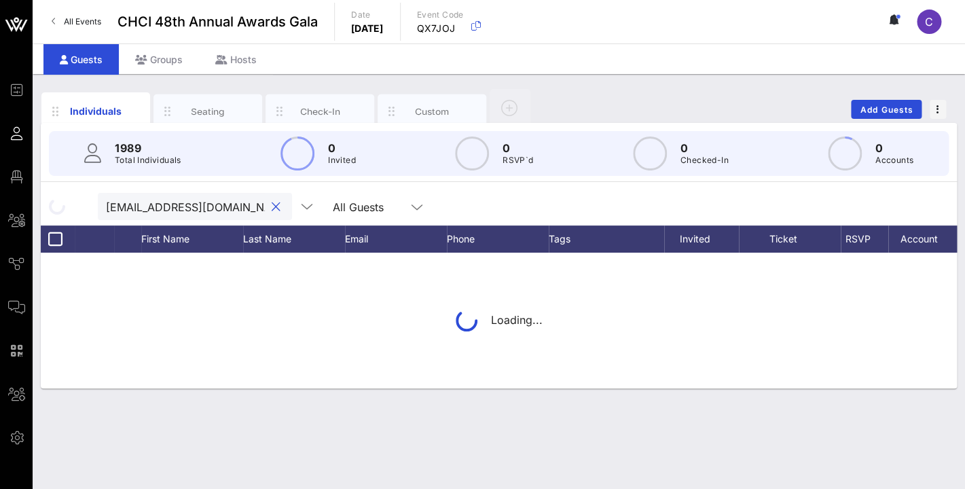
type input "[EMAIL_ADDRESS][DOMAIN_NAME]"
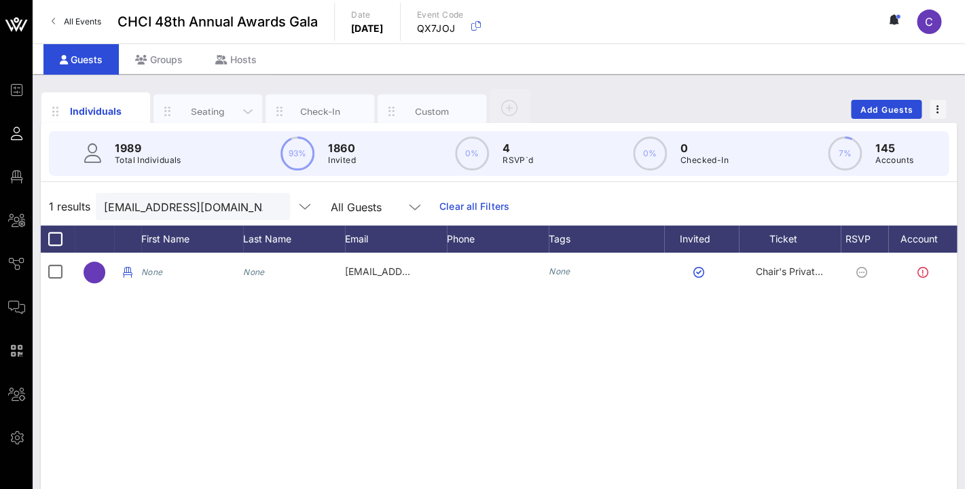
click at [192, 107] on div "Seating" at bounding box center [208, 111] width 60 height 13
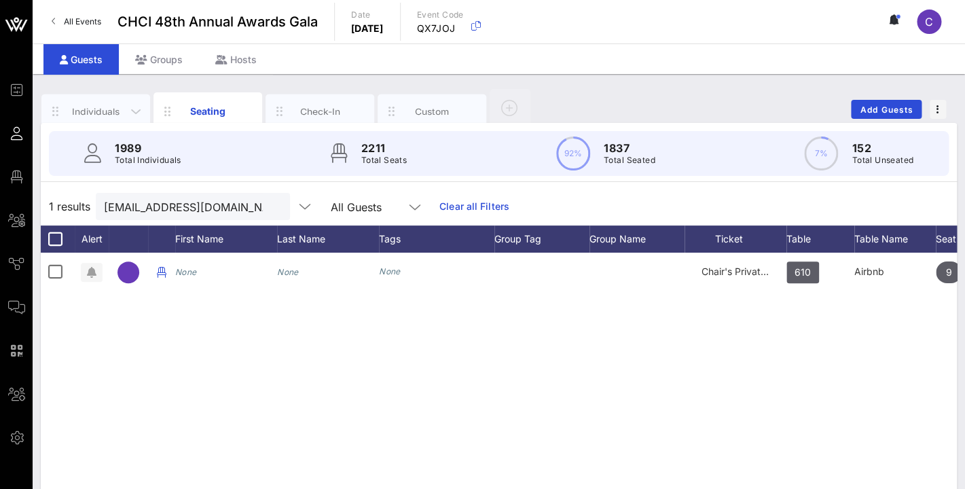
click at [98, 105] on div "Individuals" at bounding box center [96, 111] width 60 height 13
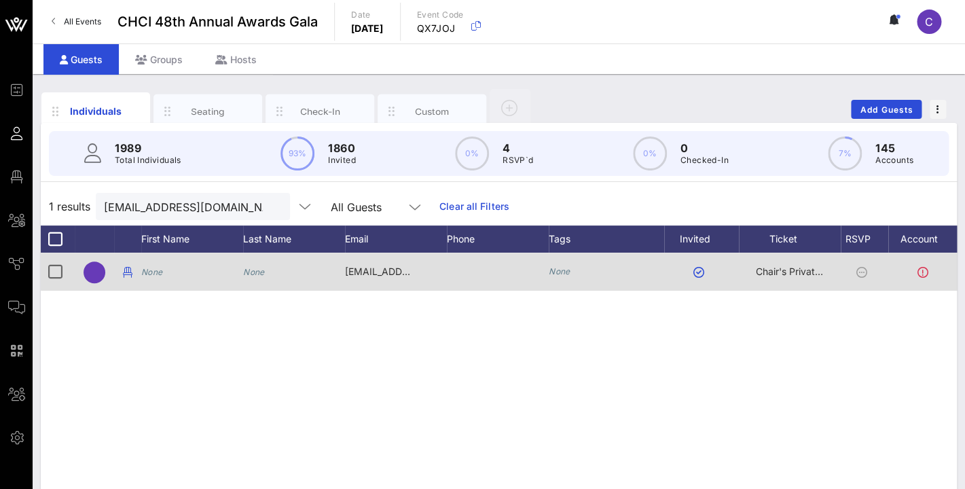
click at [166, 268] on div "None" at bounding box center [192, 280] width 102 height 54
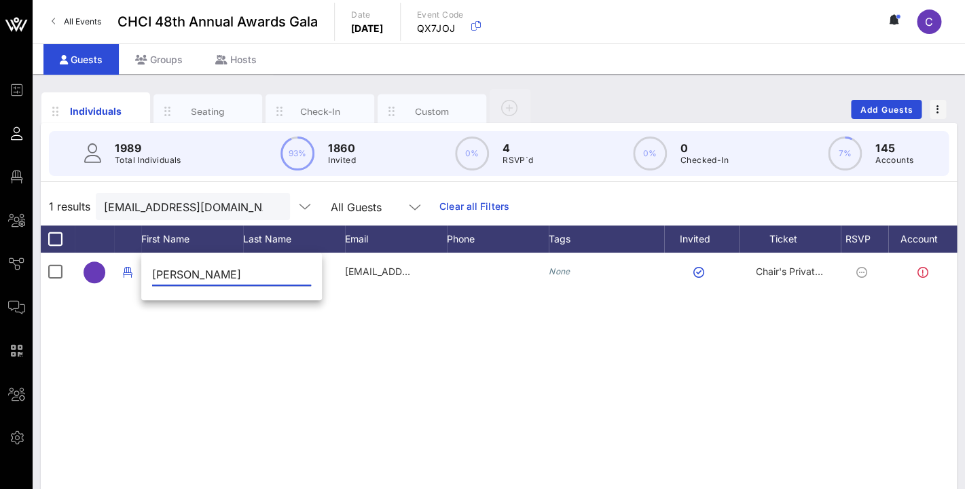
type input "[PERSON_NAME]"
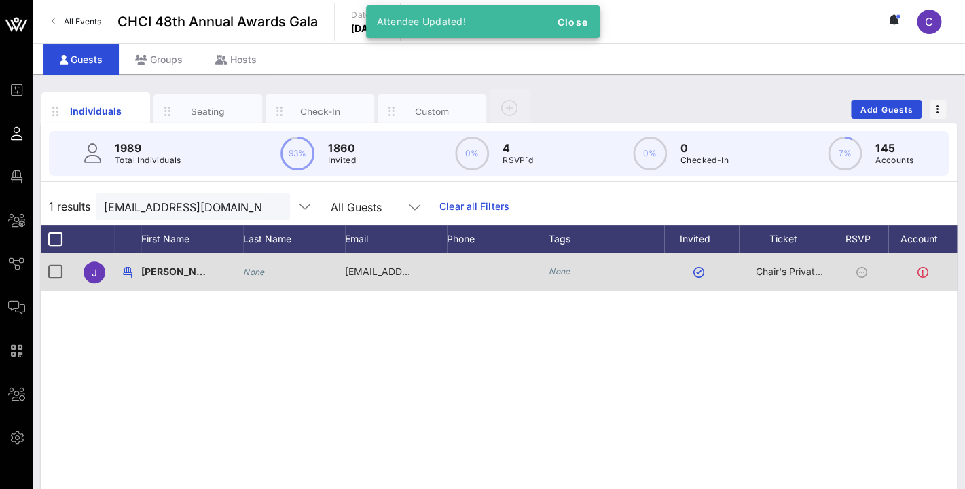
click at [255, 275] on icon "None" at bounding box center [254, 272] width 22 height 10
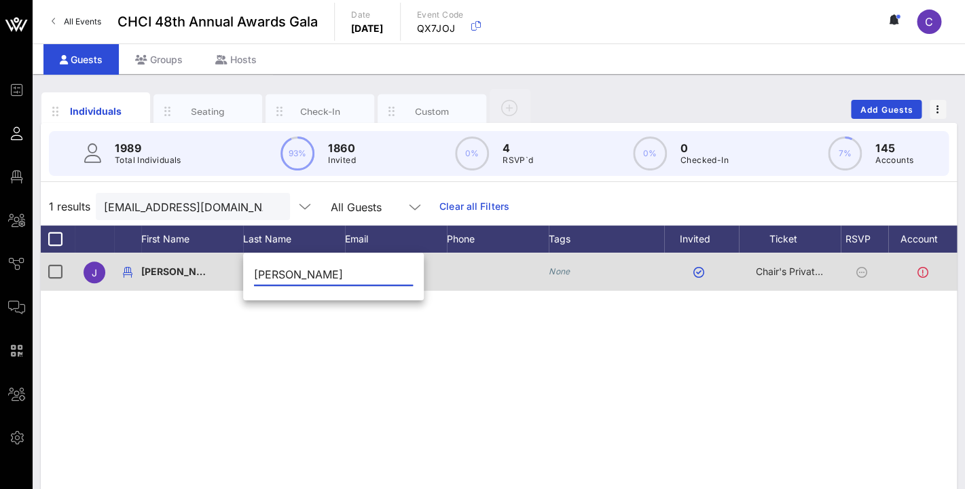
type input "[PERSON_NAME]"
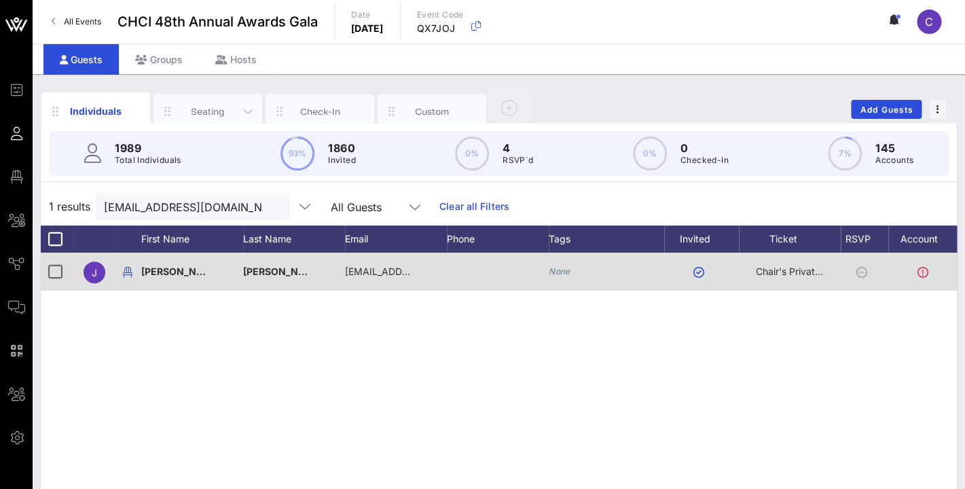
click at [212, 106] on div "Seating" at bounding box center [208, 111] width 60 height 13
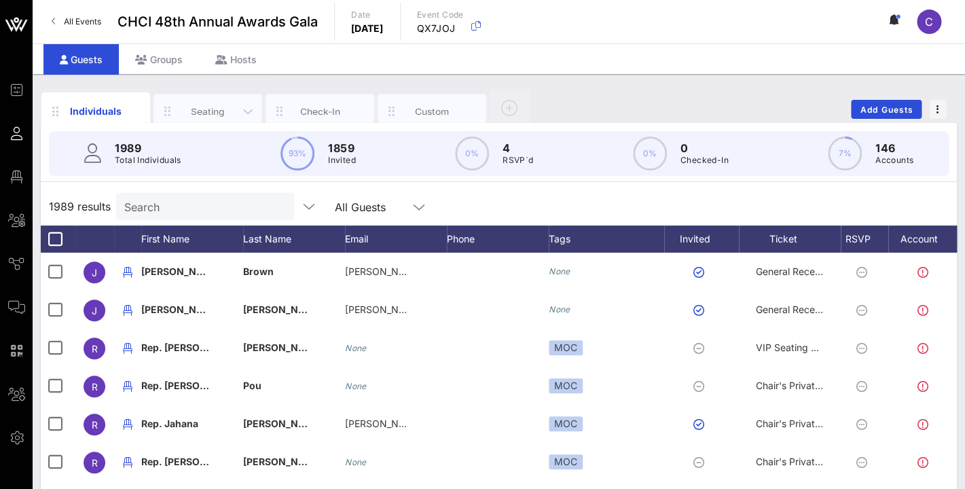
click at [203, 115] on div "Seating" at bounding box center [208, 111] width 60 height 13
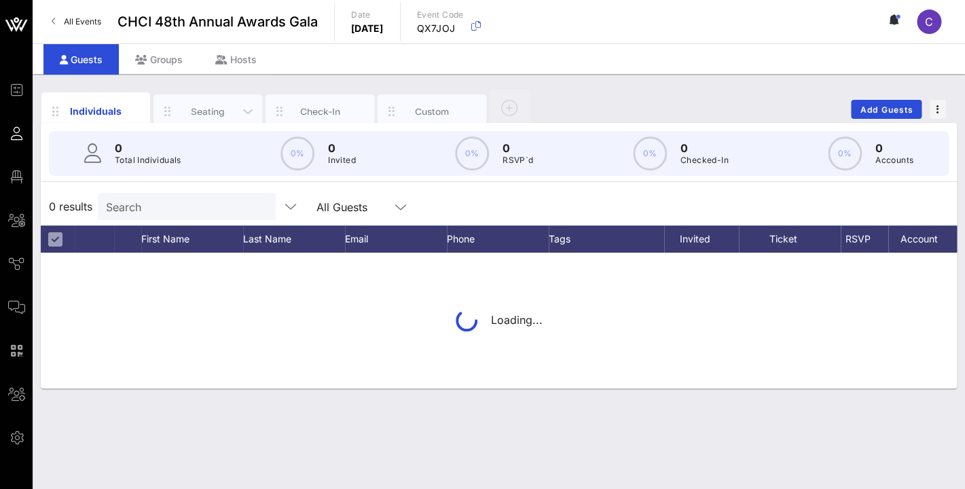
click at [219, 121] on div "Seating" at bounding box center [208, 111] width 109 height 34
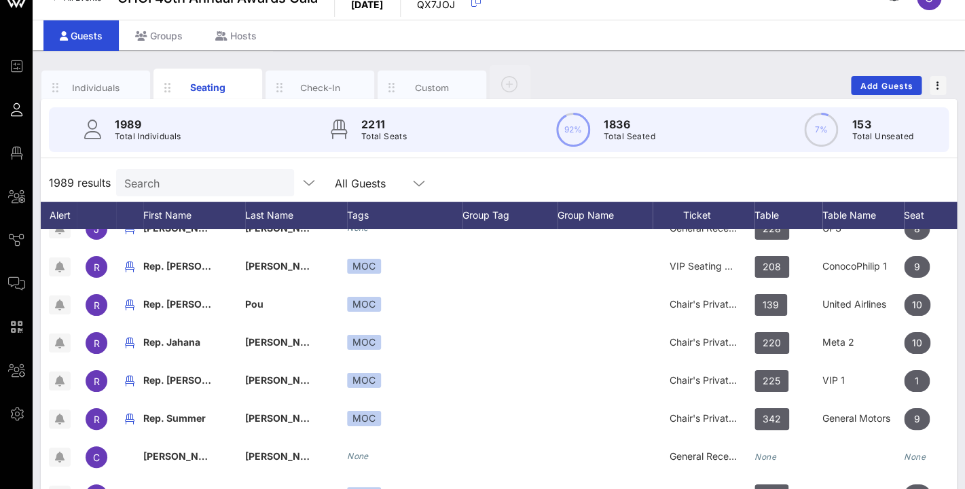
scroll to position [0, 32]
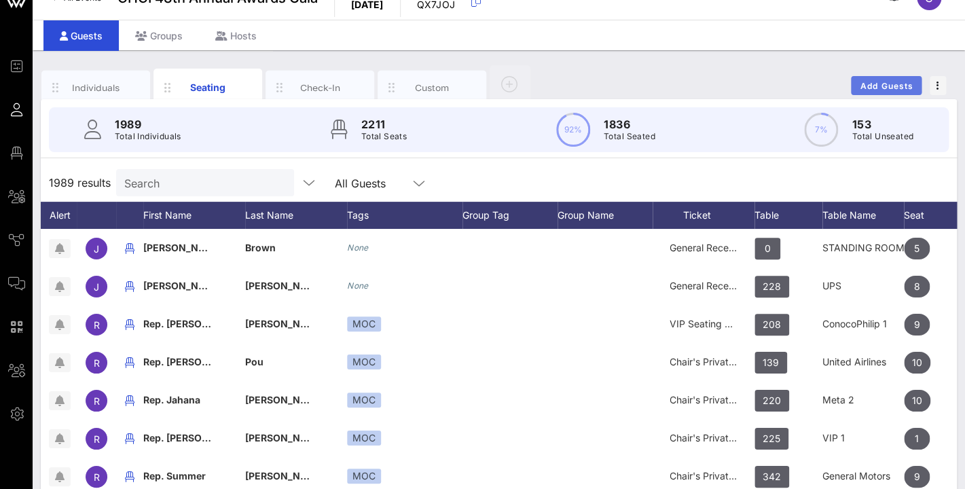
click at [873, 84] on span "Add Guests" at bounding box center [887, 86] width 54 height 10
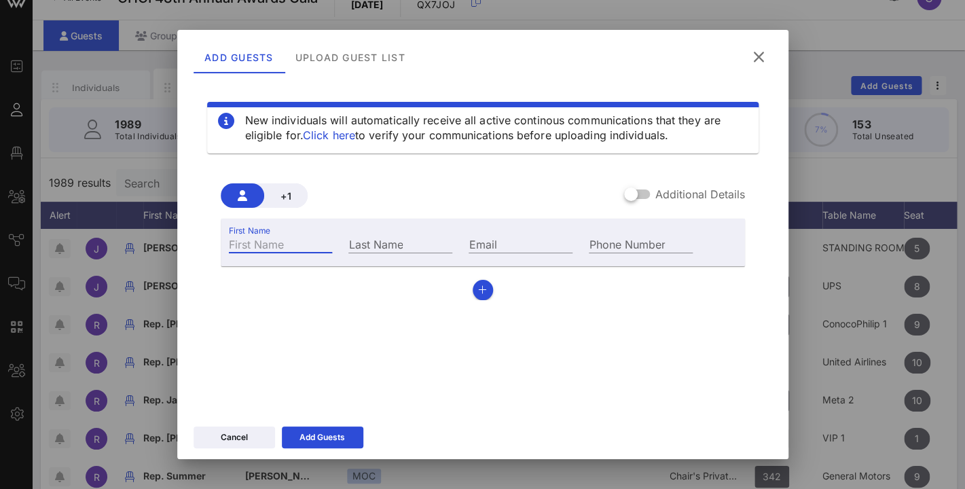
click at [294, 239] on input "First Name" at bounding box center [281, 244] width 104 height 18
type input "[PERSON_NAME]"
click at [484, 249] on input "Email" at bounding box center [521, 244] width 104 height 18
type input "["
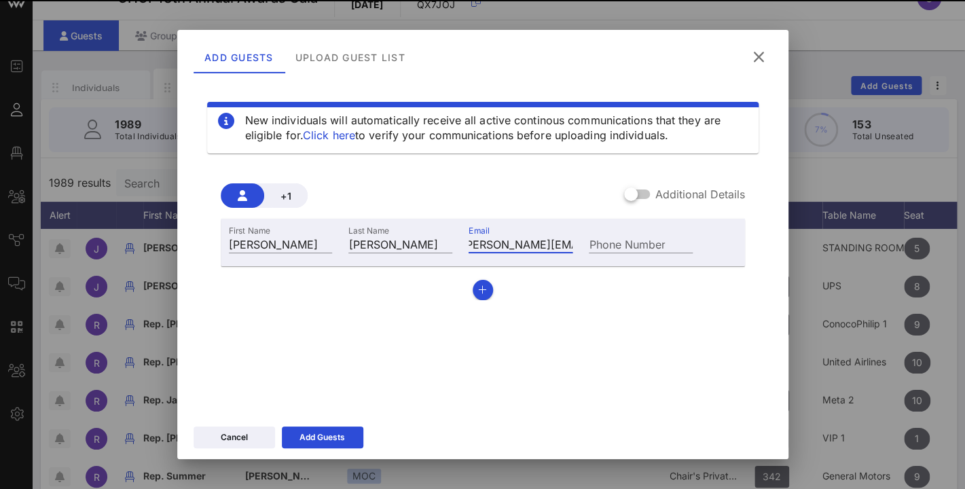
scroll to position [0, 30]
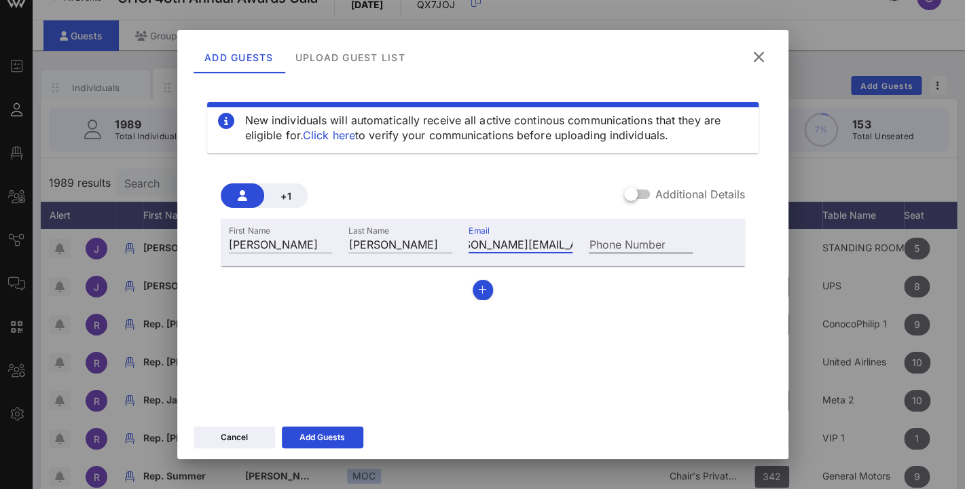
type input "[PERSON_NAME][EMAIL_ADDRESS][PERSON_NAME][DOMAIN_NAME]"
click at [616, 240] on div "Phone Number" at bounding box center [641, 244] width 104 height 18
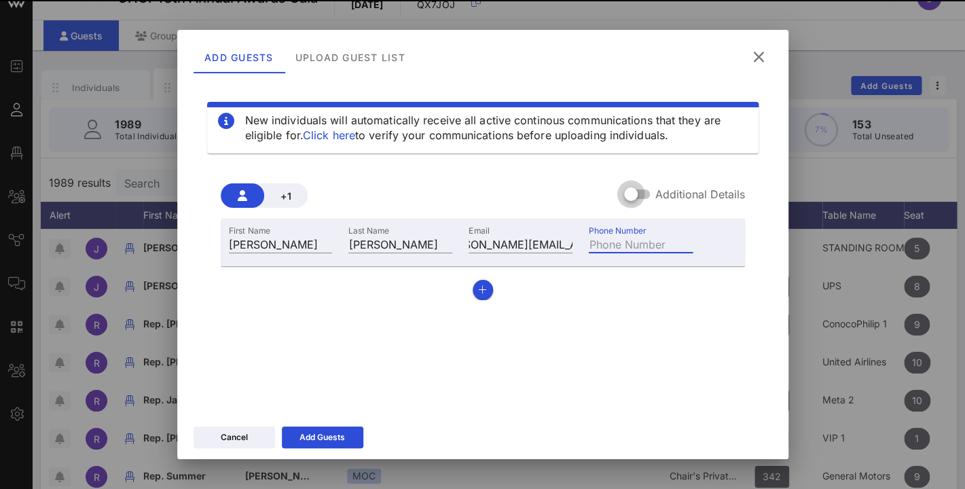
click at [632, 196] on div at bounding box center [630, 194] width 23 height 23
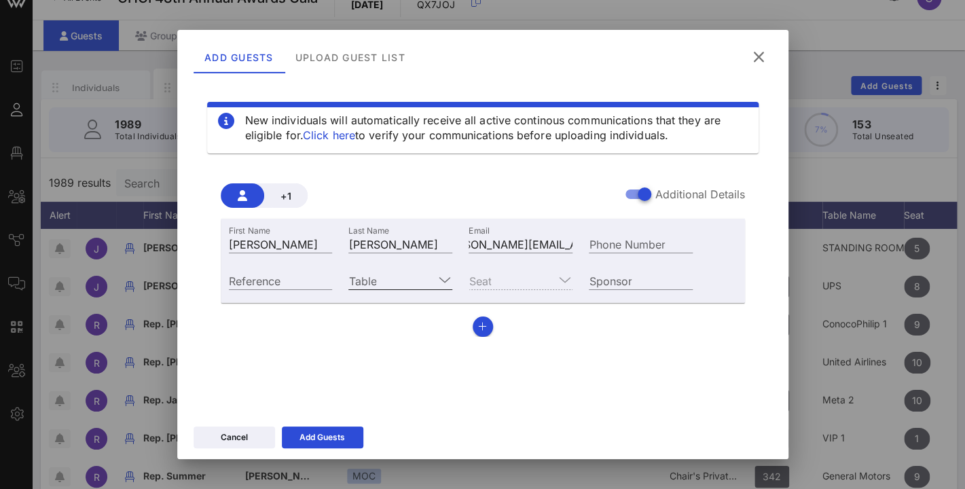
click at [443, 280] on icon at bounding box center [444, 280] width 12 height 16
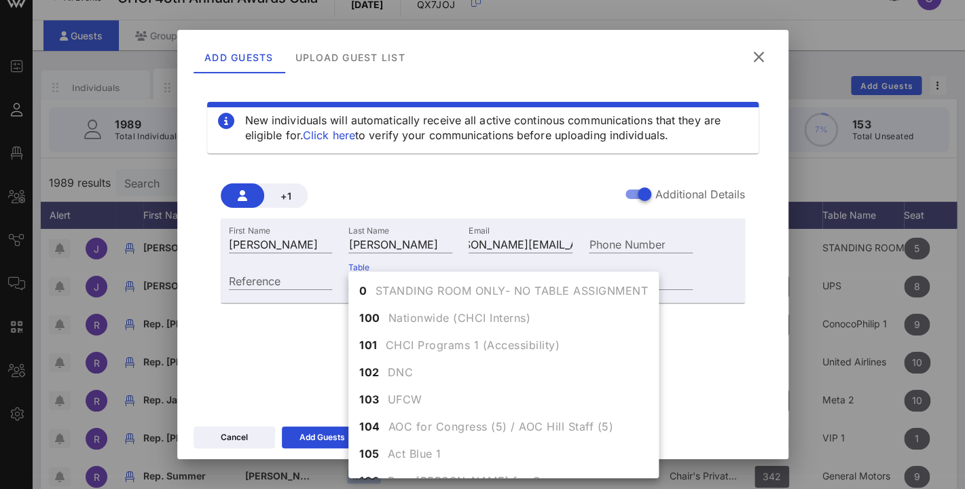
click at [734, 364] on div "New individuals will automatically receive all active continous communications …" at bounding box center [483, 243] width 579 height 326
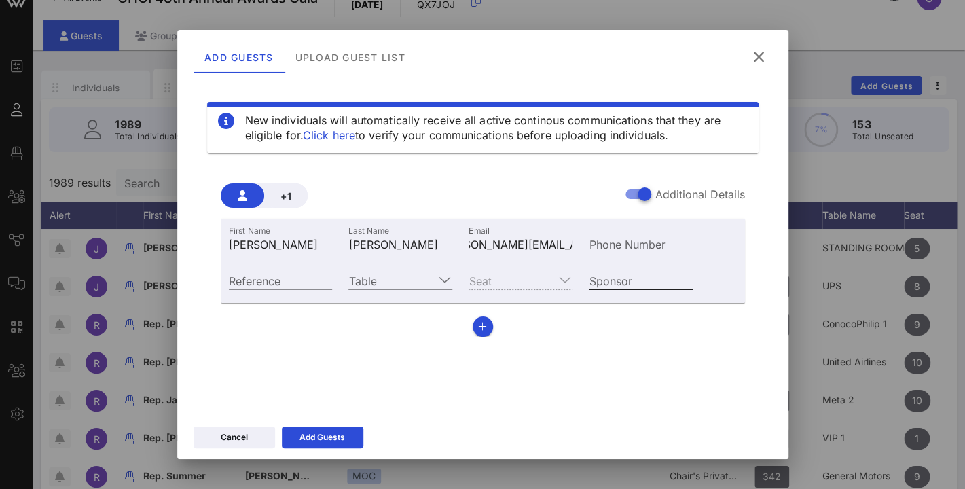
click at [638, 278] on input "Sponsor" at bounding box center [641, 281] width 104 height 18
type input "Individual"
click at [638, 330] on div "First Name [PERSON_NAME] Last Name [PERSON_NAME] Email [PERSON_NAME][EMAIL_ADDR…" at bounding box center [483, 278] width 524 height 118
click at [314, 438] on div "Add Guests" at bounding box center [323, 438] width 46 height 14
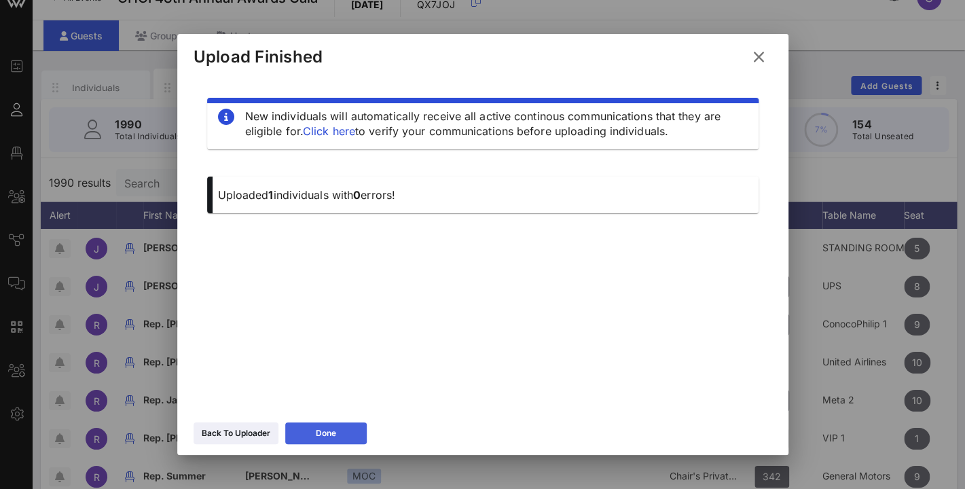
click at [324, 429] on button "Done" at bounding box center [326, 433] width 82 height 22
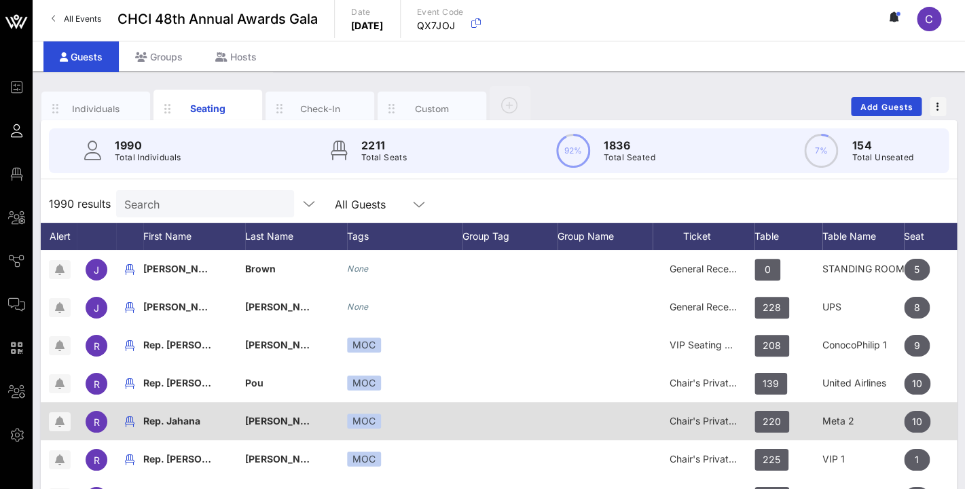
scroll to position [0, 0]
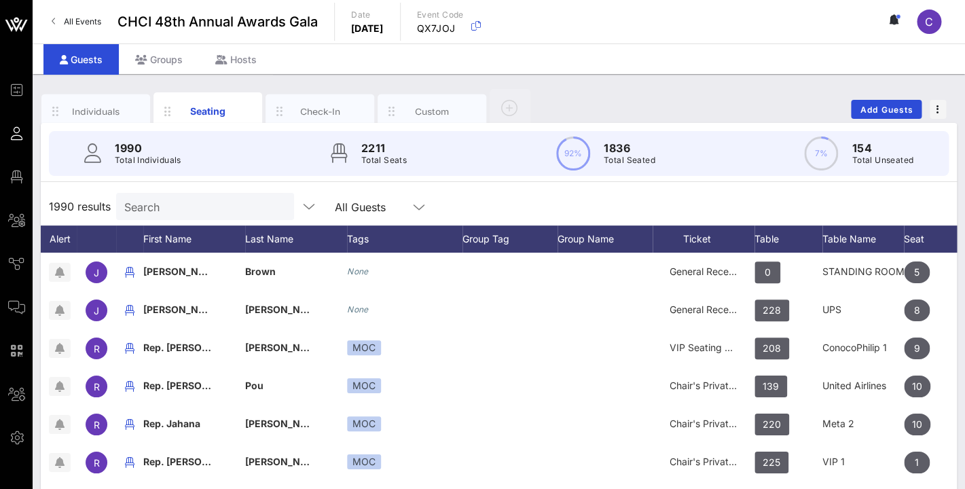
click at [722, 98] on div "Individuals Seating Check-In Custom Add Guests" at bounding box center [499, 109] width 916 height 43
